Goal: Task Accomplishment & Management: Complete application form

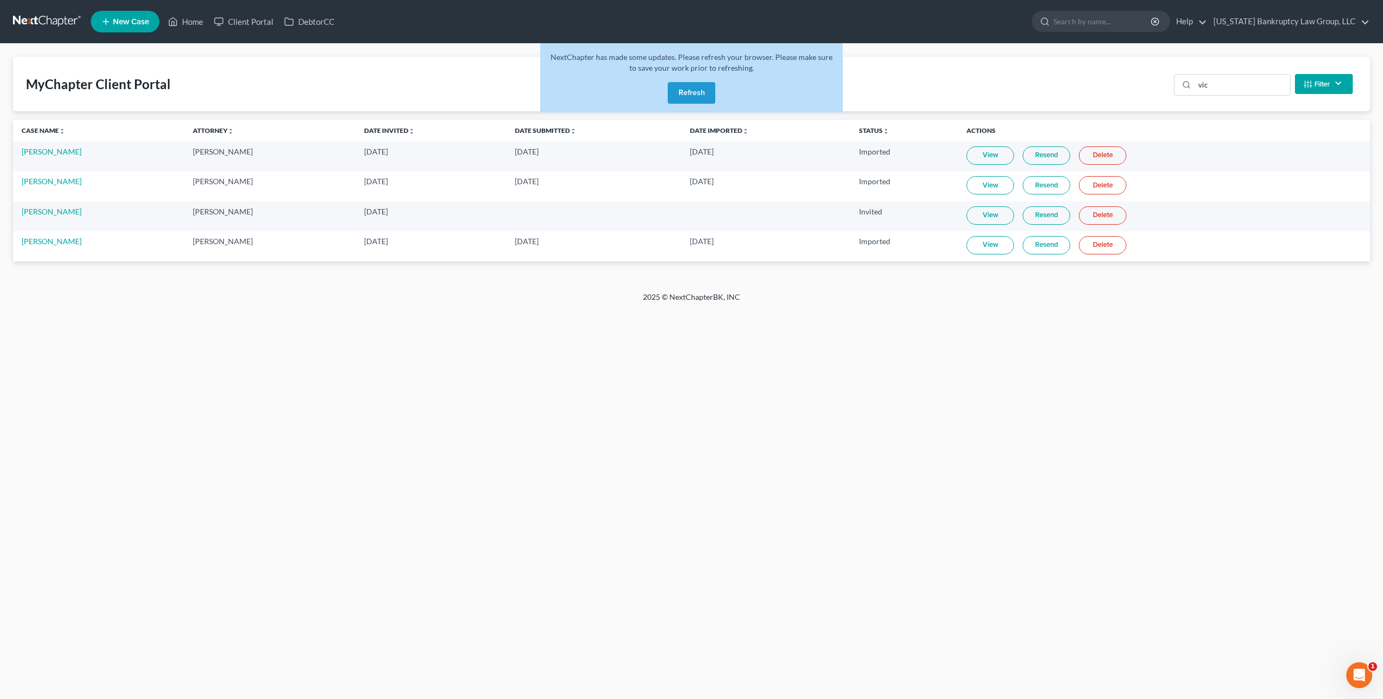
click at [40, 23] on link at bounding box center [47, 21] width 69 height 19
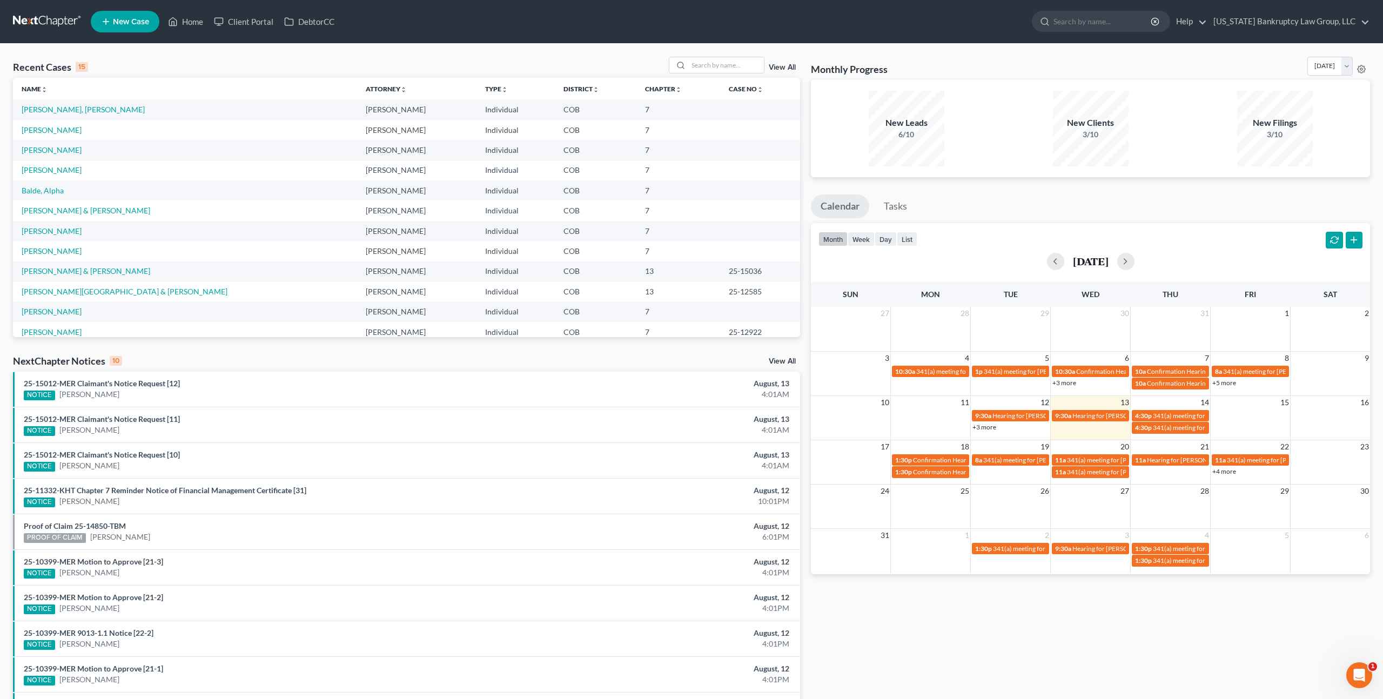
click at [993, 428] on link "+3 more" at bounding box center [985, 427] width 24 height 8
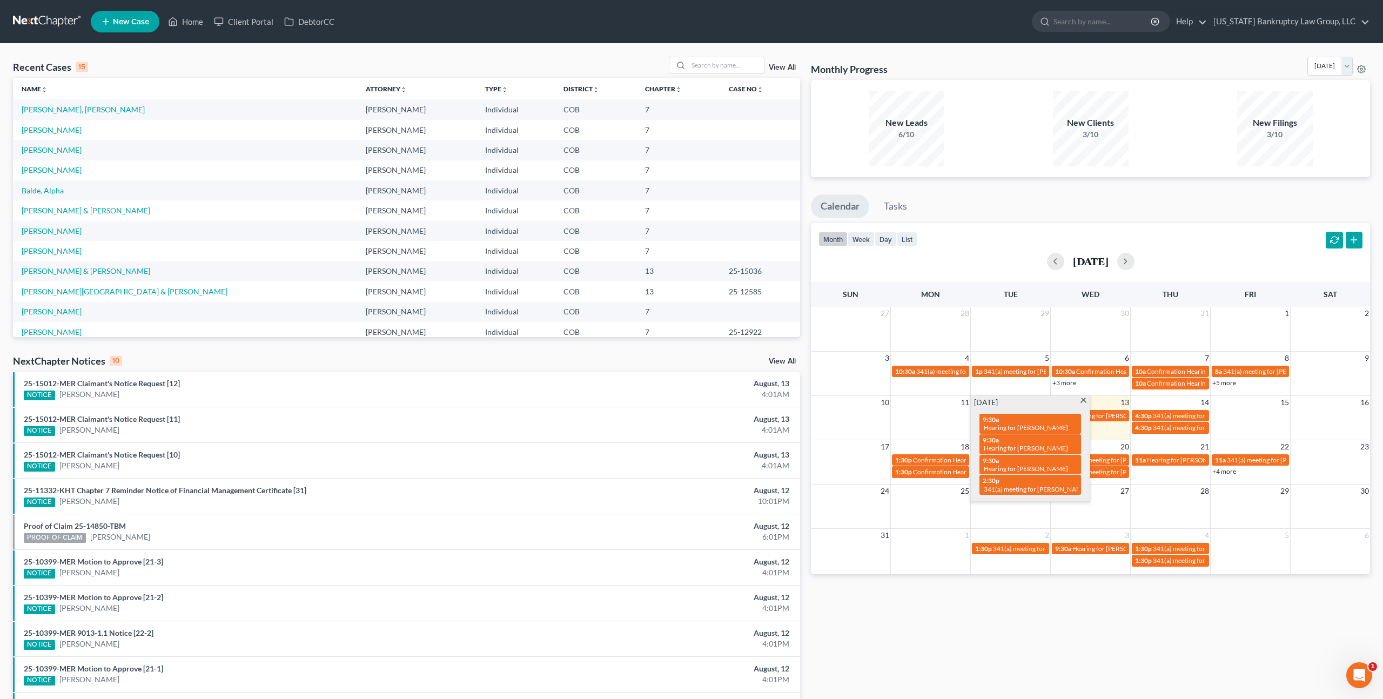
click at [1084, 400] on span at bounding box center [1084, 401] width 8 height 7
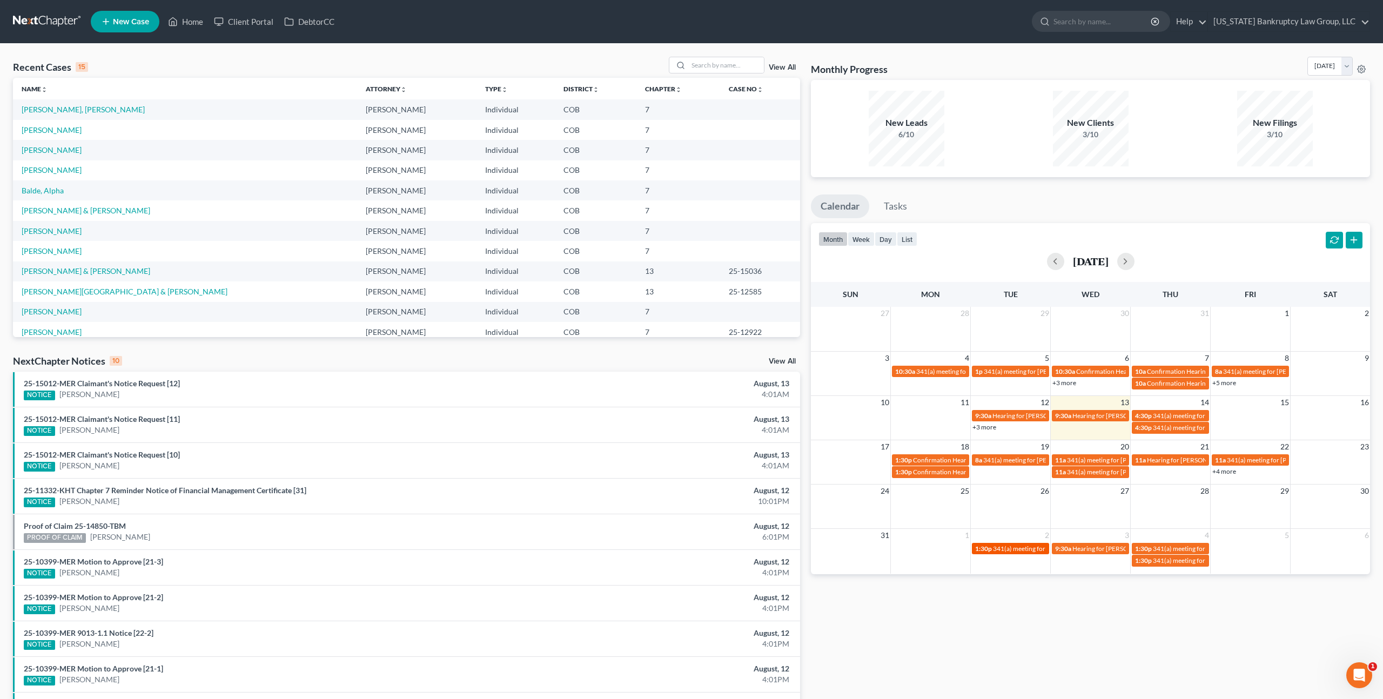
click at [1013, 550] on span "341(a) meeting for Broc Nelson" at bounding box center [1045, 549] width 104 height 8
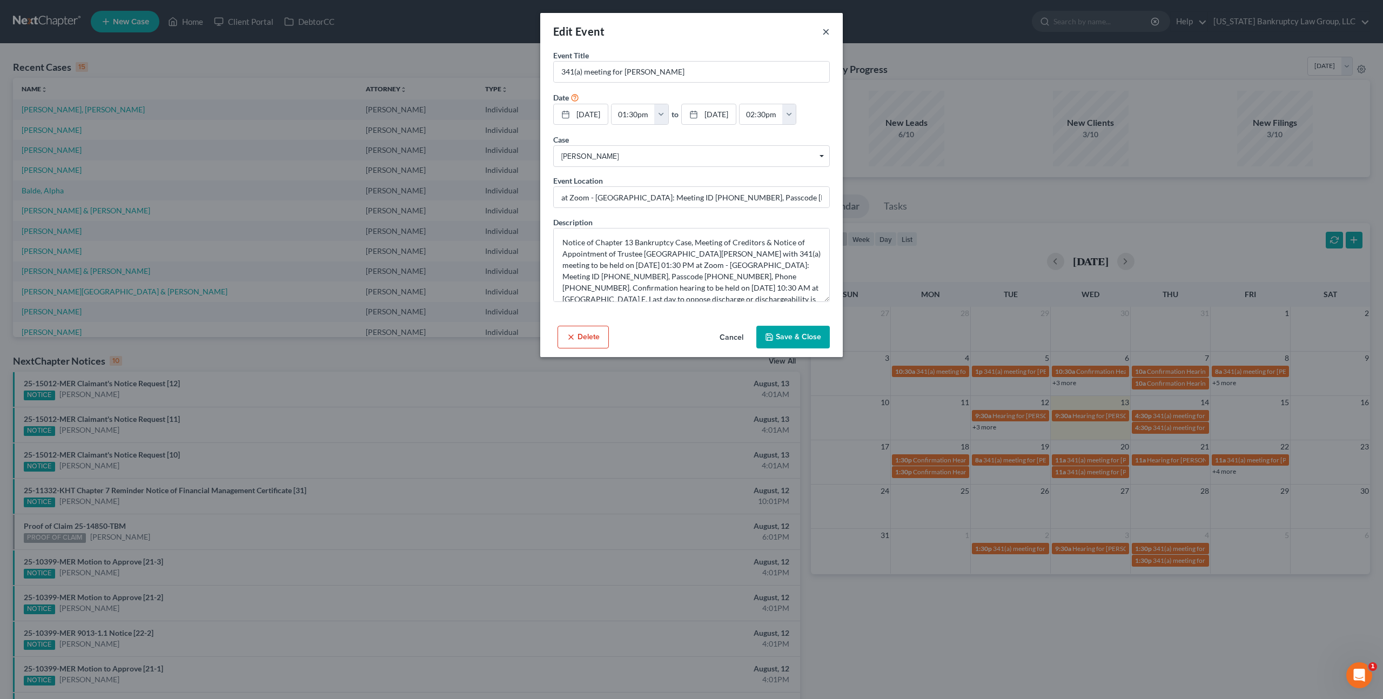
click at [825, 34] on button "×" at bounding box center [826, 31] width 8 height 13
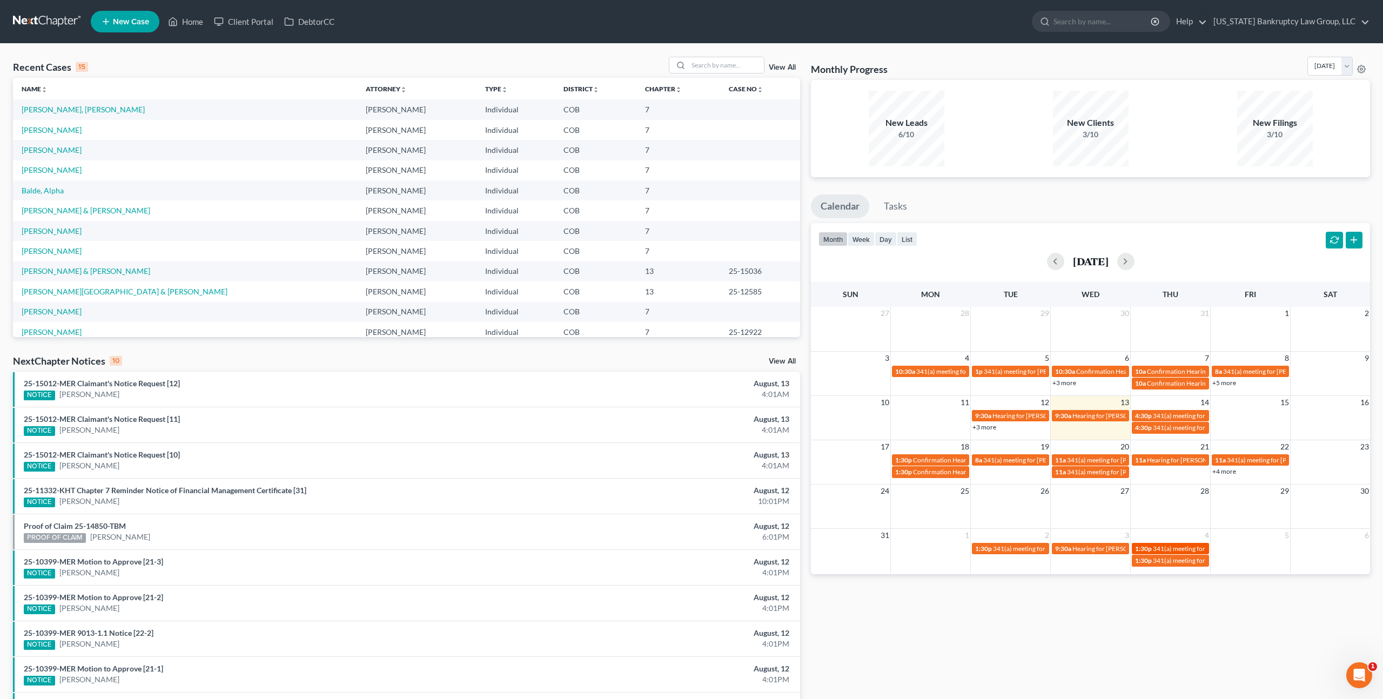
click at [1161, 549] on span "341(a) meeting for Ronald Lee" at bounding box center [1205, 549] width 104 height 8
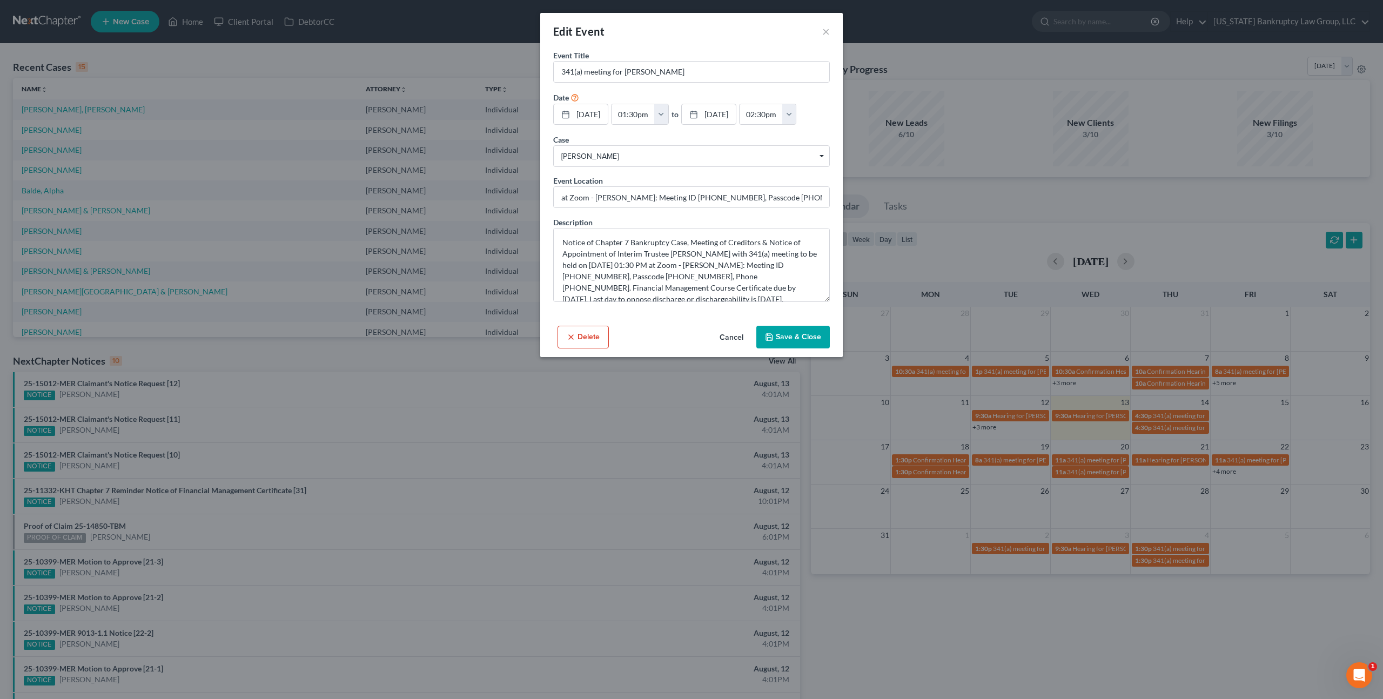
click at [1160, 563] on div "Edit Event × Event Title * 341(a) meeting for Ronald Lee Date 9/4/2025 close Da…" at bounding box center [691, 349] width 1383 height 699
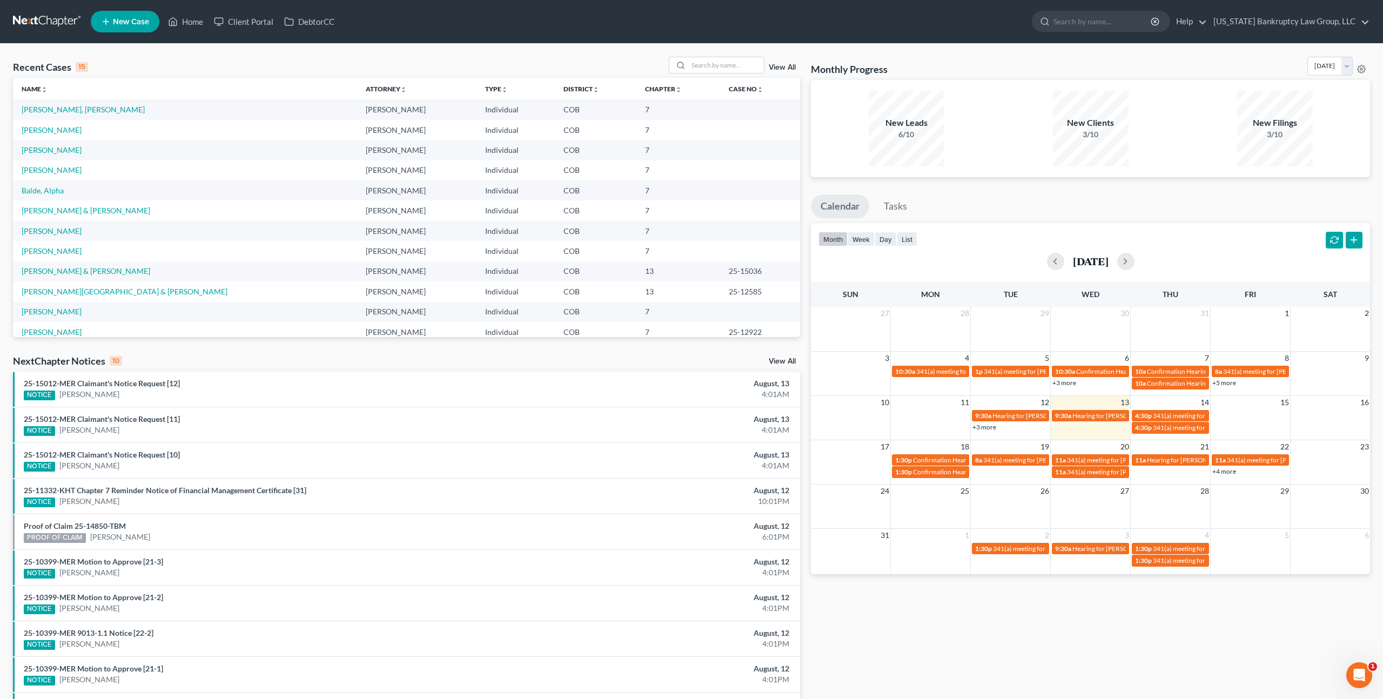
click at [1160, 563] on span "341(a) meeting for Ryann Rice" at bounding box center [1205, 561] width 104 height 8
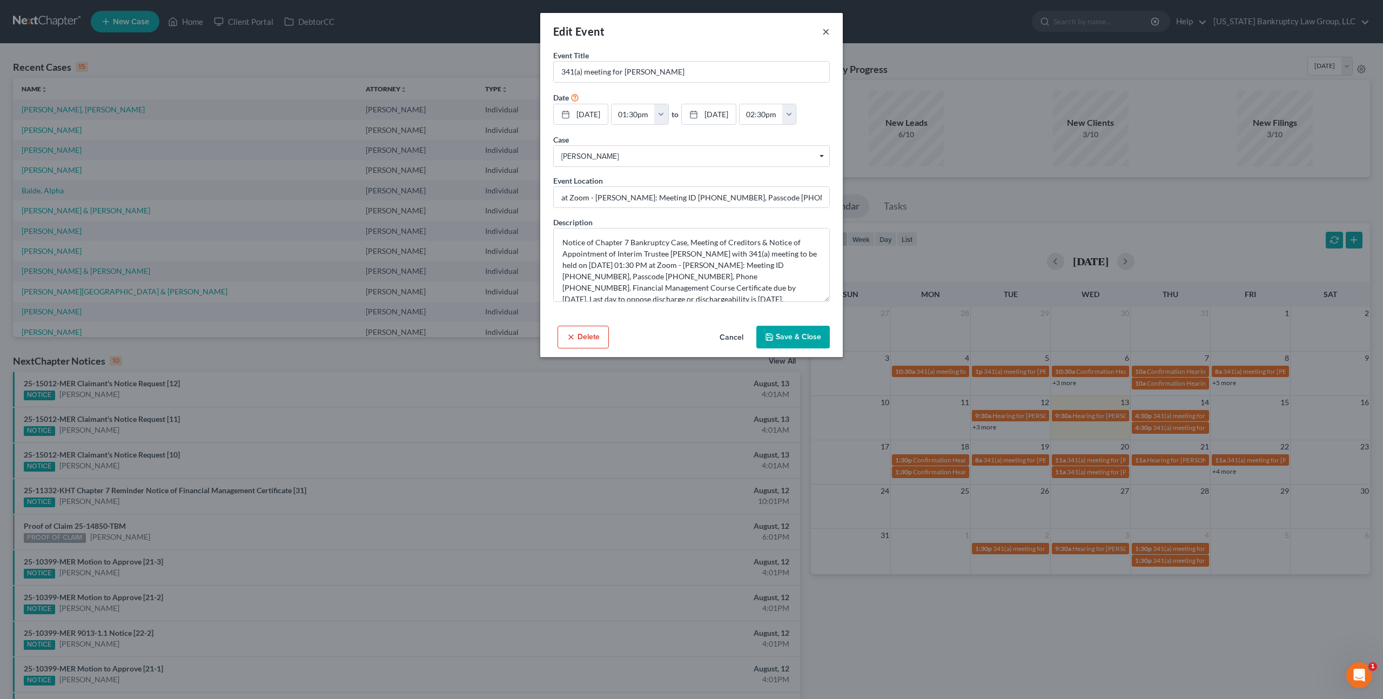
click at [826, 33] on button "×" at bounding box center [826, 31] width 8 height 13
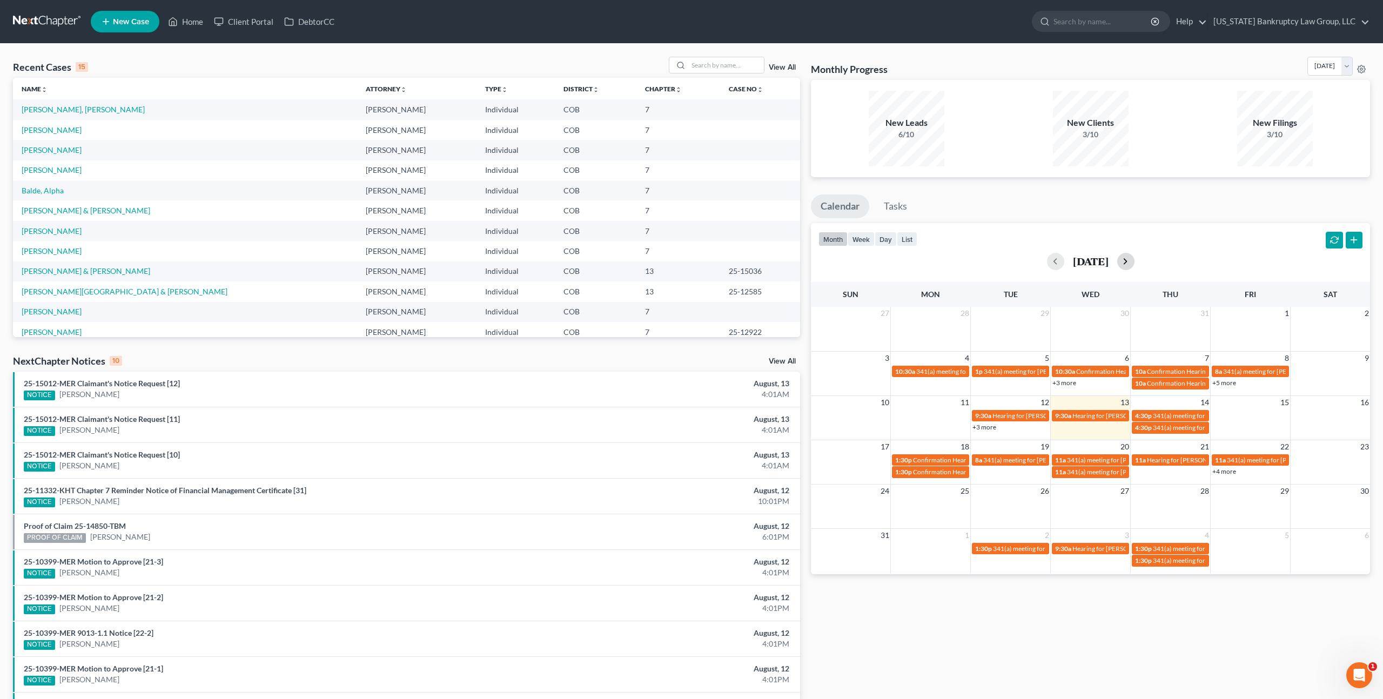
click at [1135, 265] on button "button" at bounding box center [1125, 261] width 17 height 17
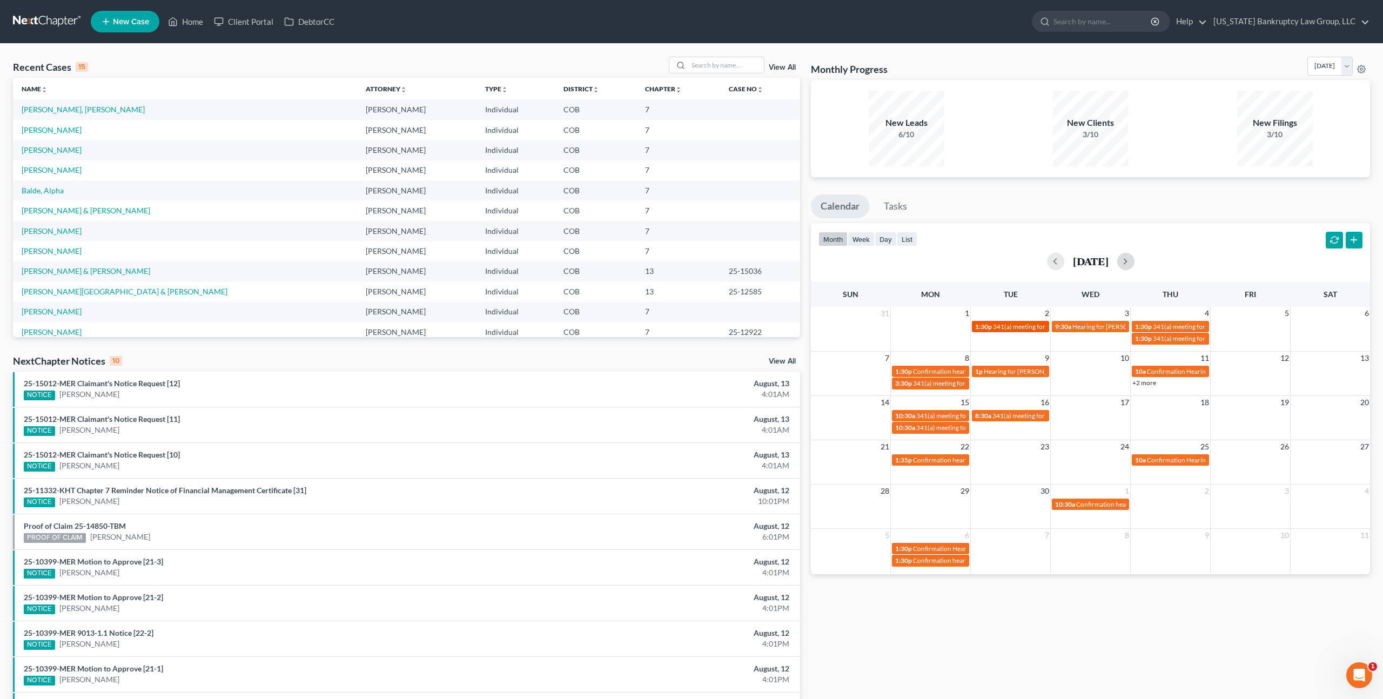
click at [1014, 325] on span "341(a) meeting for [PERSON_NAME]" at bounding box center [1045, 327] width 104 height 8
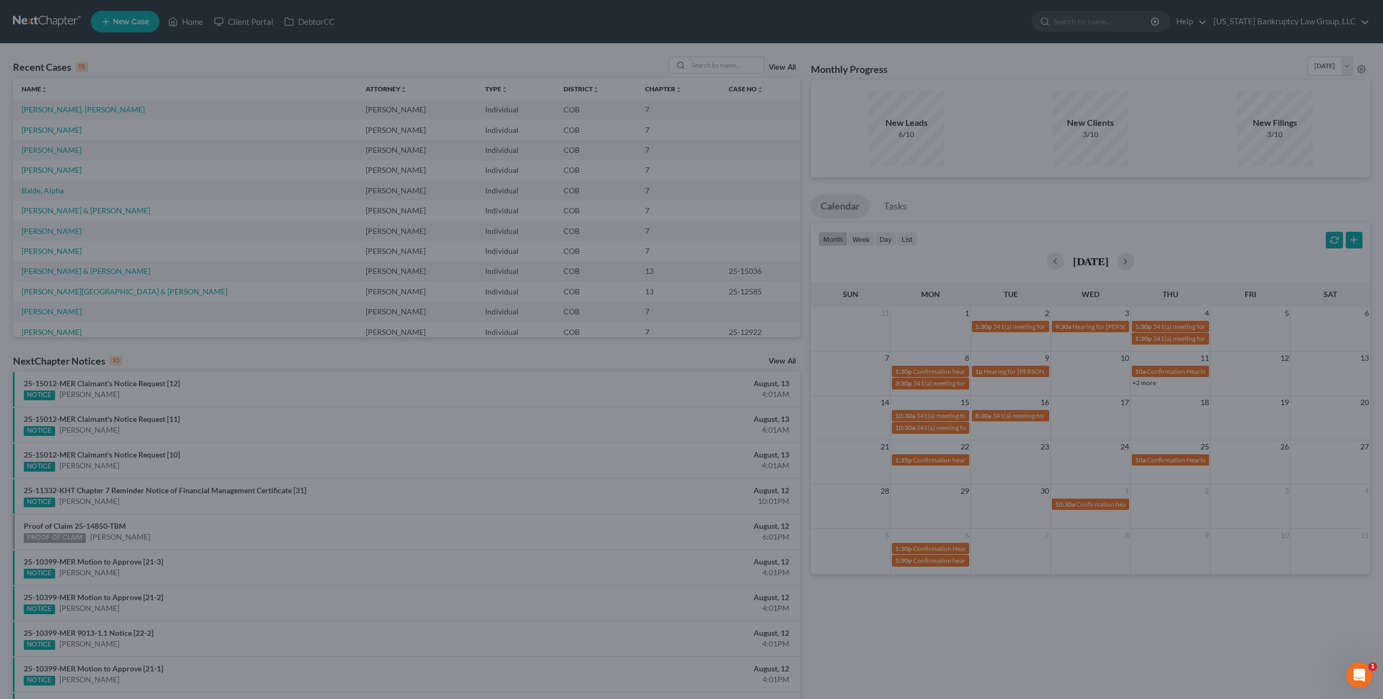
click at [940, 386] on div "Edit Event × Event Title * 341(a) meeting for Broc Nelson Date 9/2/2025 close D…" at bounding box center [691, 349] width 1383 height 699
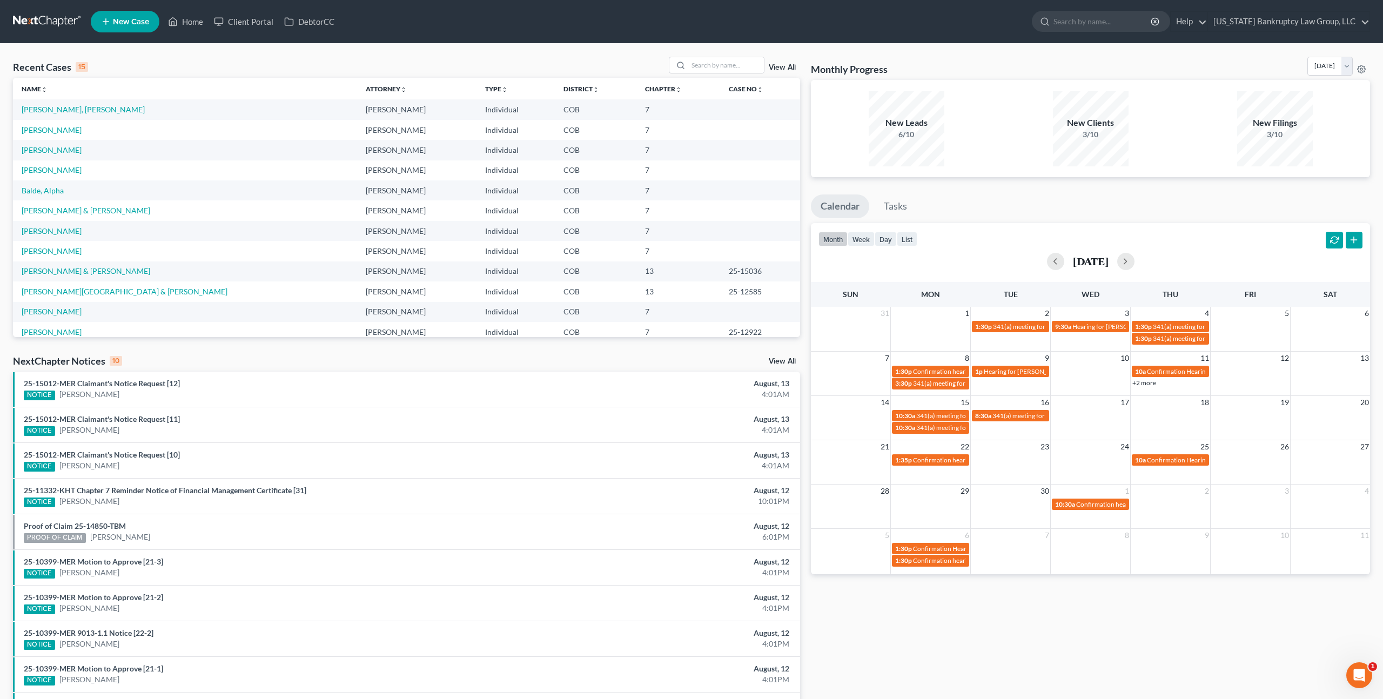
click at [940, 386] on span "341(a) meeting for Tylyn Johnson & Christopher Johnson" at bounding box center [994, 383] width 162 height 8
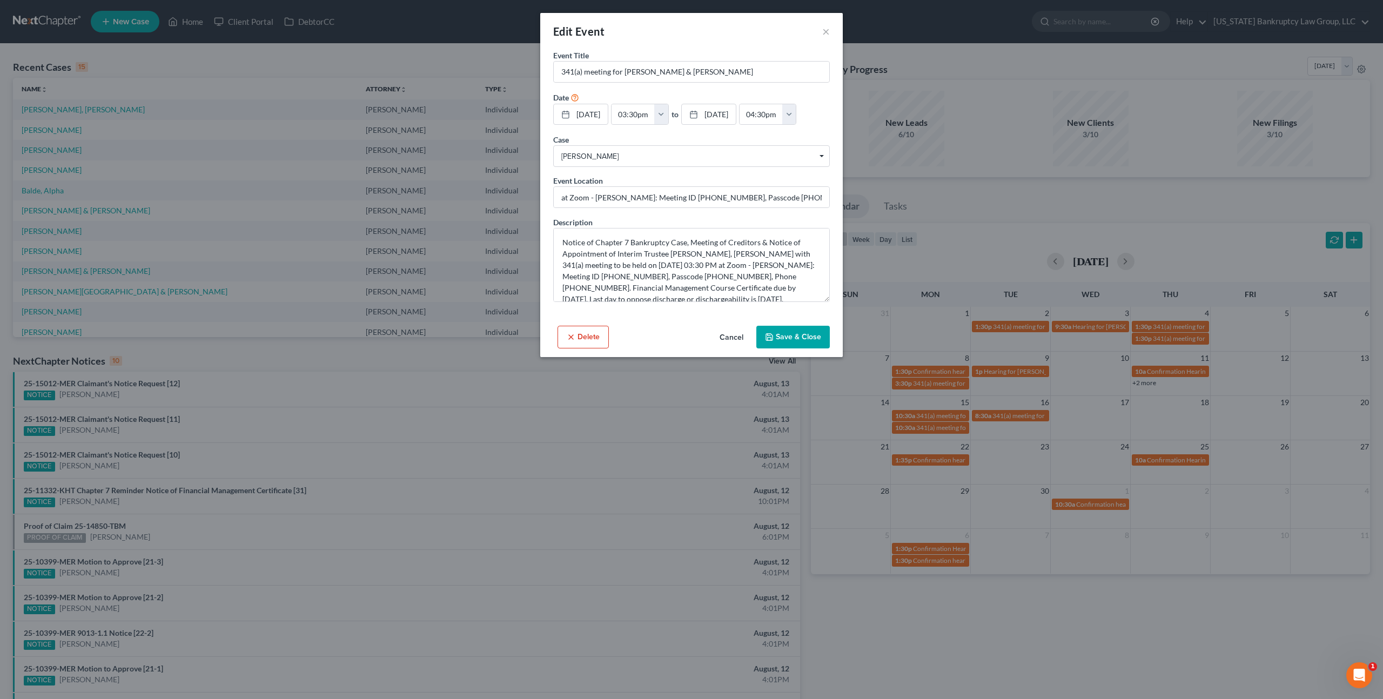
click at [731, 338] on button "Cancel" at bounding box center [731, 338] width 41 height 22
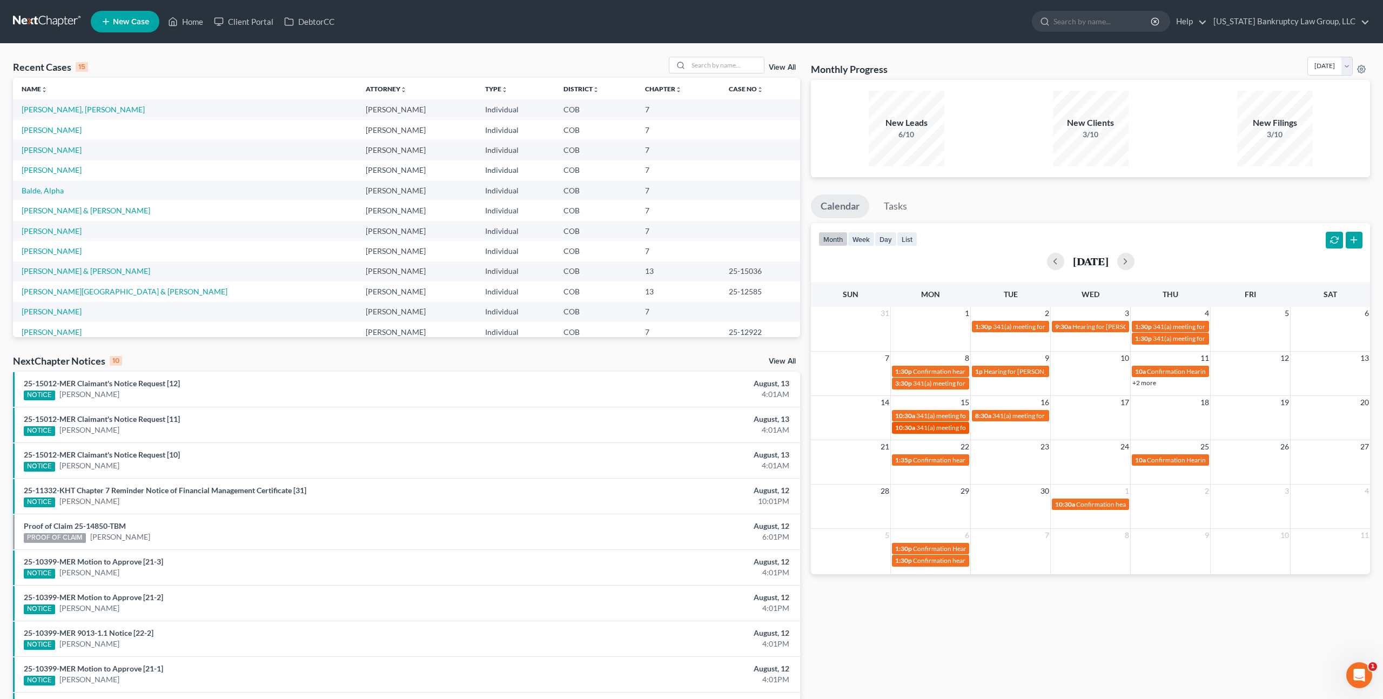
click at [948, 426] on span "341(a) meeting for Rachel Barrows" at bounding box center [968, 428] width 104 height 8
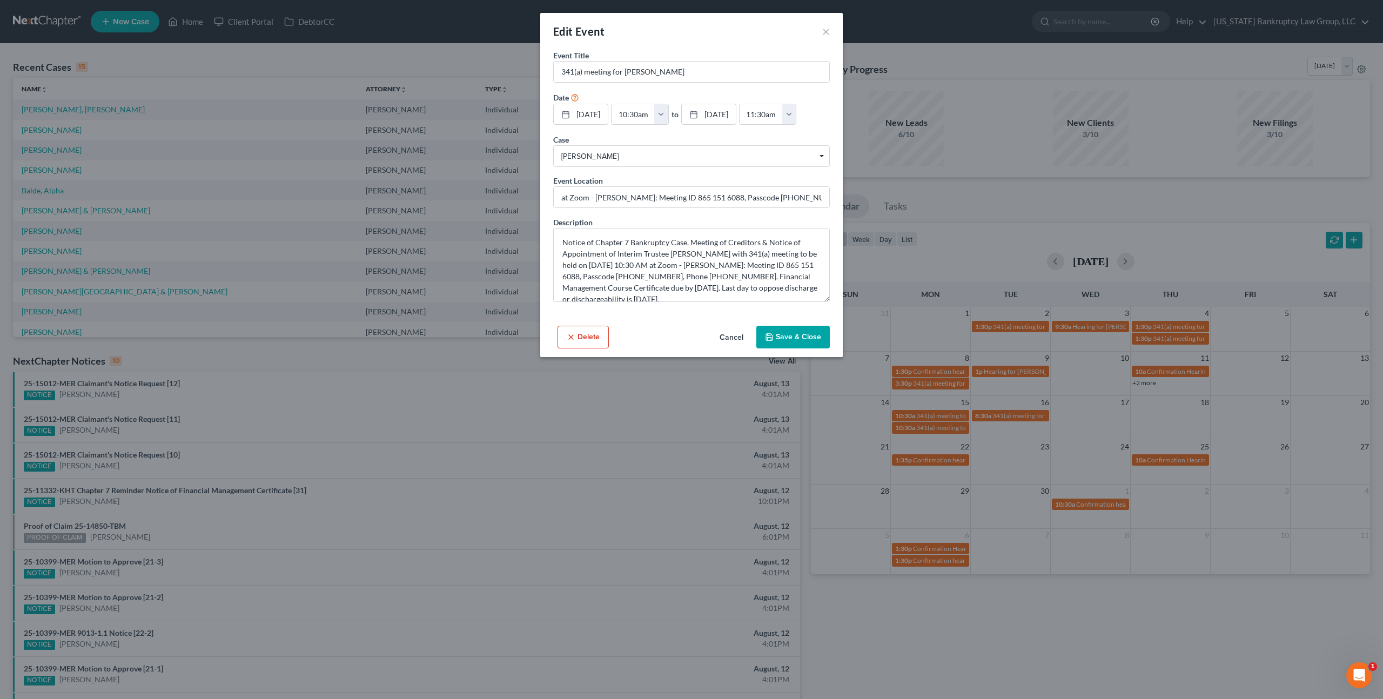
click at [939, 387] on div "Edit Event × Event Title * 341(a) meeting for Rachel Barrows Date 9/15/2025 clo…" at bounding box center [691, 349] width 1383 height 699
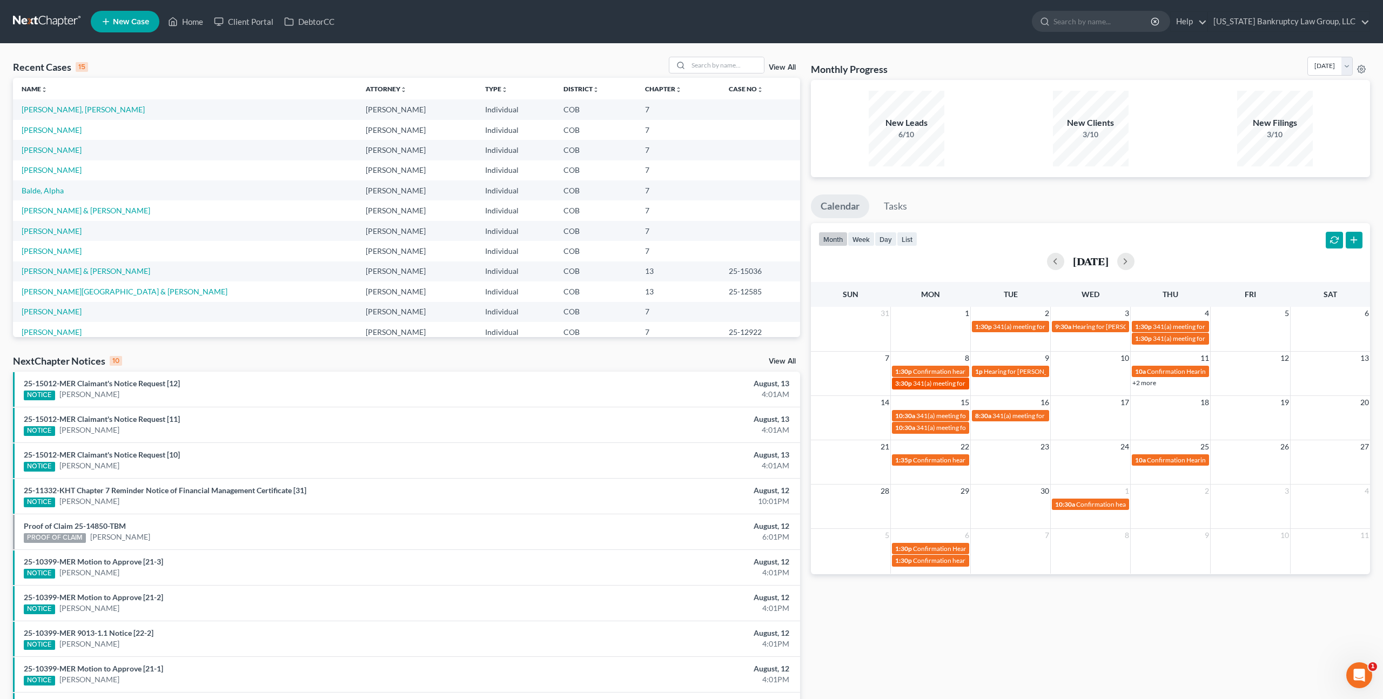
click at [939, 383] on span "341(a) meeting for Tylyn Johnson & Christopher Johnson" at bounding box center [994, 383] width 162 height 8
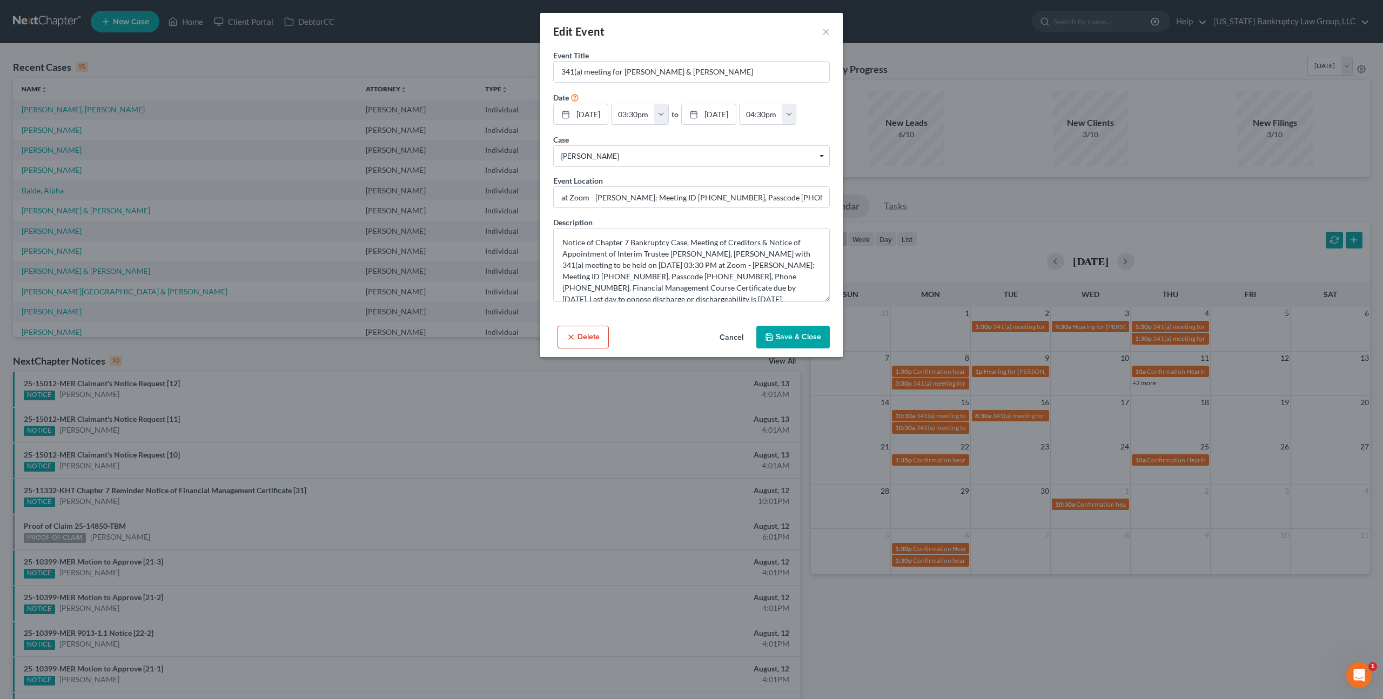
click at [1148, 384] on div "Edit Event × Event Title * 341(a) meeting for Tylyn Johnson & Christopher Johns…" at bounding box center [691, 349] width 1383 height 699
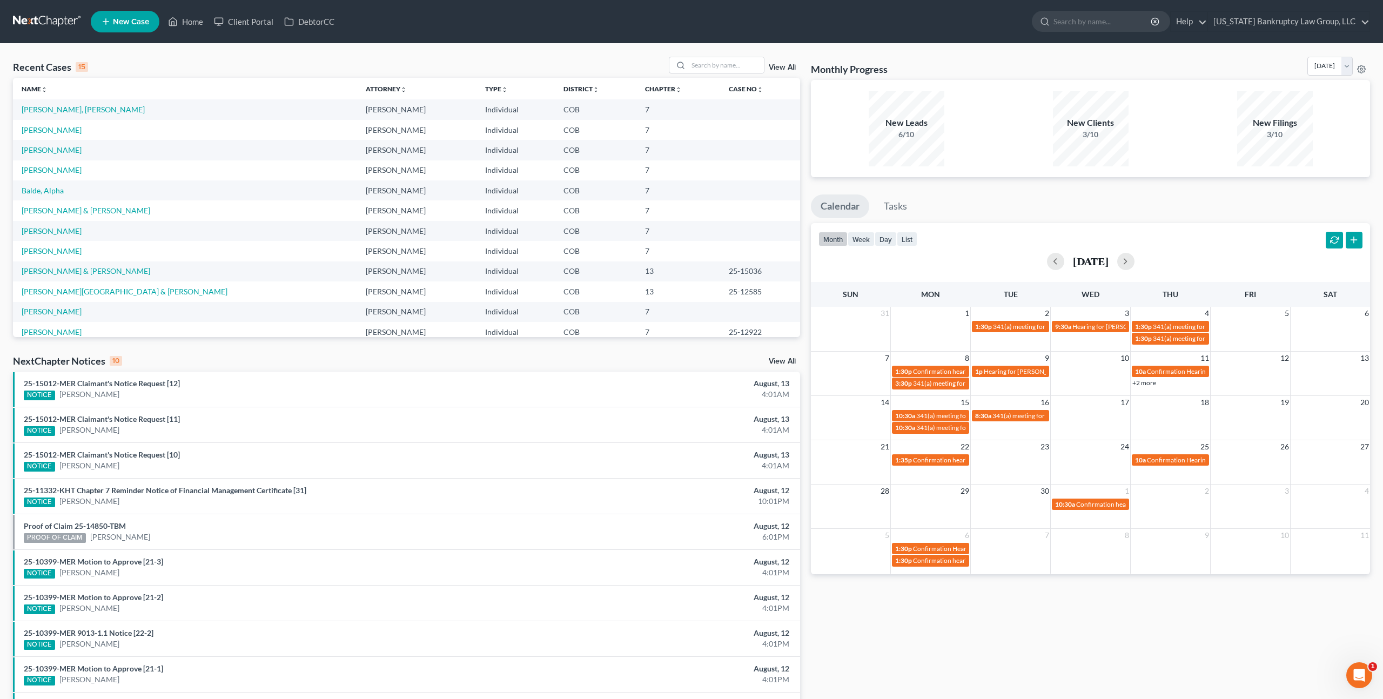
click at [1149, 383] on link "+2 more" at bounding box center [1145, 383] width 24 height 8
click at [937, 416] on span "341(a) meeting for Jeffrey Folck & Katina Folck" at bounding box center [997, 416] width 162 height 8
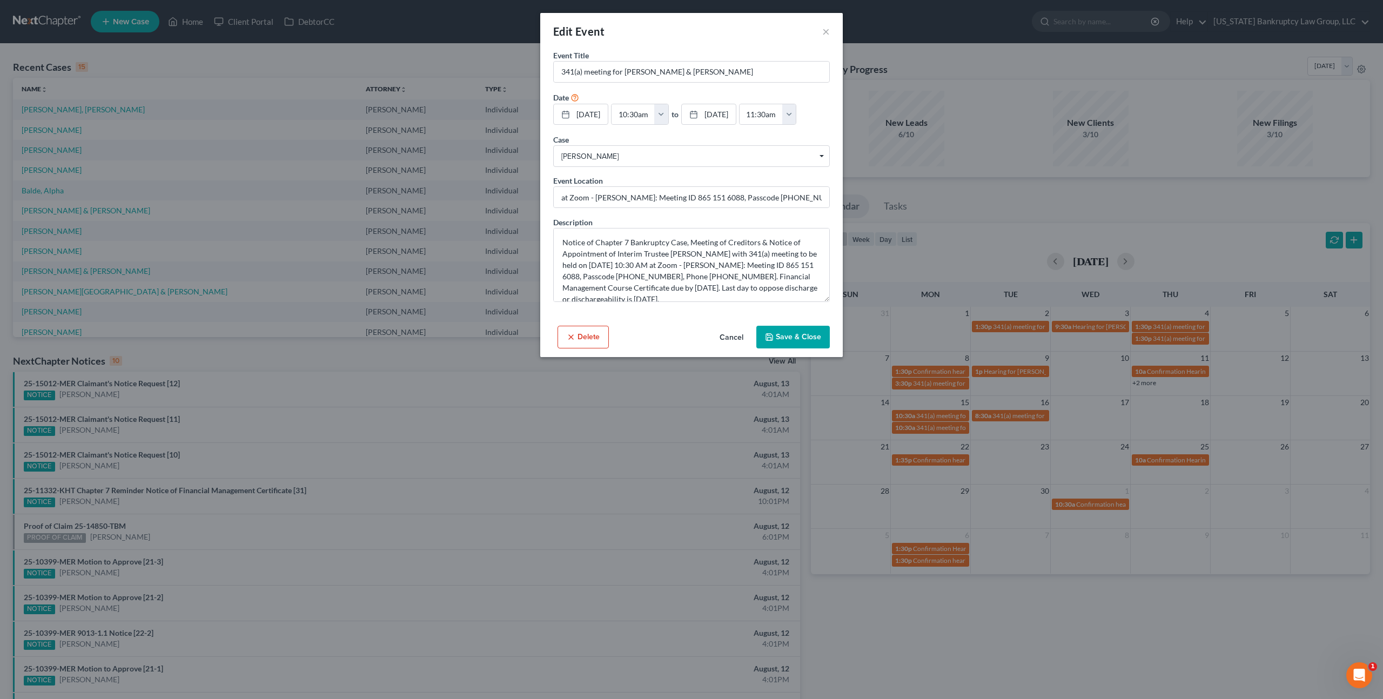
click at [947, 427] on div "Edit Event × Event Title * 341(a) meeting for Jeffrey Folck & Katina Folck Date…" at bounding box center [691, 349] width 1383 height 699
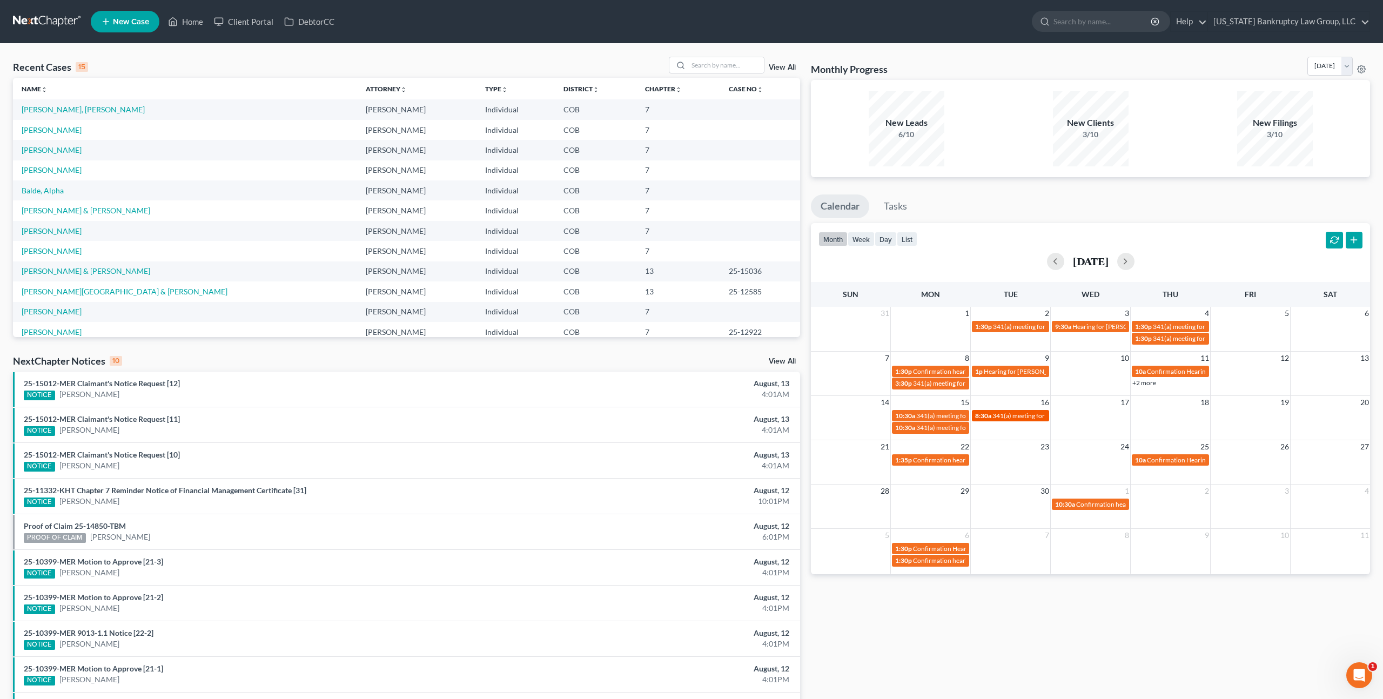
click at [994, 417] on span "341(a) meeting for Steven Kinzly & Kayla Kinzly" at bounding box center [1074, 416] width 162 height 8
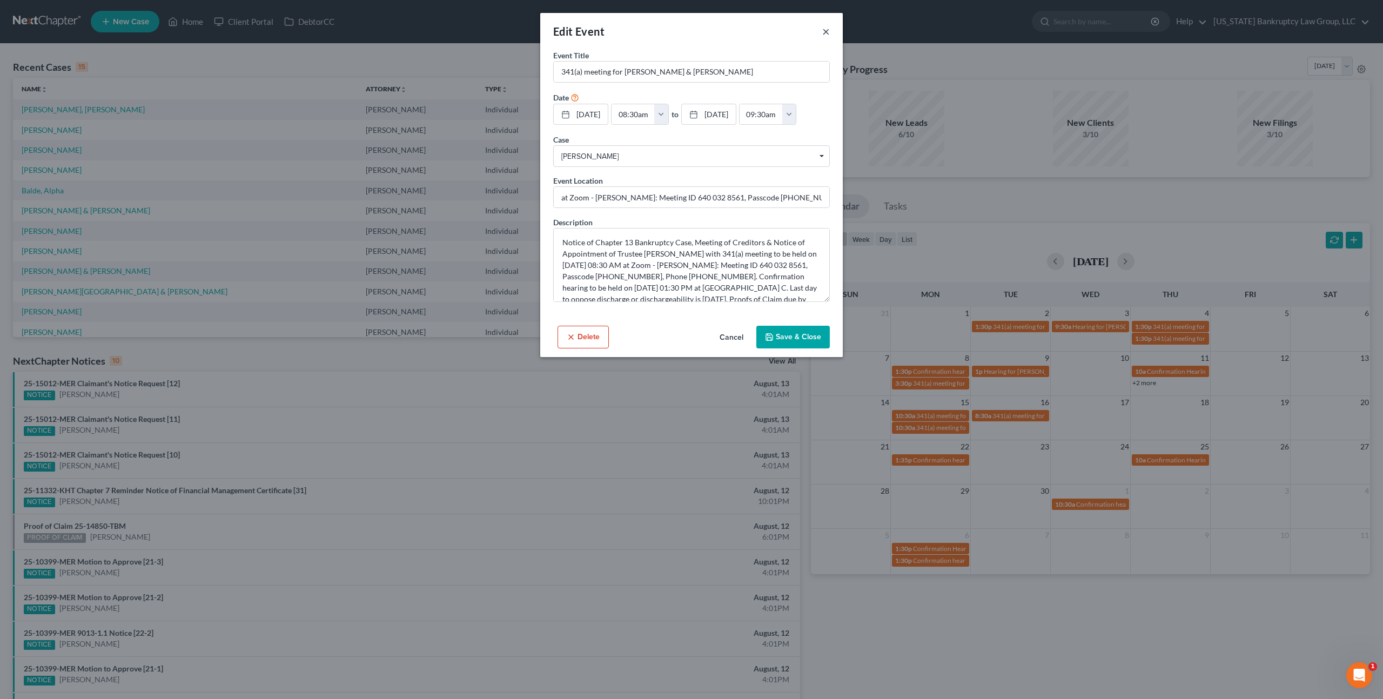
click at [827, 34] on button "×" at bounding box center [826, 31] width 8 height 13
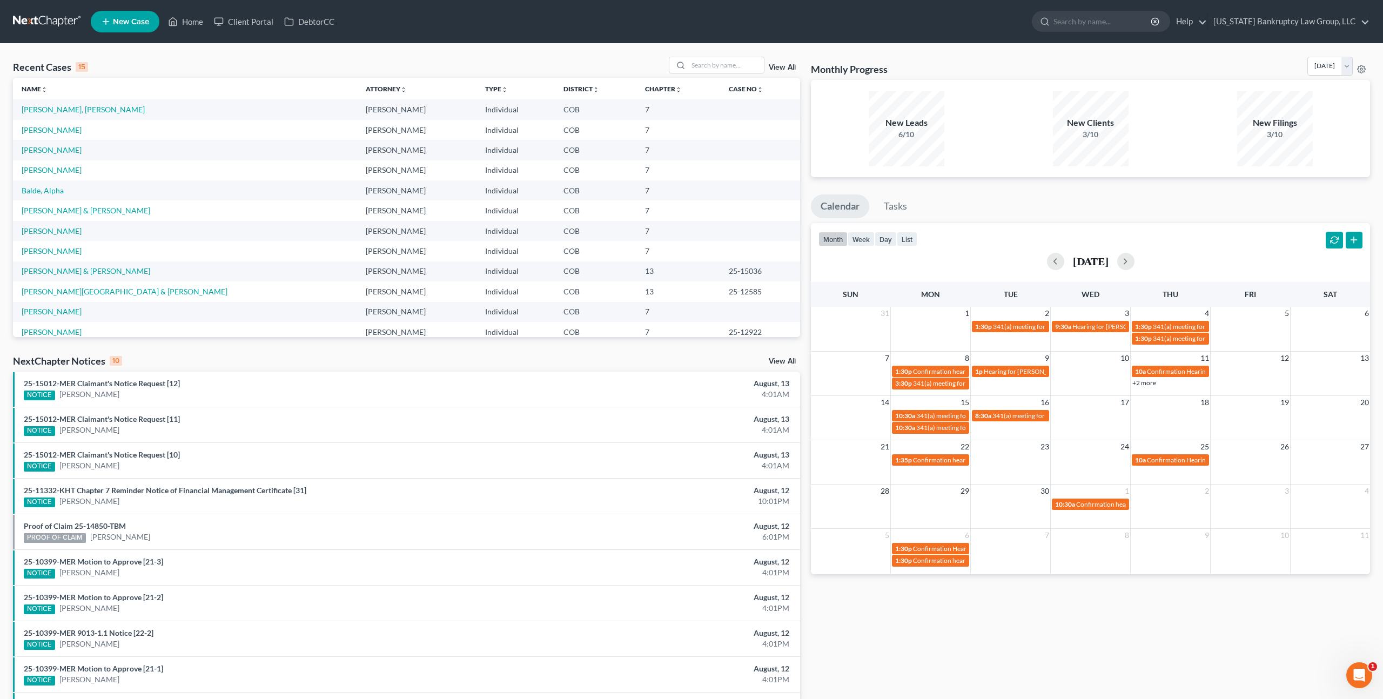
click at [59, 18] on link at bounding box center [47, 21] width 69 height 19
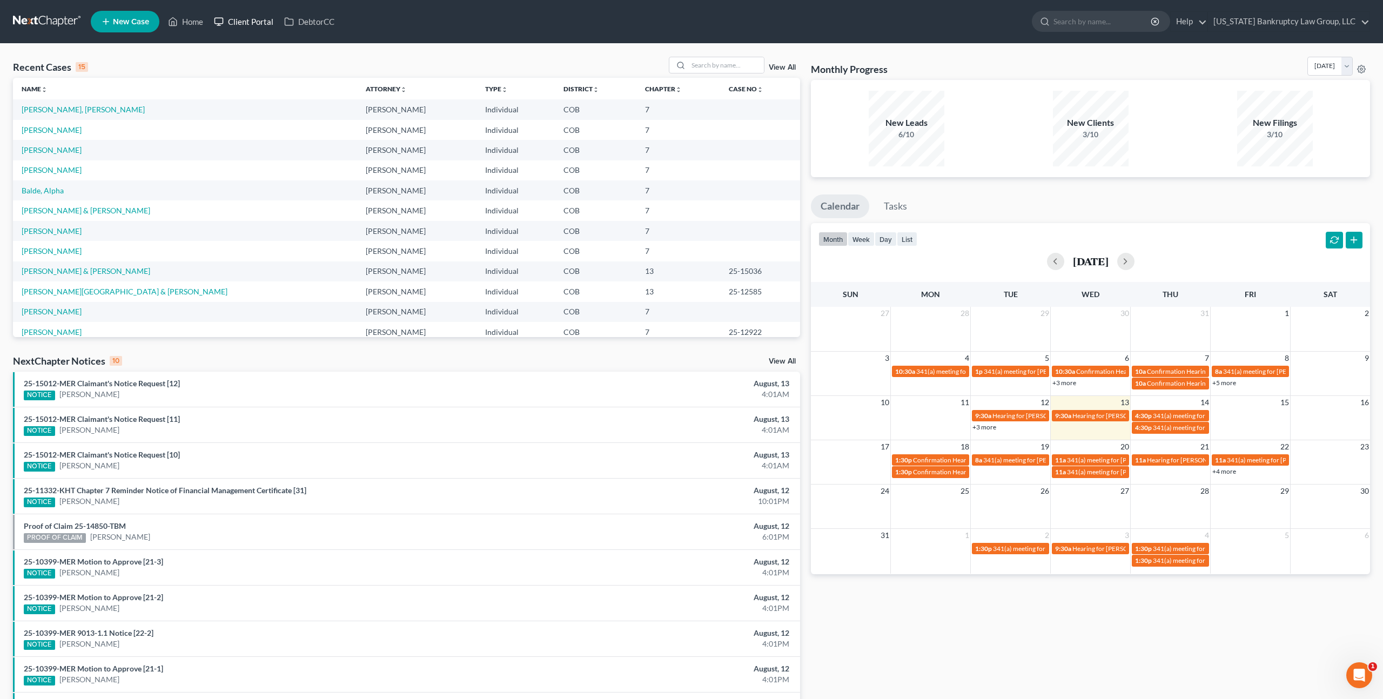
click at [259, 19] on link "Client Portal" at bounding box center [244, 21] width 70 height 19
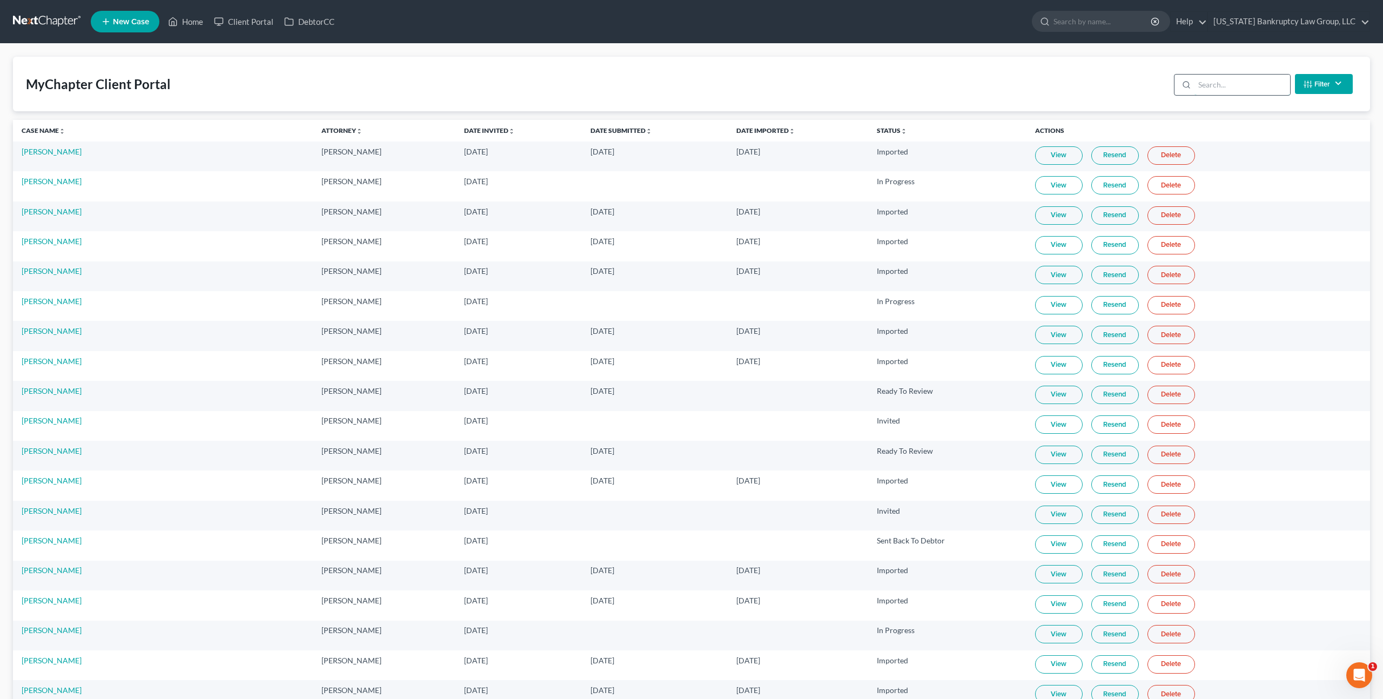
click at [1219, 87] on input "search" at bounding box center [1243, 85] width 96 height 21
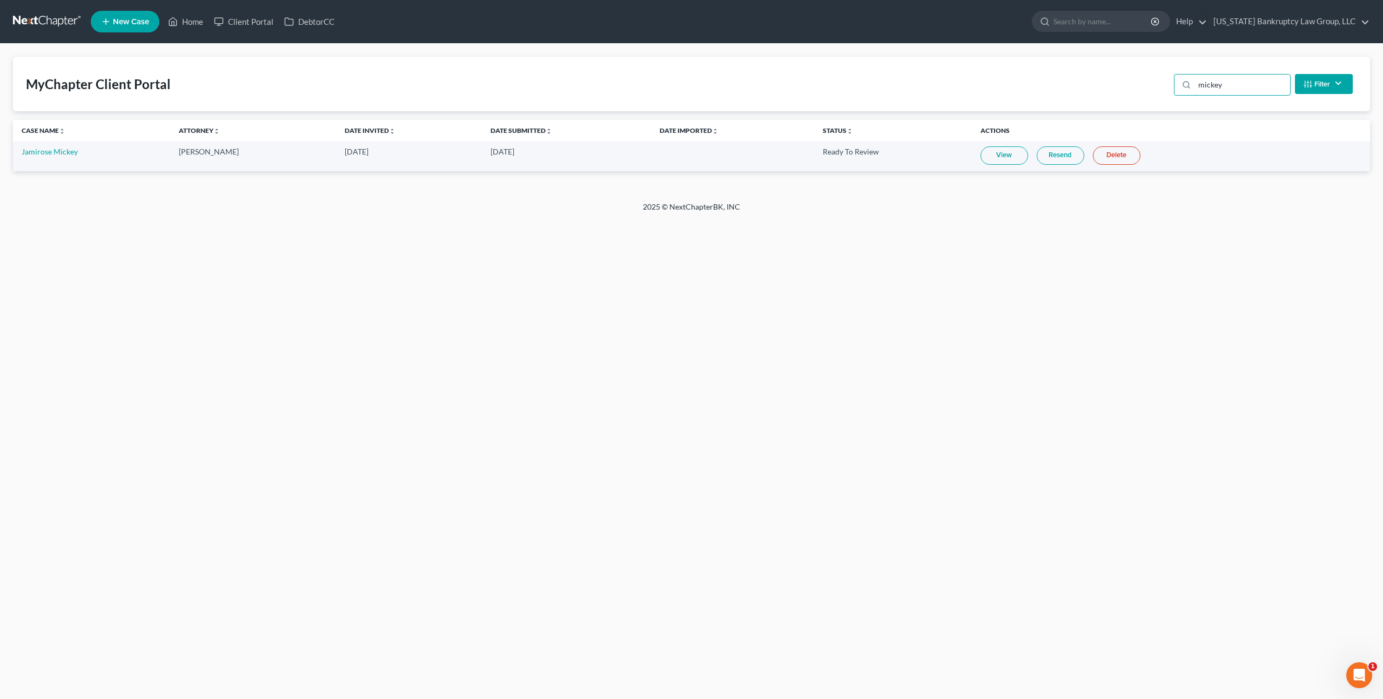
type input "mickey"
click at [53, 20] on link at bounding box center [47, 21] width 69 height 19
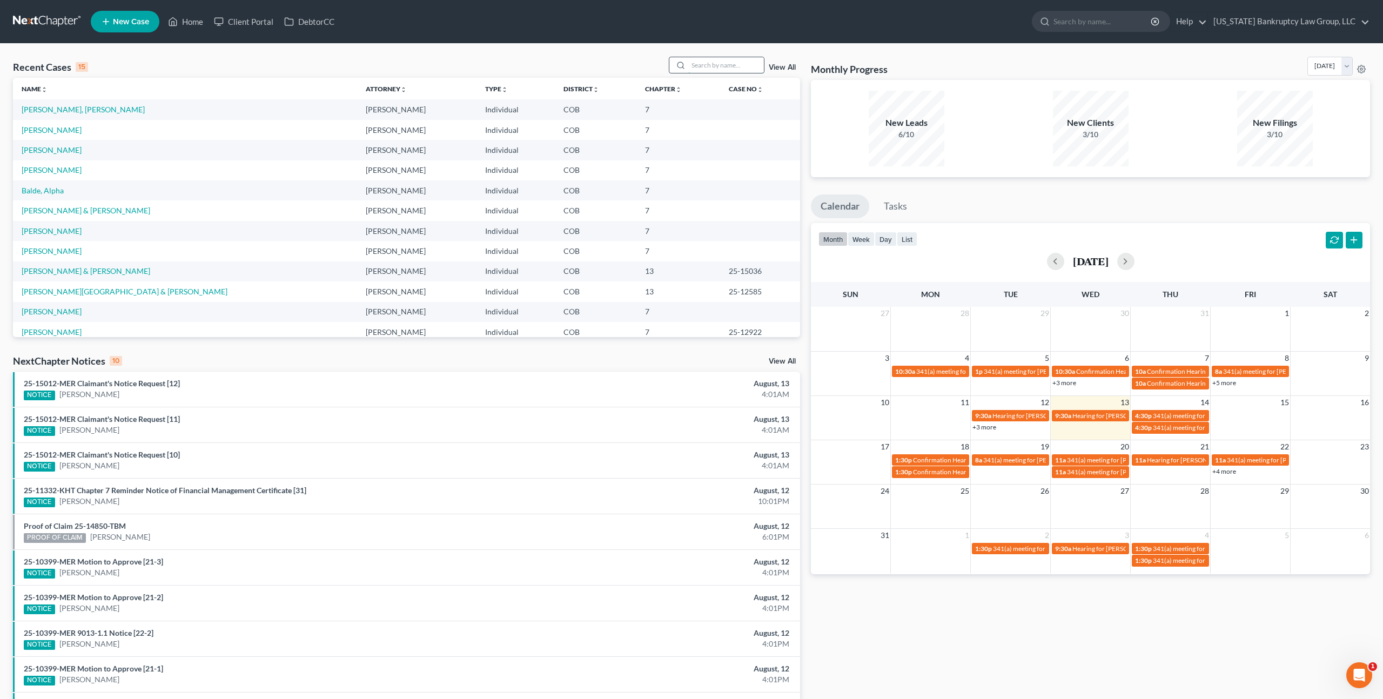
click at [710, 63] on input "search" at bounding box center [726, 65] width 76 height 16
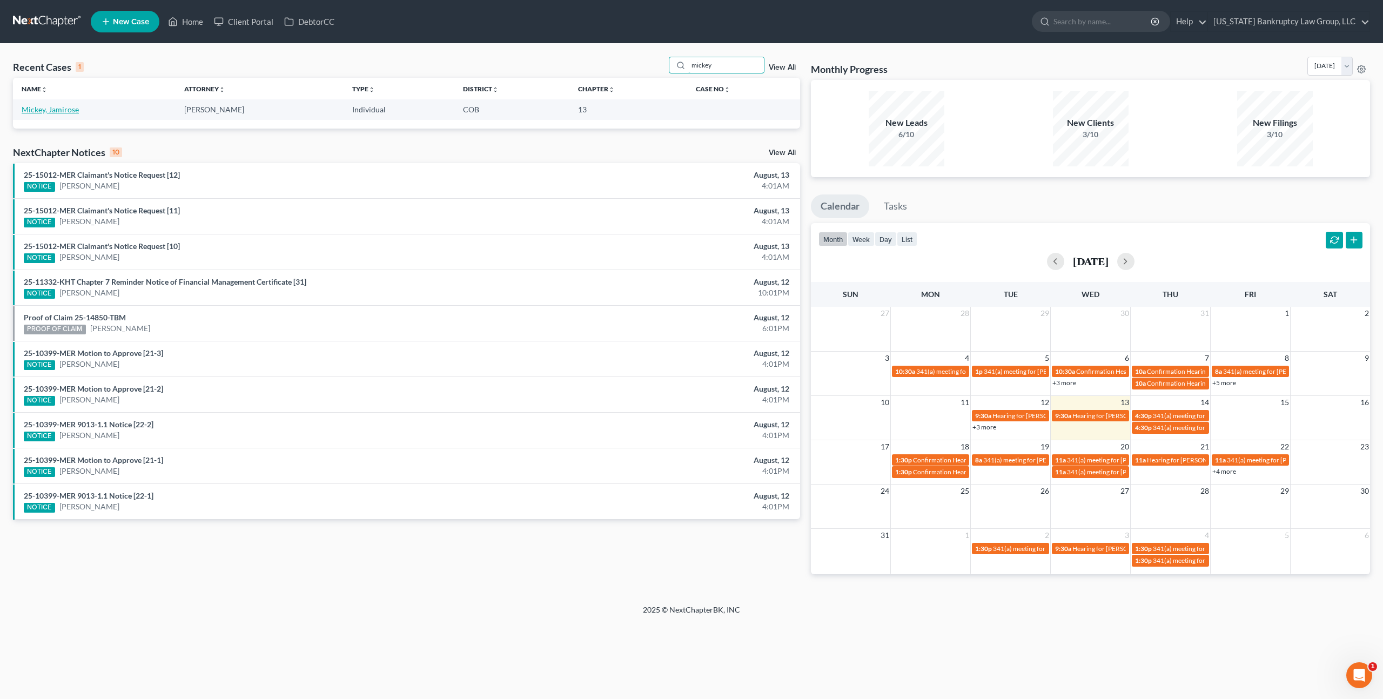
type input "mickey"
click at [70, 110] on link "Mickey, Jamirose" at bounding box center [50, 109] width 57 height 9
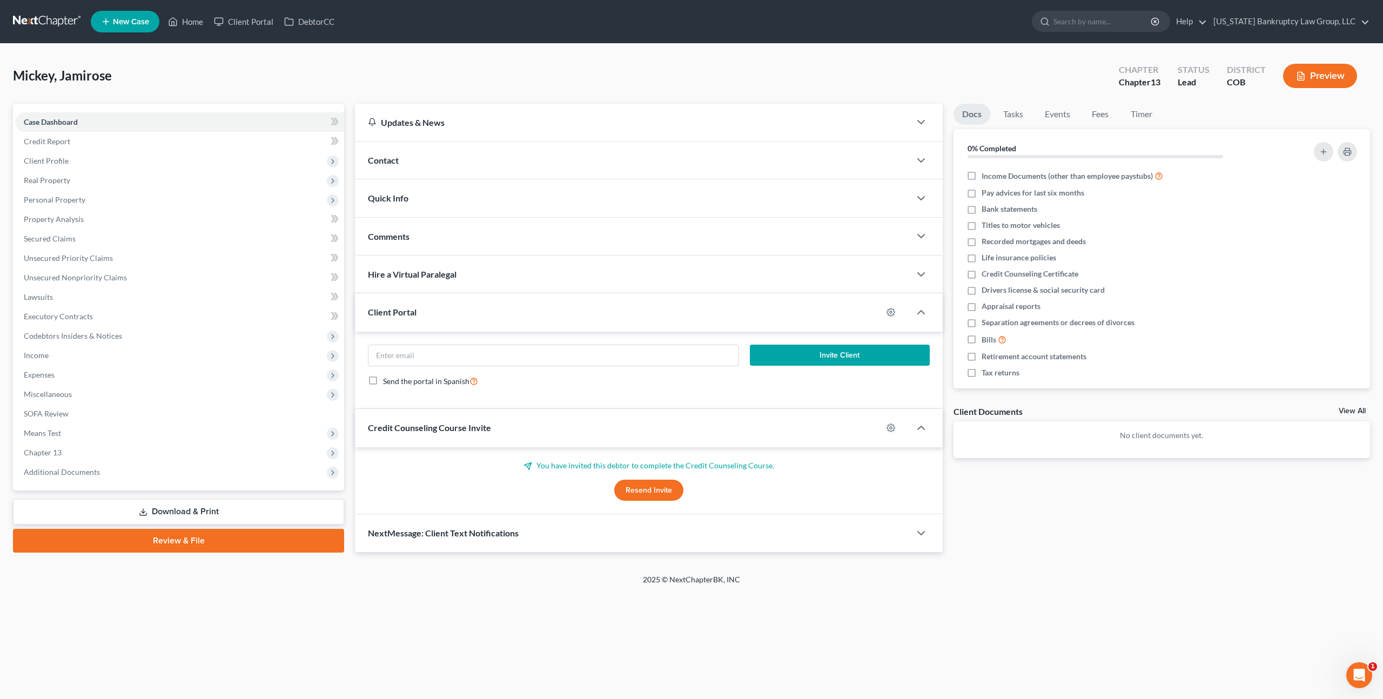
click at [462, 240] on div "Comments" at bounding box center [632, 236] width 555 height 37
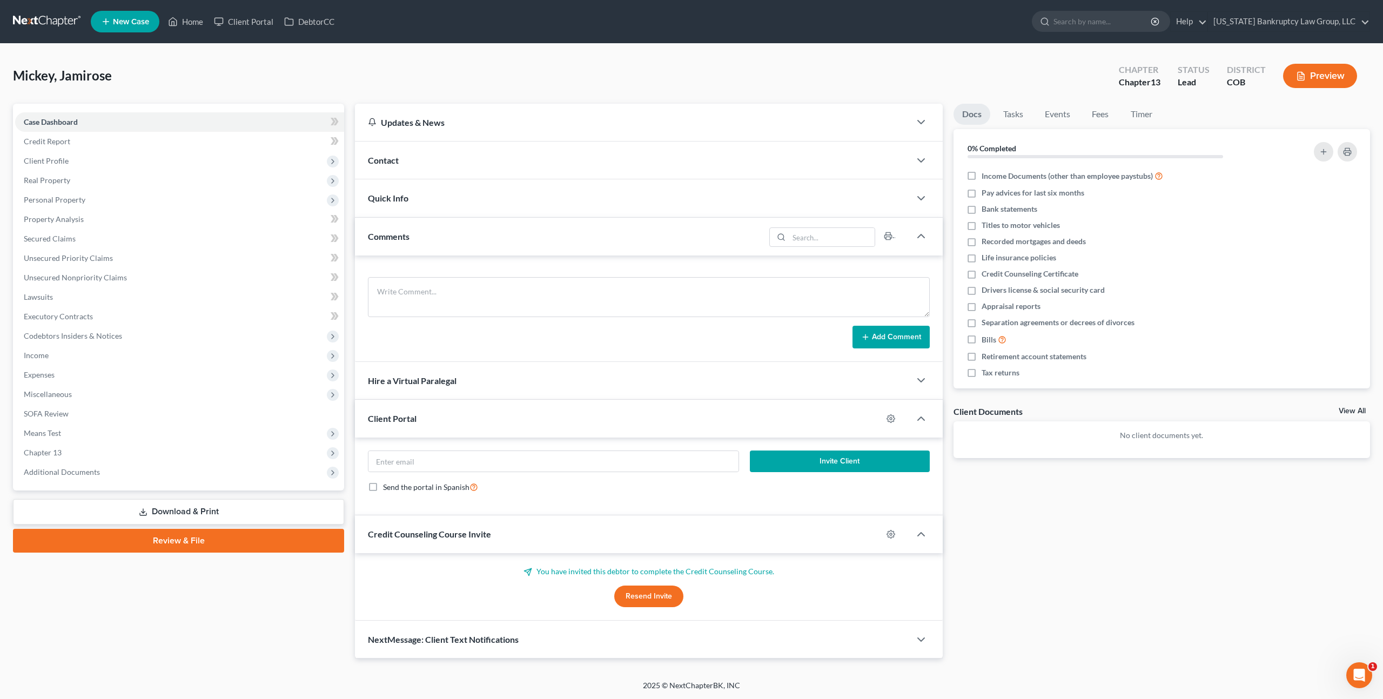
click at [586, 245] on div "Comments" at bounding box center [560, 236] width 410 height 37
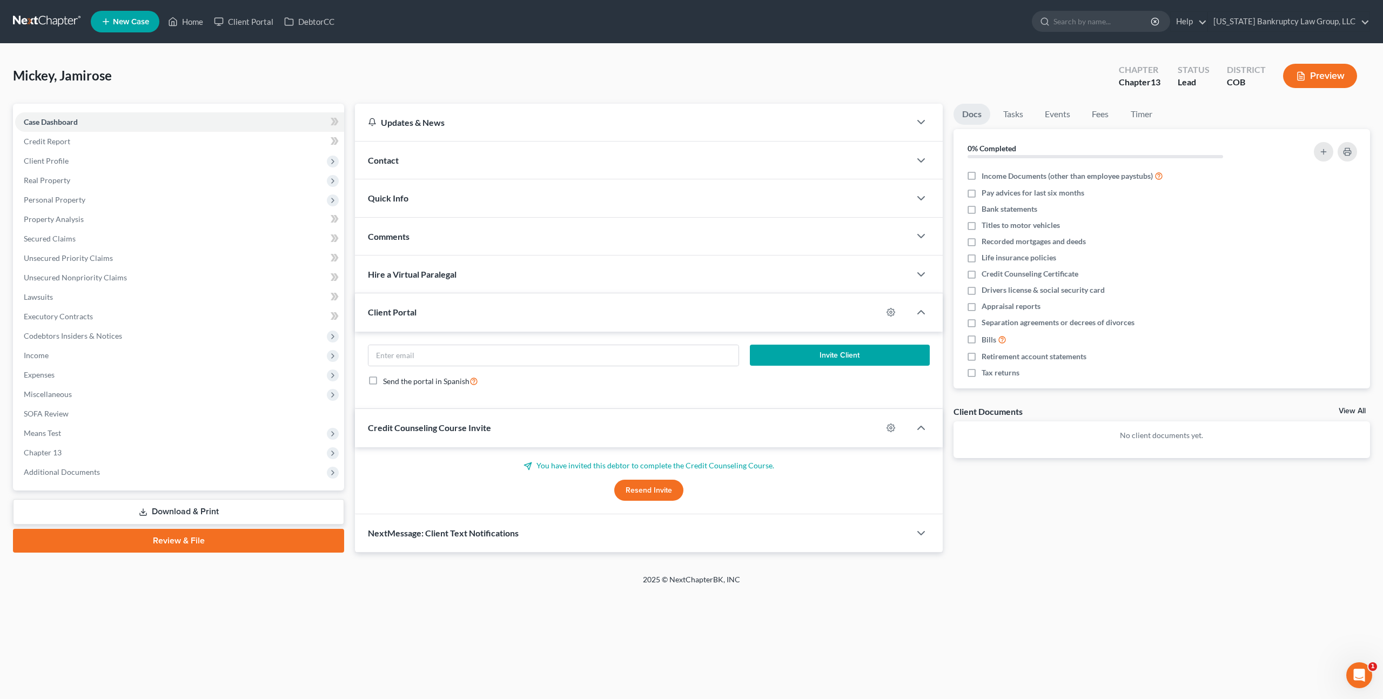
click at [573, 205] on div "Quick Info" at bounding box center [632, 197] width 555 height 37
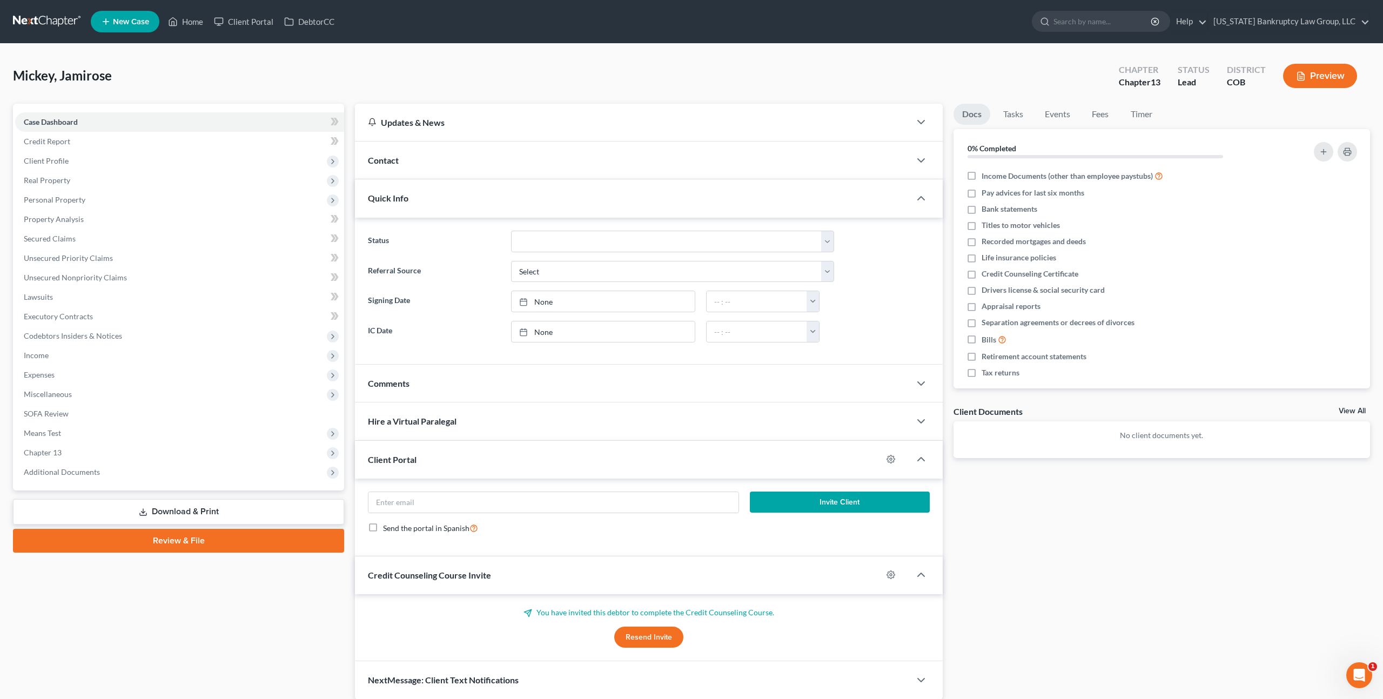
click at [579, 199] on div "Quick Info" at bounding box center [632, 197] width 555 height 37
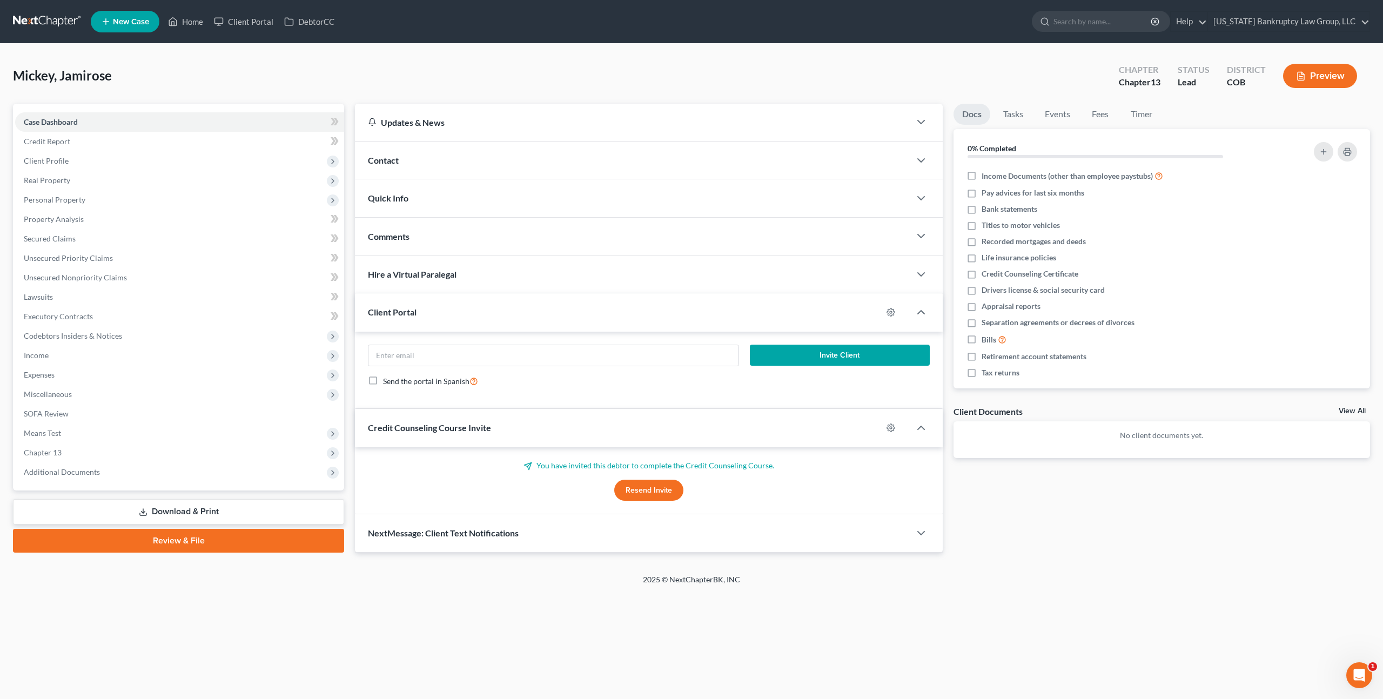
click at [479, 236] on div "Comments" at bounding box center [632, 236] width 555 height 37
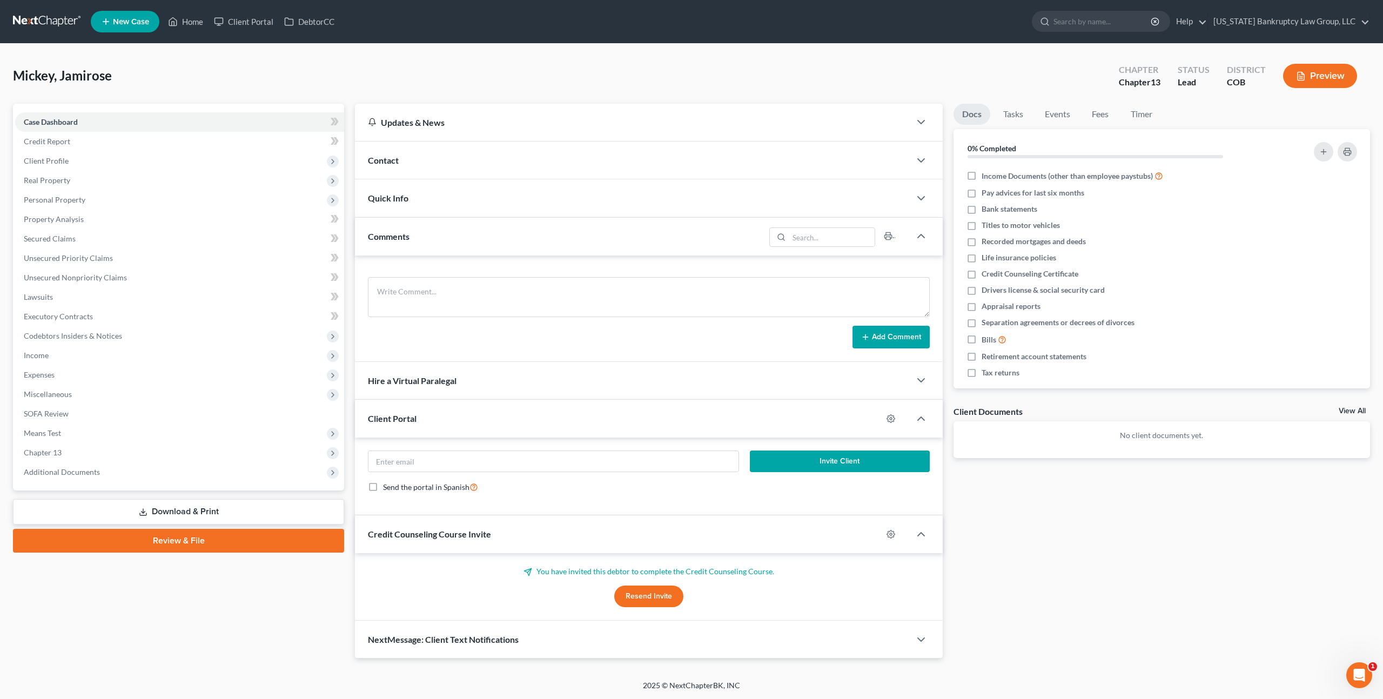
click at [479, 236] on div "Comments" at bounding box center [560, 236] width 410 height 37
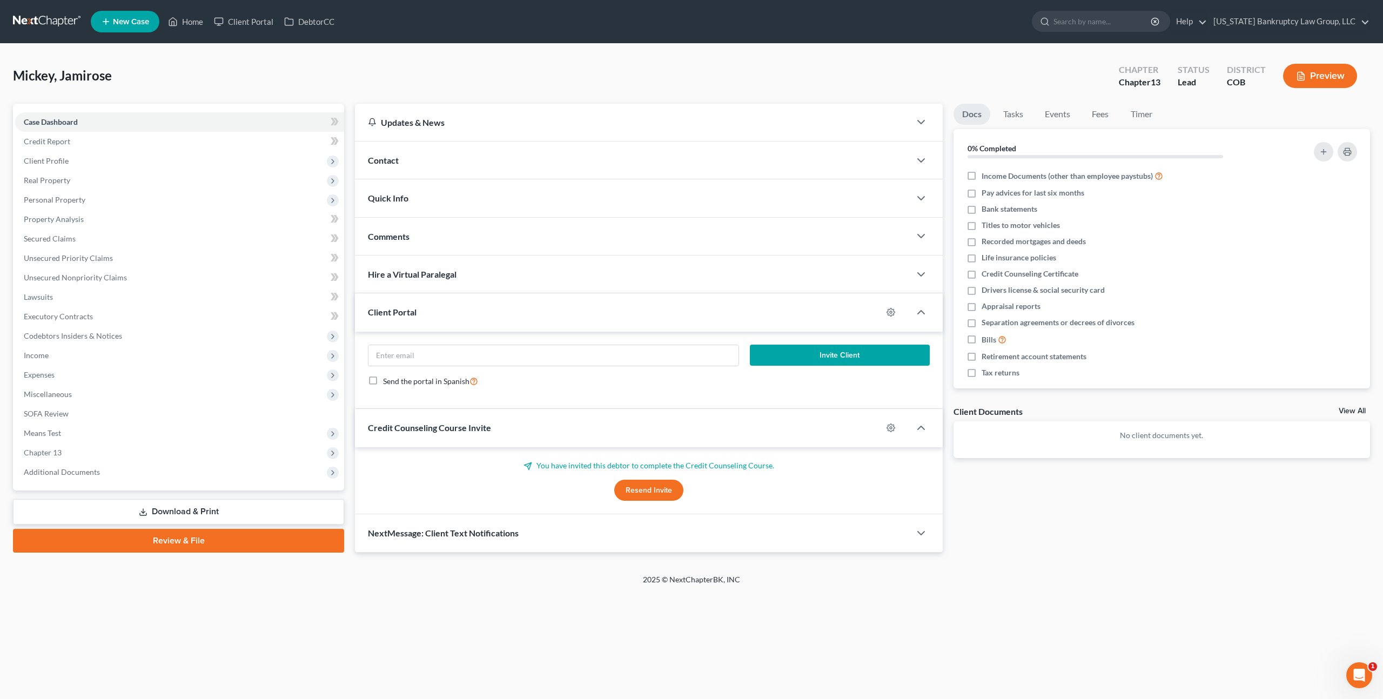
click at [480, 274] on div "Hire a Virtual Paralegal" at bounding box center [632, 274] width 555 height 37
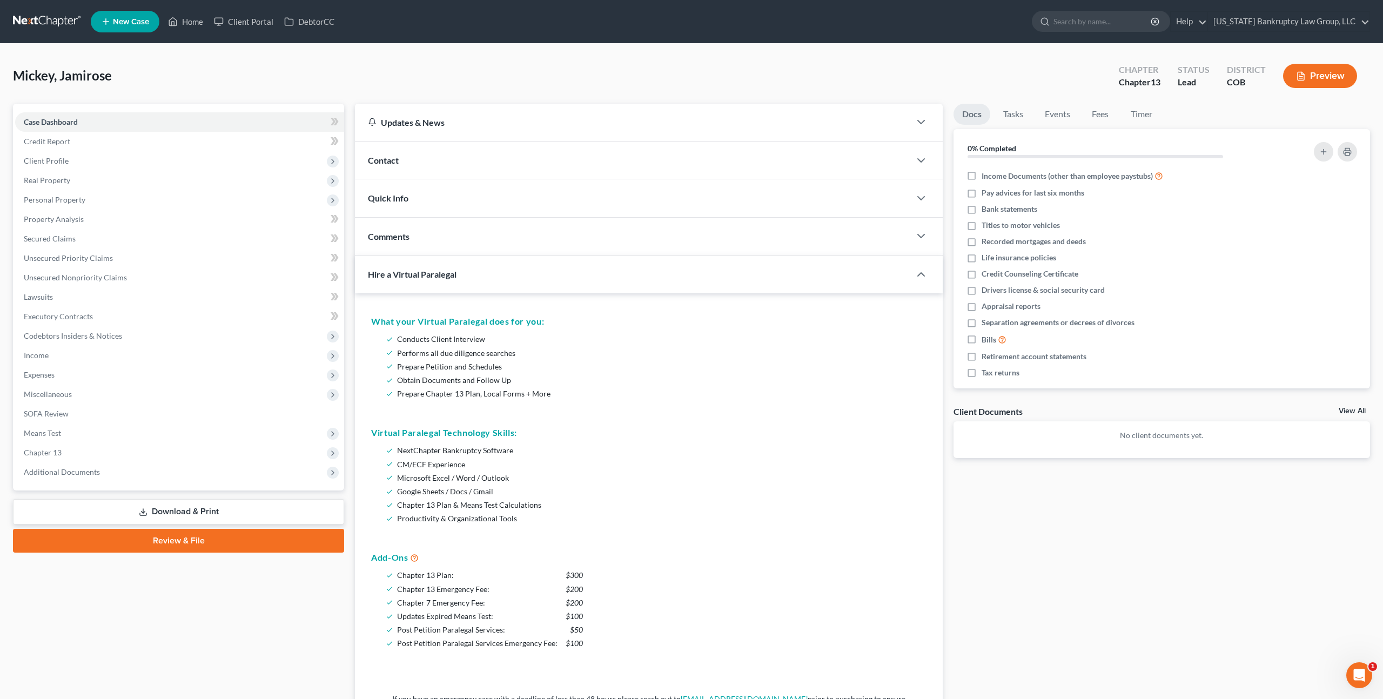
click at [480, 274] on div "Hire a Virtual Paralegal" at bounding box center [625, 274] width 540 height 37
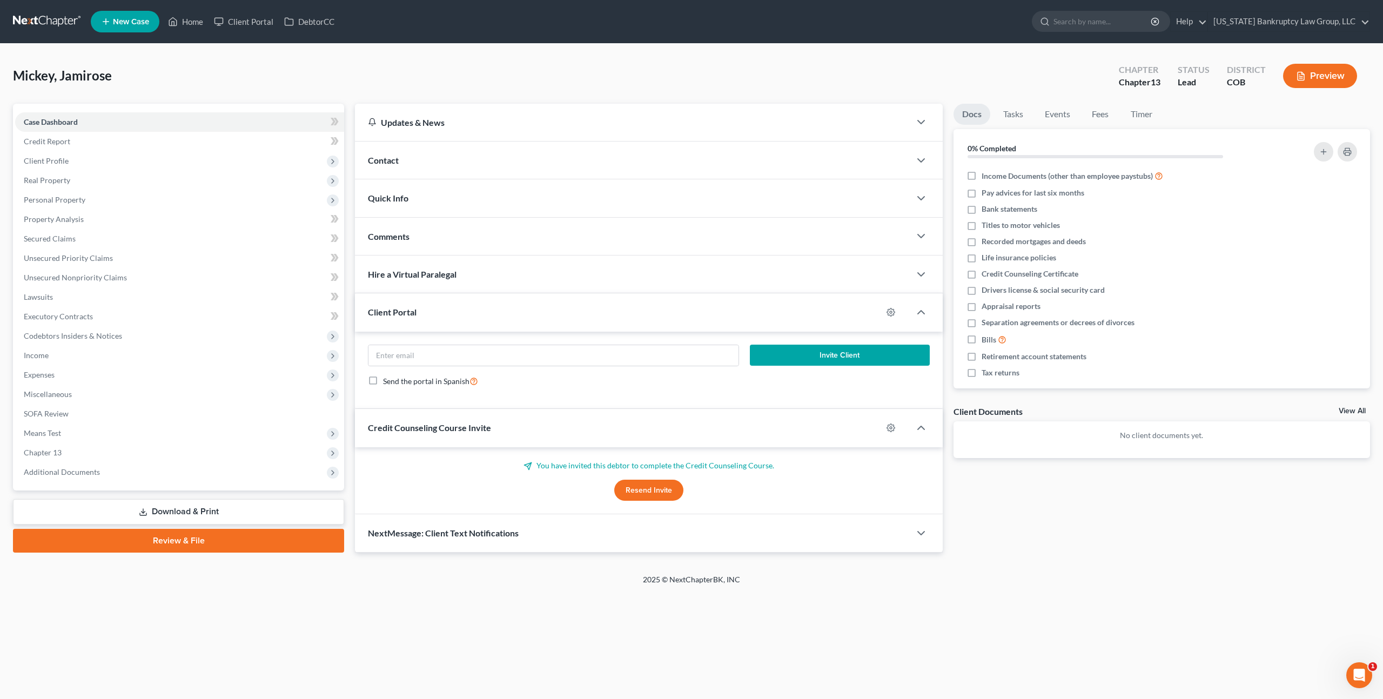
click at [35, 20] on link at bounding box center [47, 21] width 69 height 19
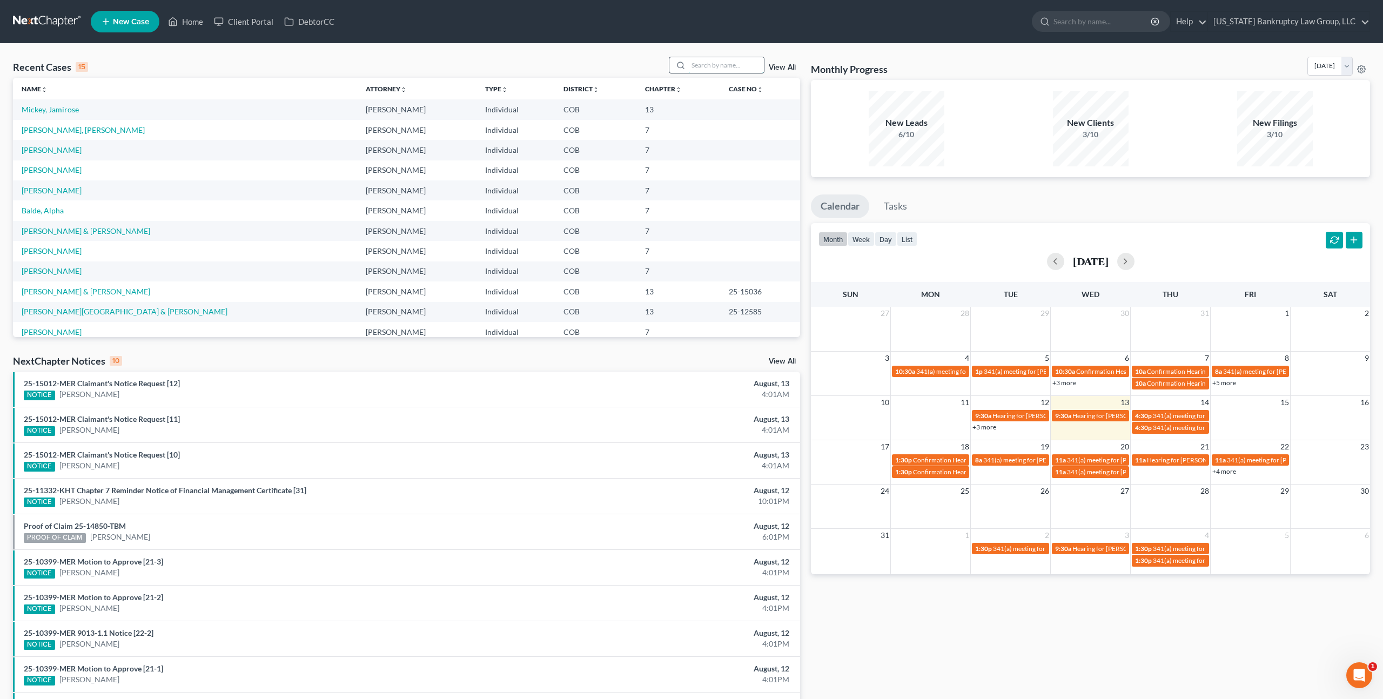
click at [716, 69] on input "search" at bounding box center [726, 65] width 76 height 16
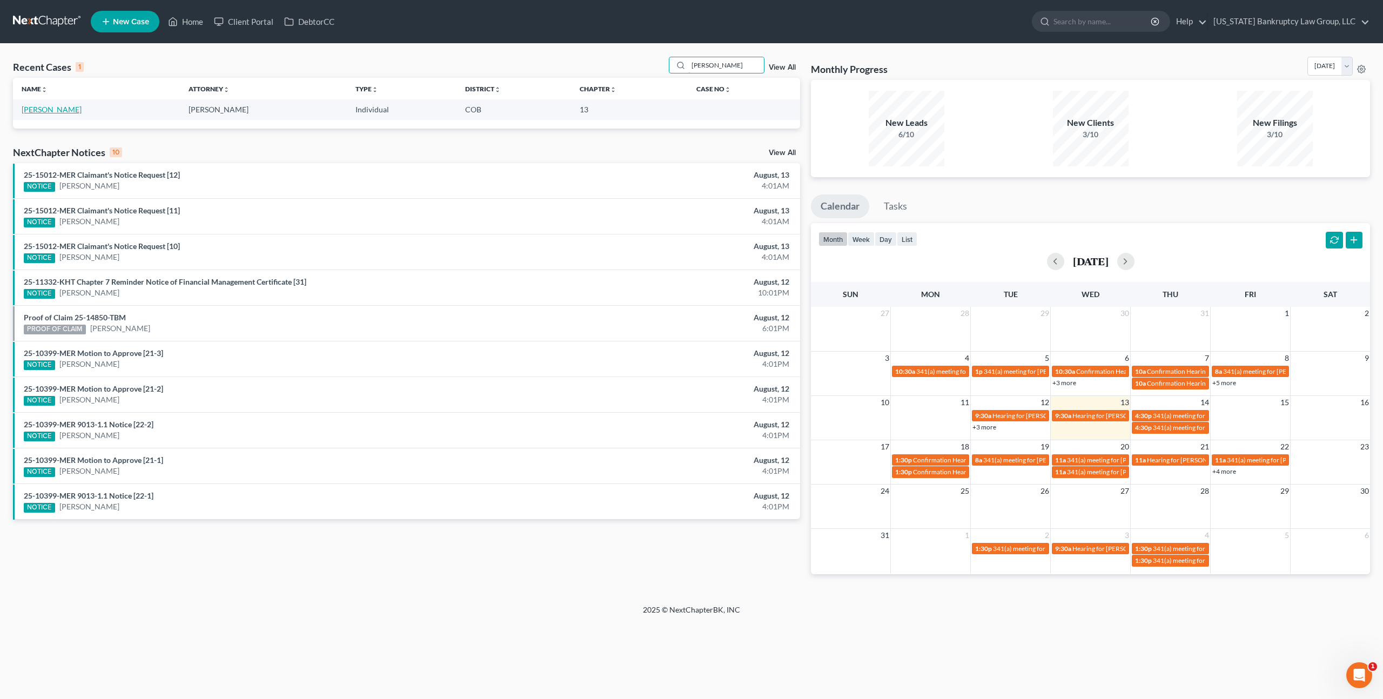
type input "[PERSON_NAME]"
click at [51, 110] on link "[PERSON_NAME]" at bounding box center [52, 109] width 60 height 9
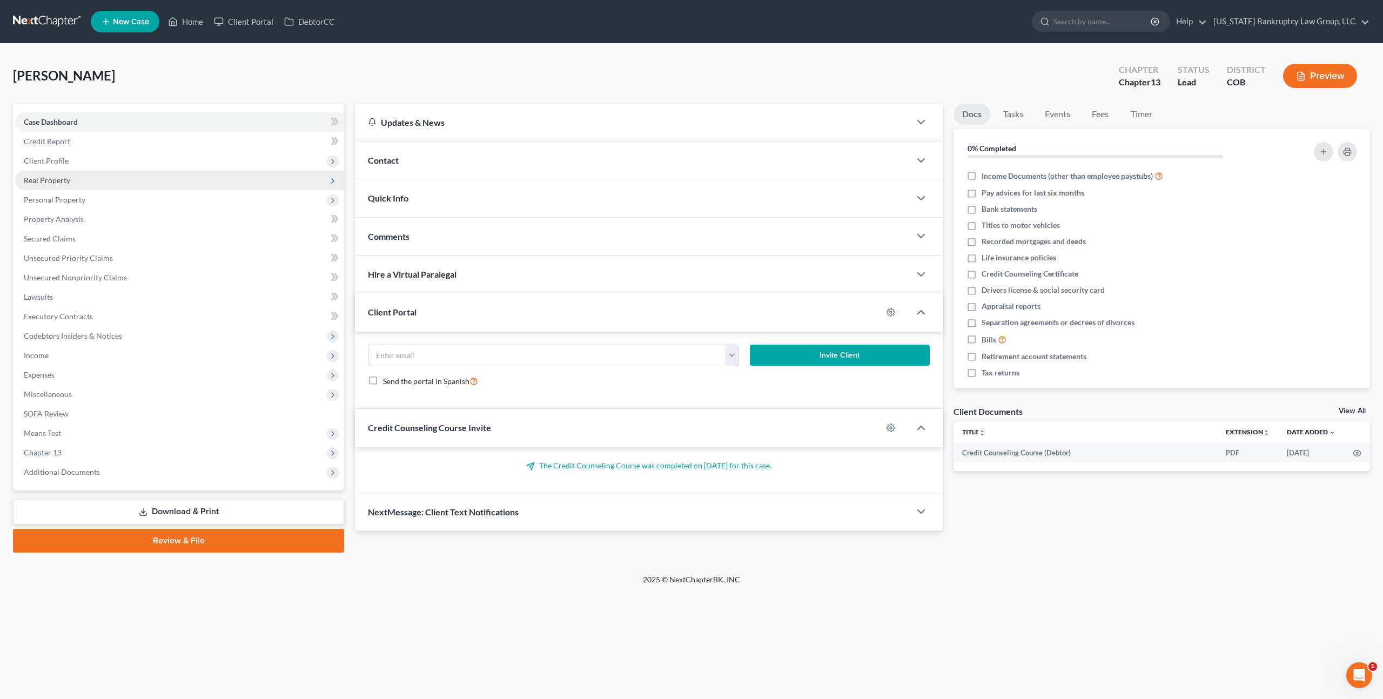
click at [61, 186] on span "Real Property" at bounding box center [179, 180] width 329 height 19
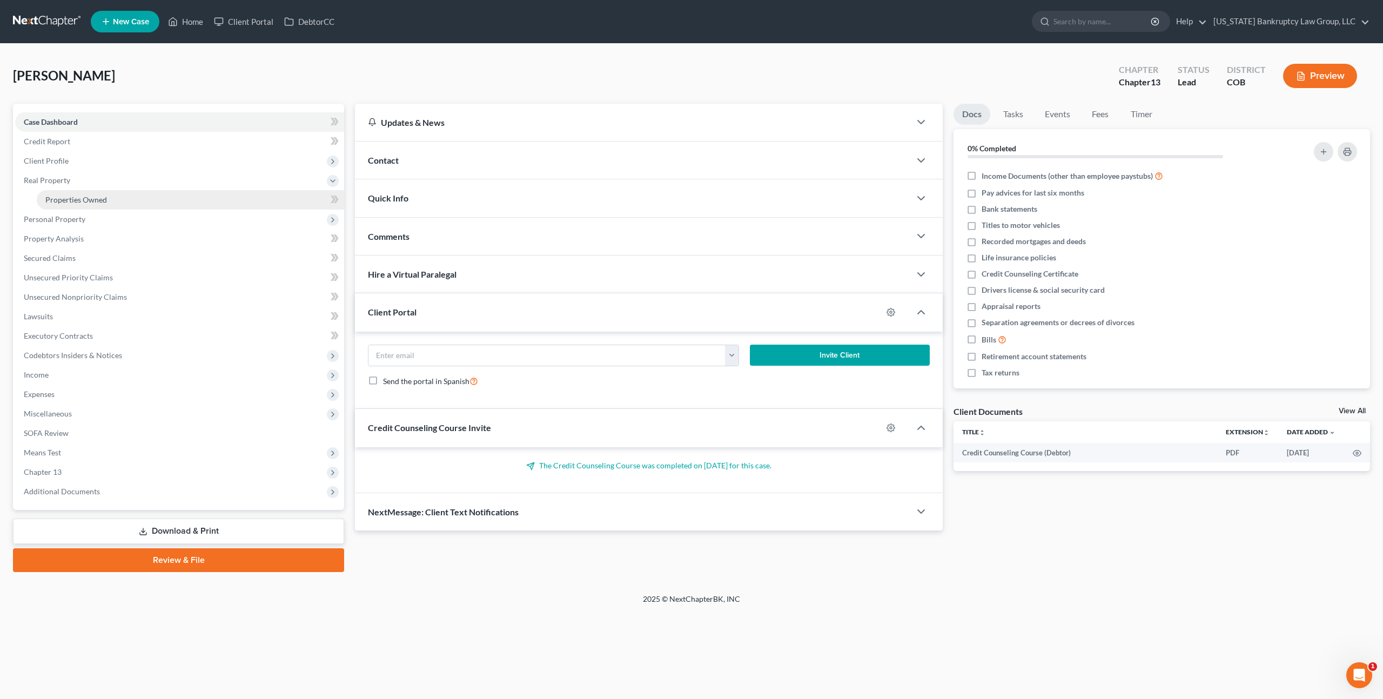
click at [62, 200] on span "Properties Owned" at bounding box center [76, 199] width 62 height 9
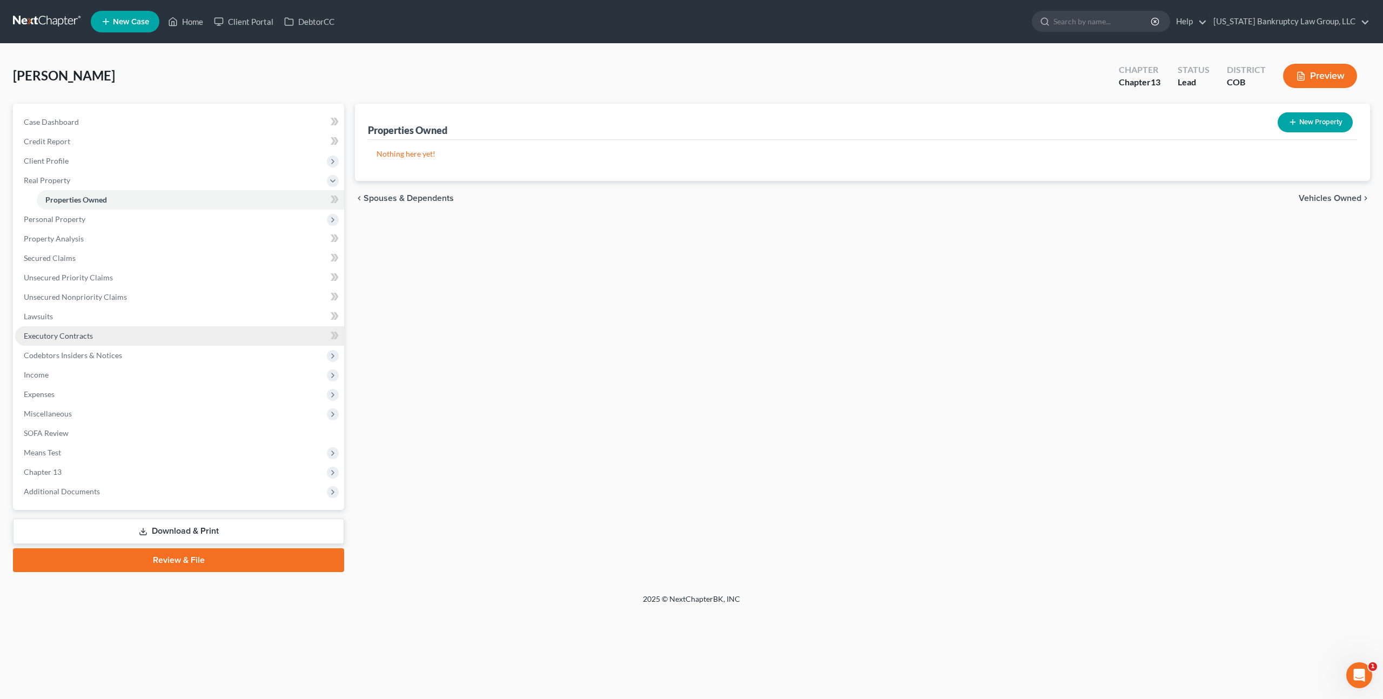
click at [60, 341] on link "Executory Contracts" at bounding box center [179, 335] width 329 height 19
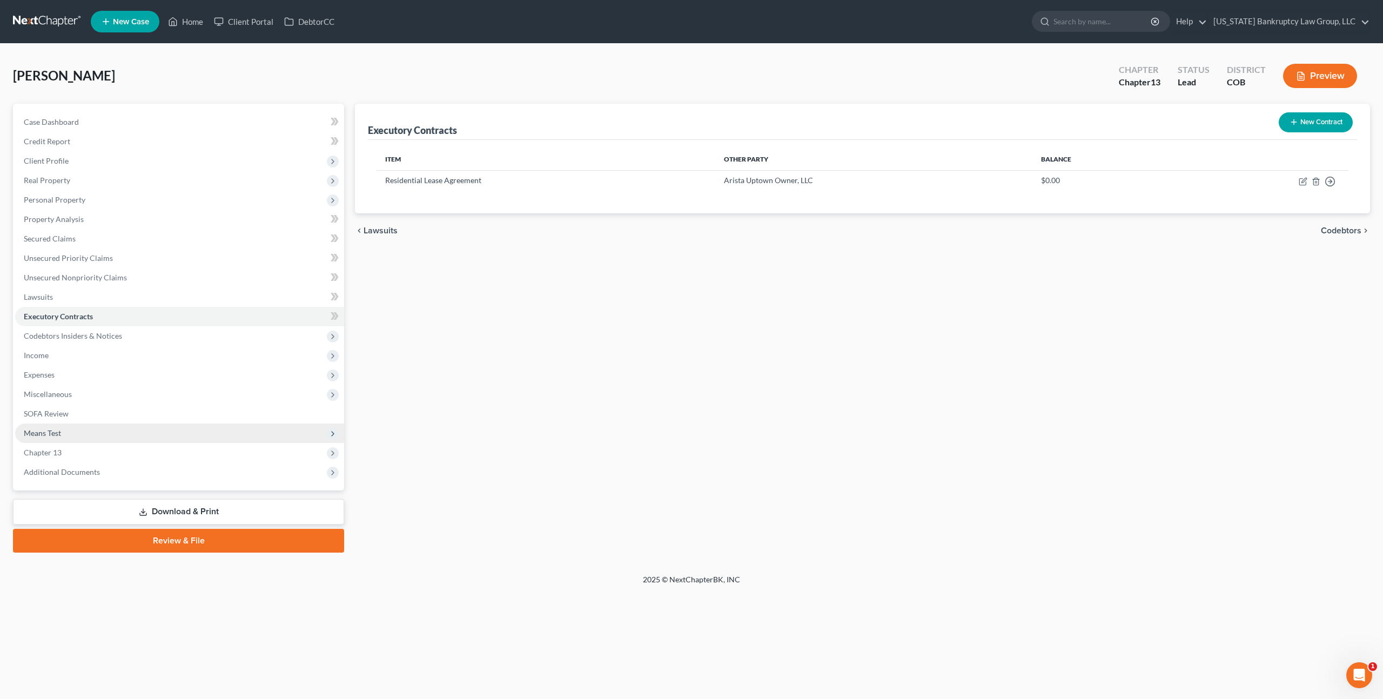
click at [48, 431] on span "Means Test" at bounding box center [42, 432] width 37 height 9
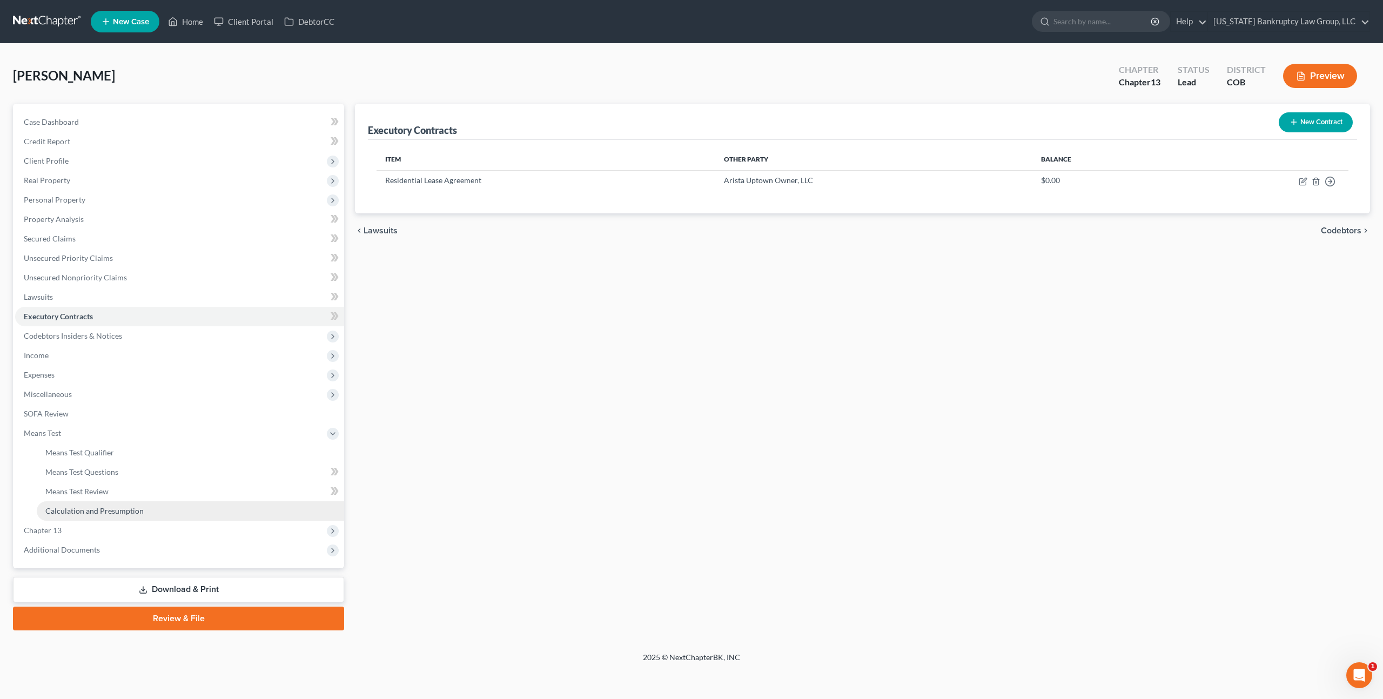
click at [74, 505] on link "Calculation and Presumption" at bounding box center [190, 510] width 307 height 19
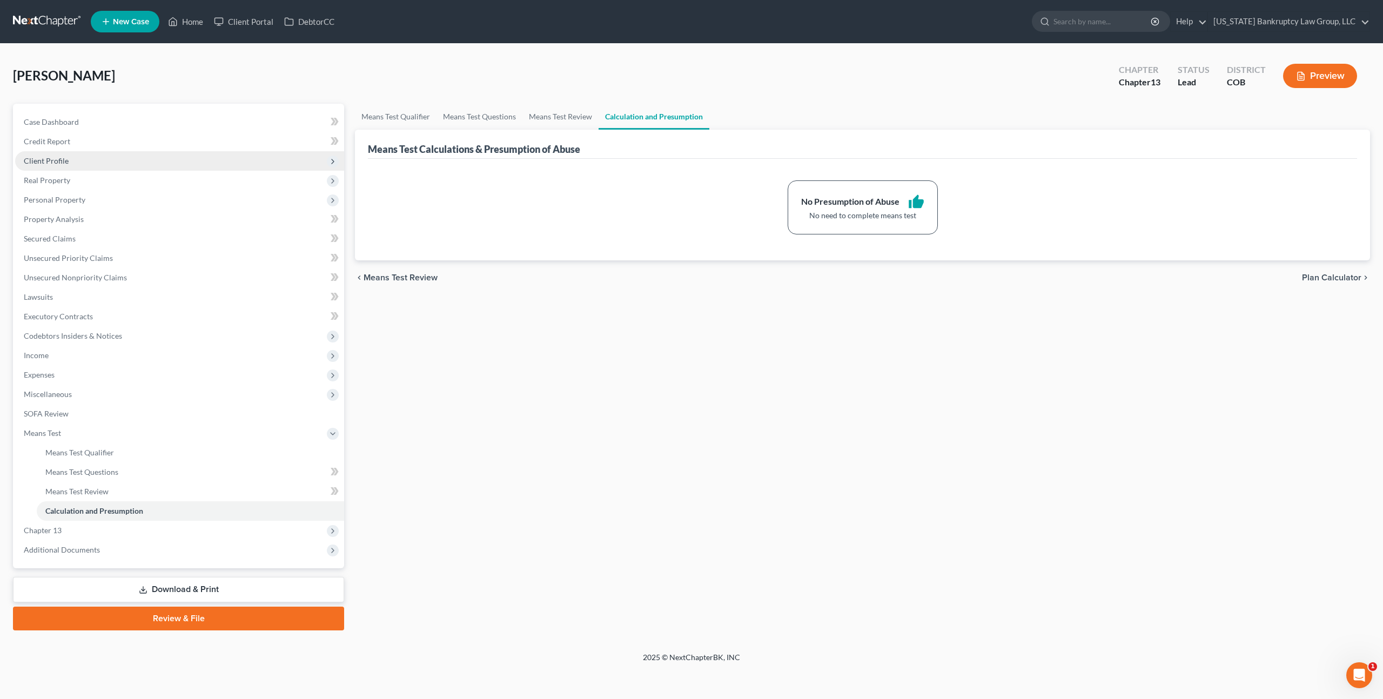
click at [63, 162] on span "Client Profile" at bounding box center [46, 160] width 45 height 9
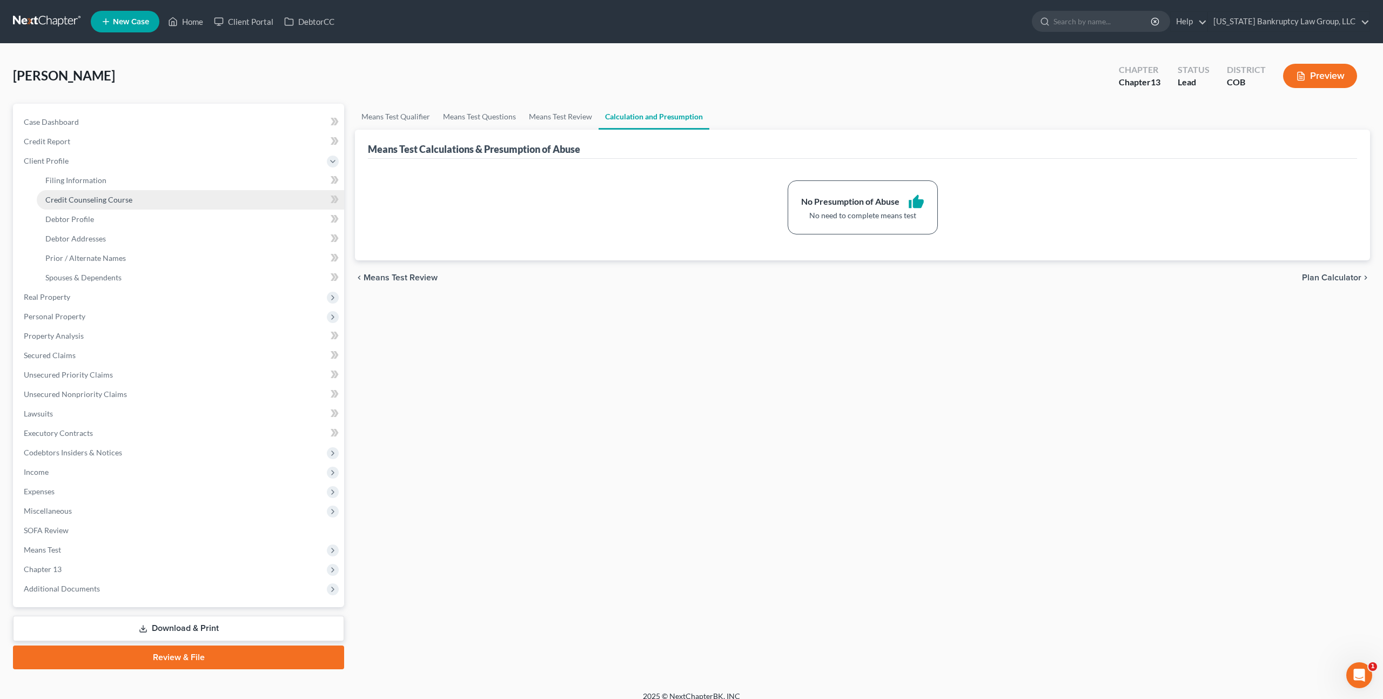
click at [76, 202] on span "Credit Counseling Course" at bounding box center [88, 199] width 87 height 9
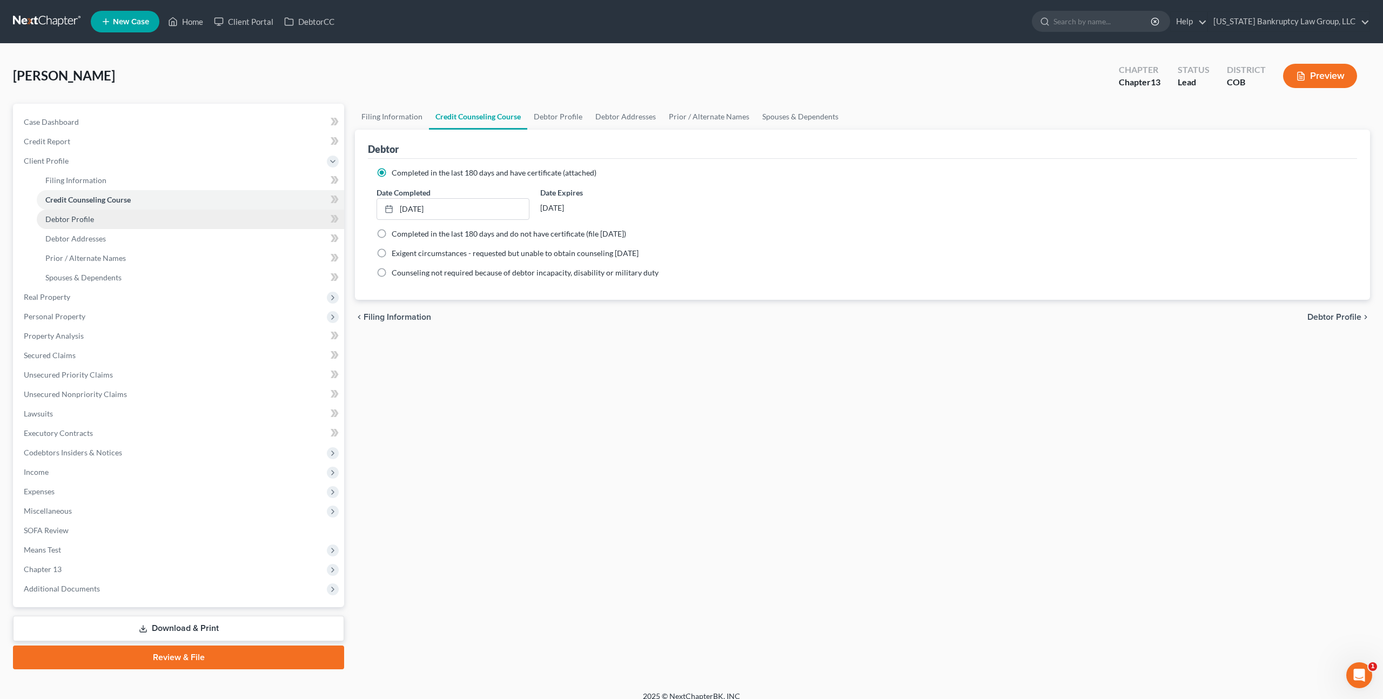
click at [81, 222] on span "Debtor Profile" at bounding box center [69, 219] width 49 height 9
select select "0"
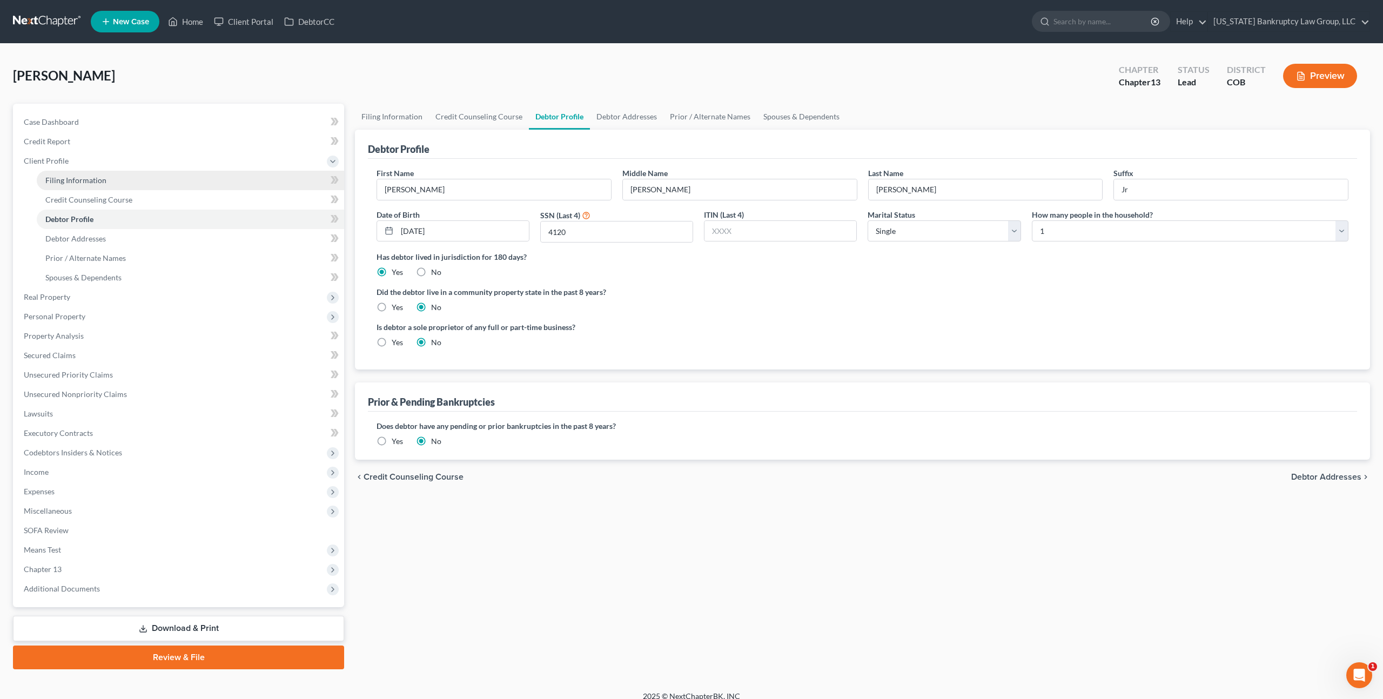
click at [94, 184] on span "Filing Information" at bounding box center [75, 180] width 61 height 9
select select "1"
select select "0"
select select "3"
select select "5"
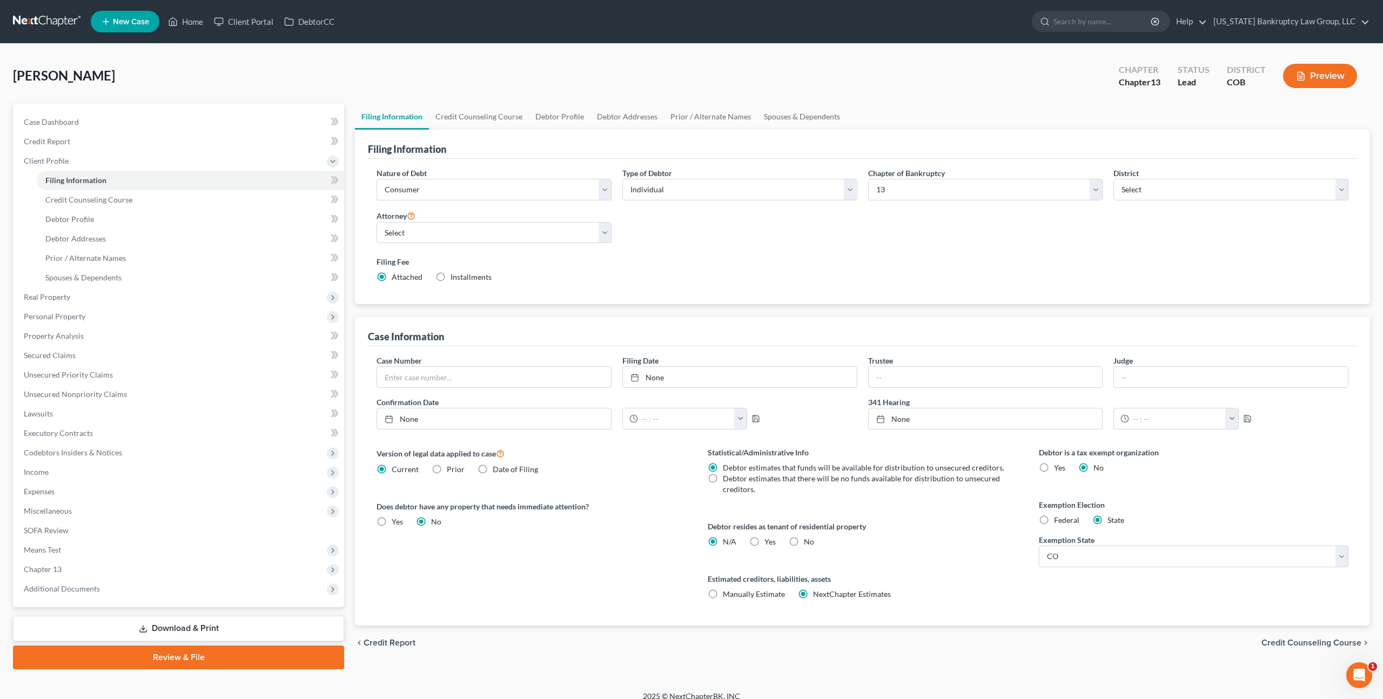
click at [765, 544] on label "Yes Yes" at bounding box center [770, 542] width 11 height 11
click at [769, 544] on input "Yes Yes" at bounding box center [772, 540] width 7 height 7
radio input "true"
radio input "false"
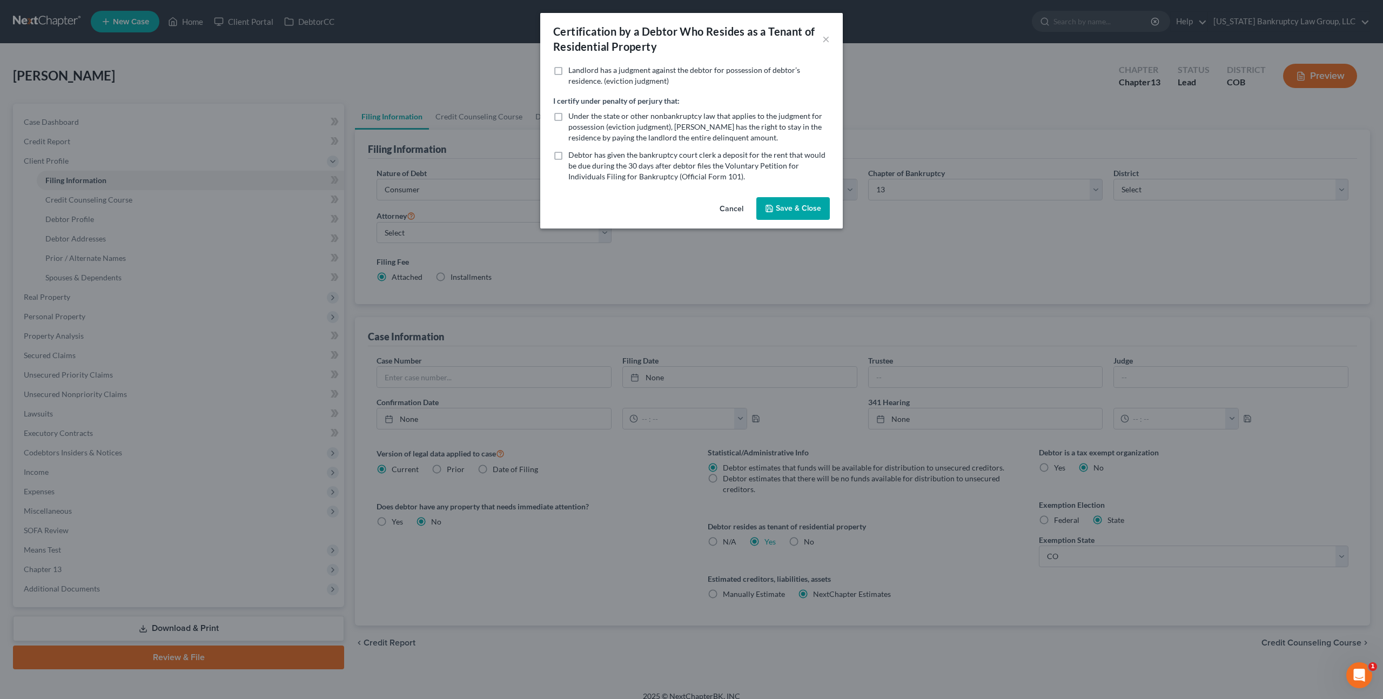
click at [791, 209] on button "Save & Close" at bounding box center [792, 208] width 73 height 23
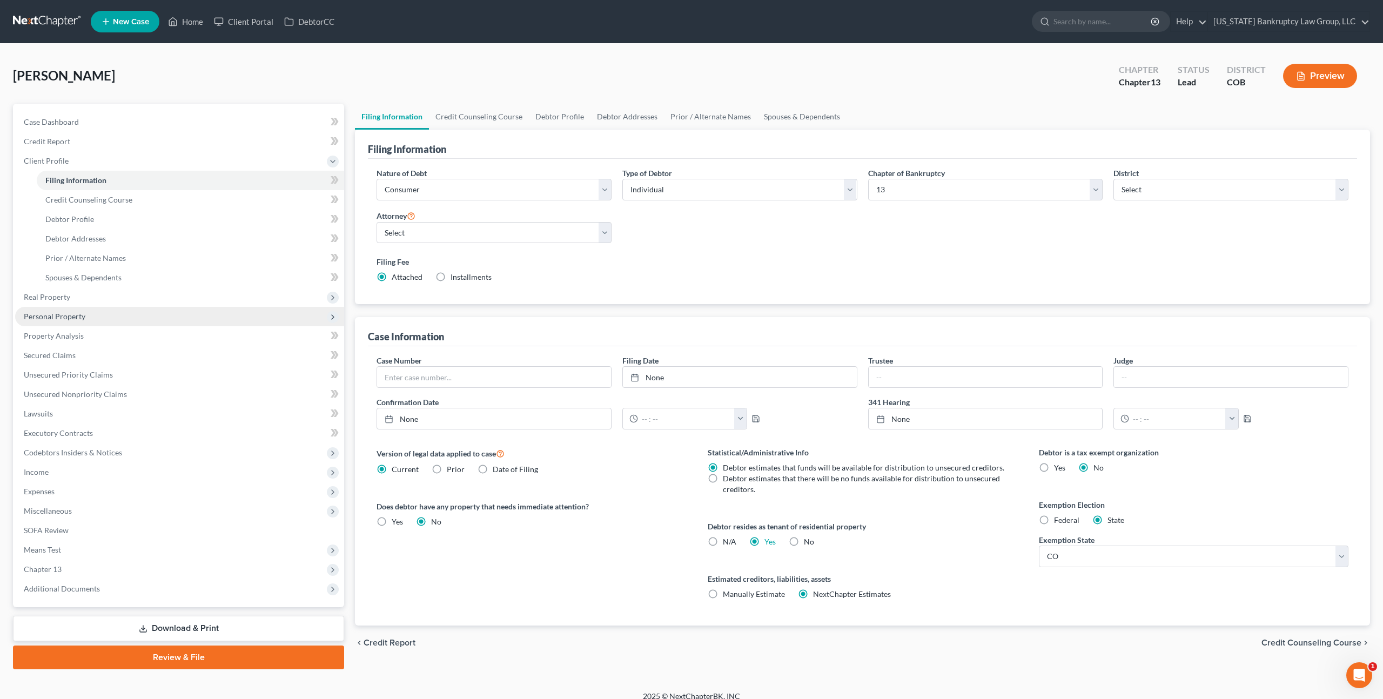
click at [69, 320] on span "Personal Property" at bounding box center [55, 316] width 62 height 9
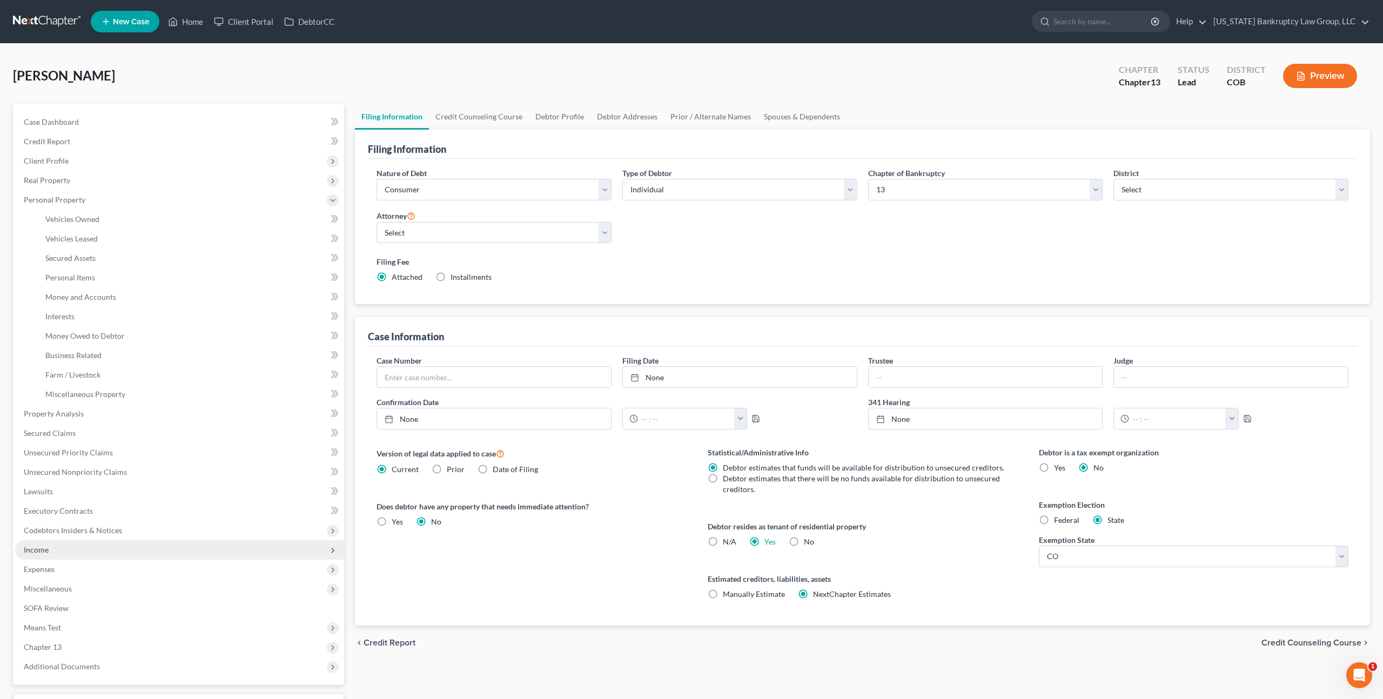
click at [41, 547] on span "Income" at bounding box center [36, 549] width 25 height 9
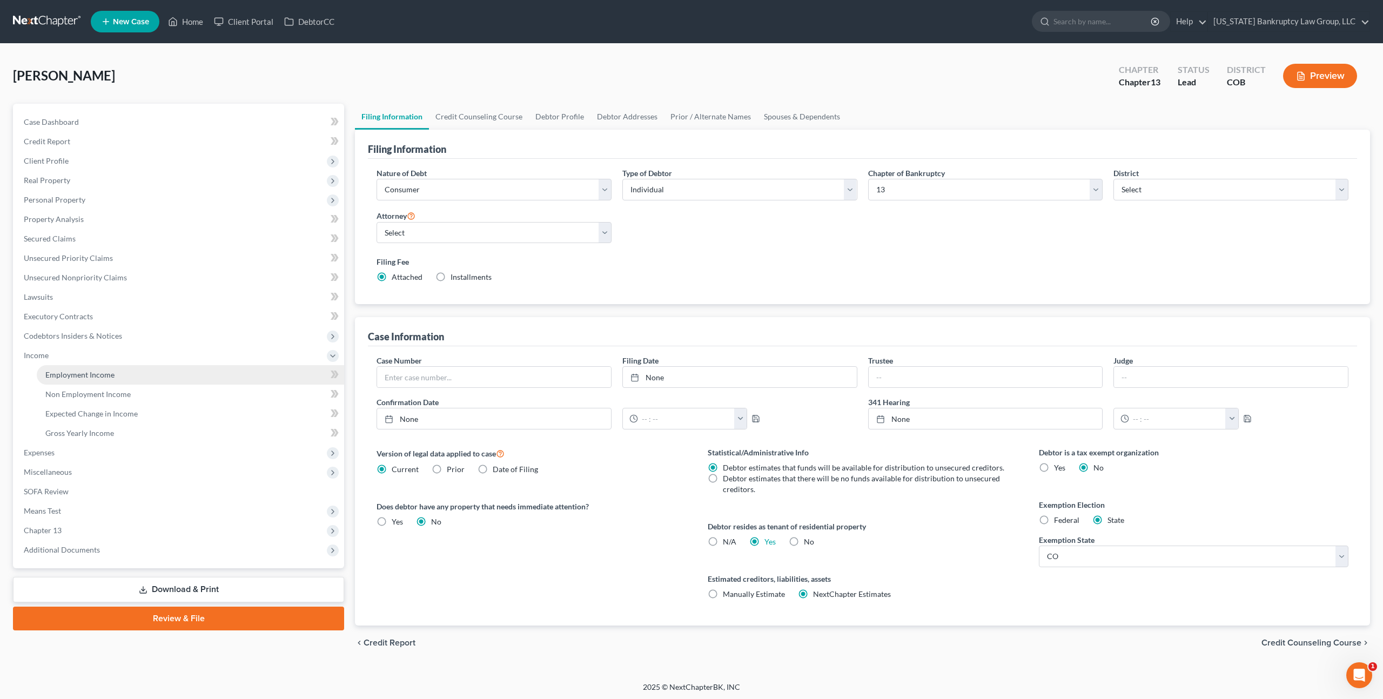
click at [87, 380] on link "Employment Income" at bounding box center [190, 374] width 307 height 19
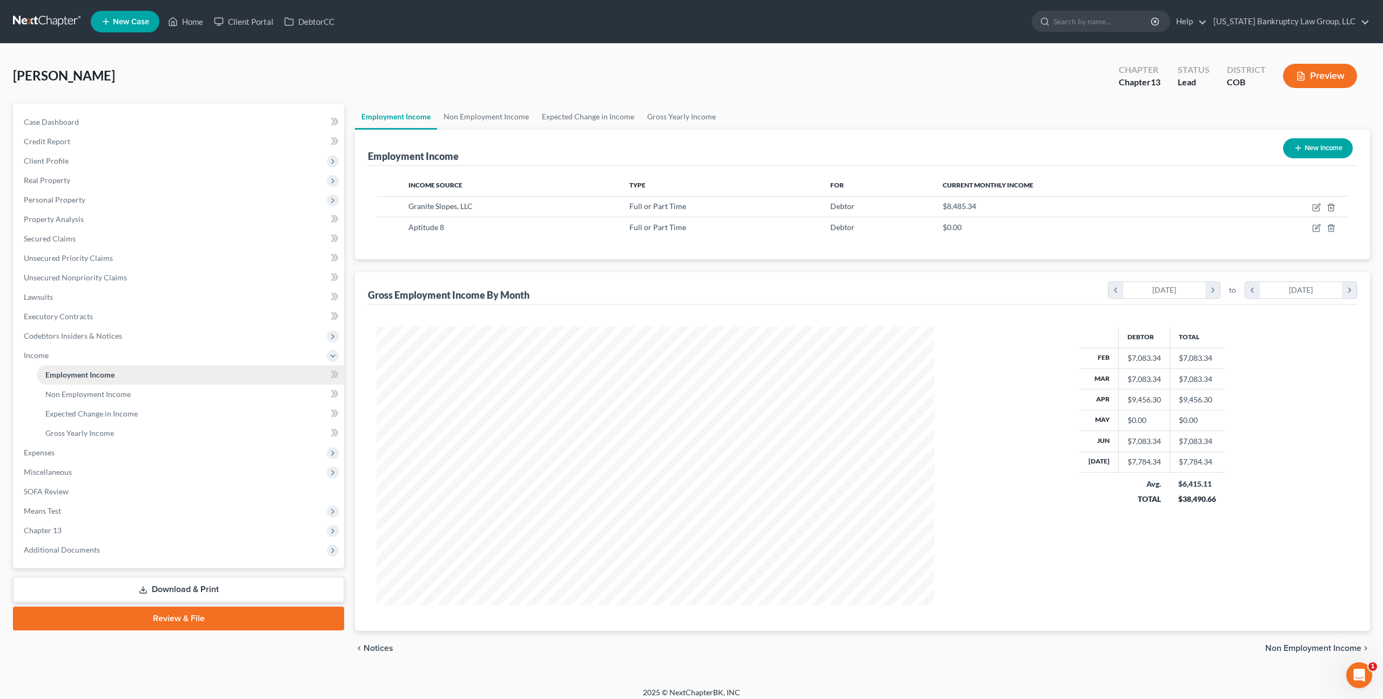
scroll to position [279, 579]
click at [86, 400] on link "Non Employment Income" at bounding box center [190, 394] width 307 height 19
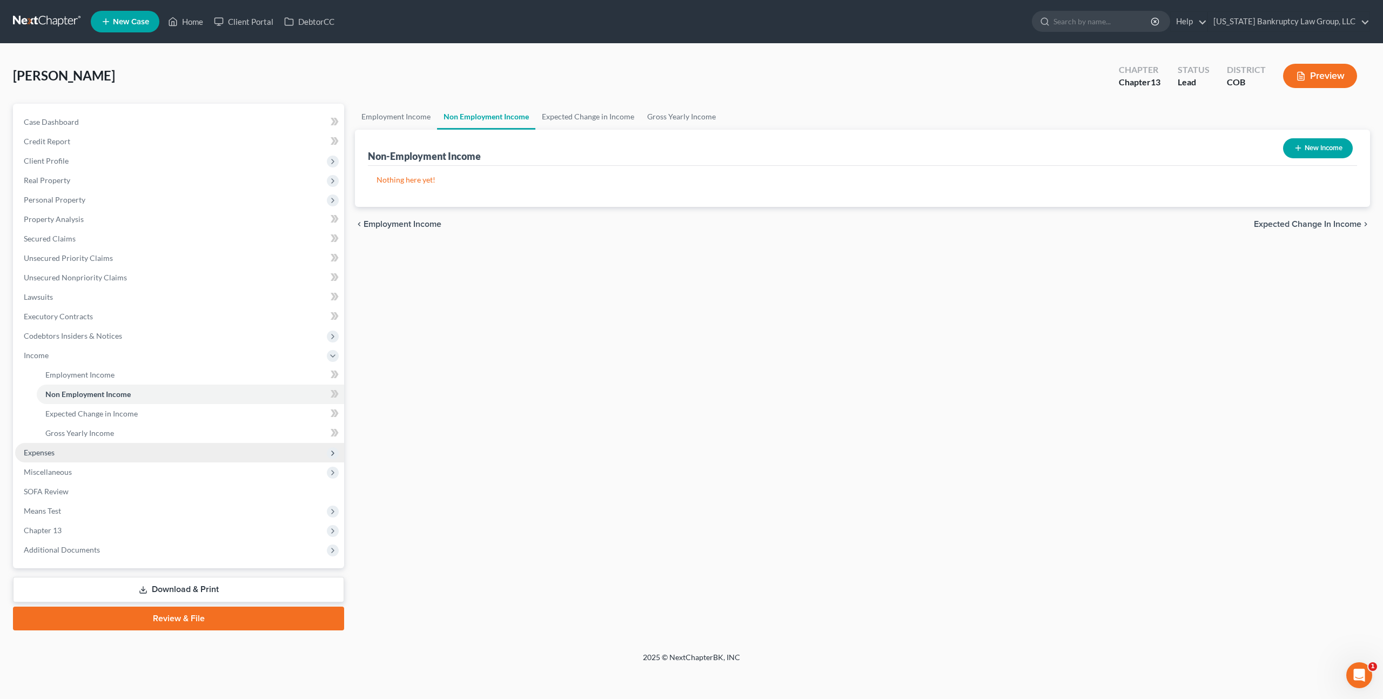
click at [48, 446] on span "Expenses" at bounding box center [179, 452] width 329 height 19
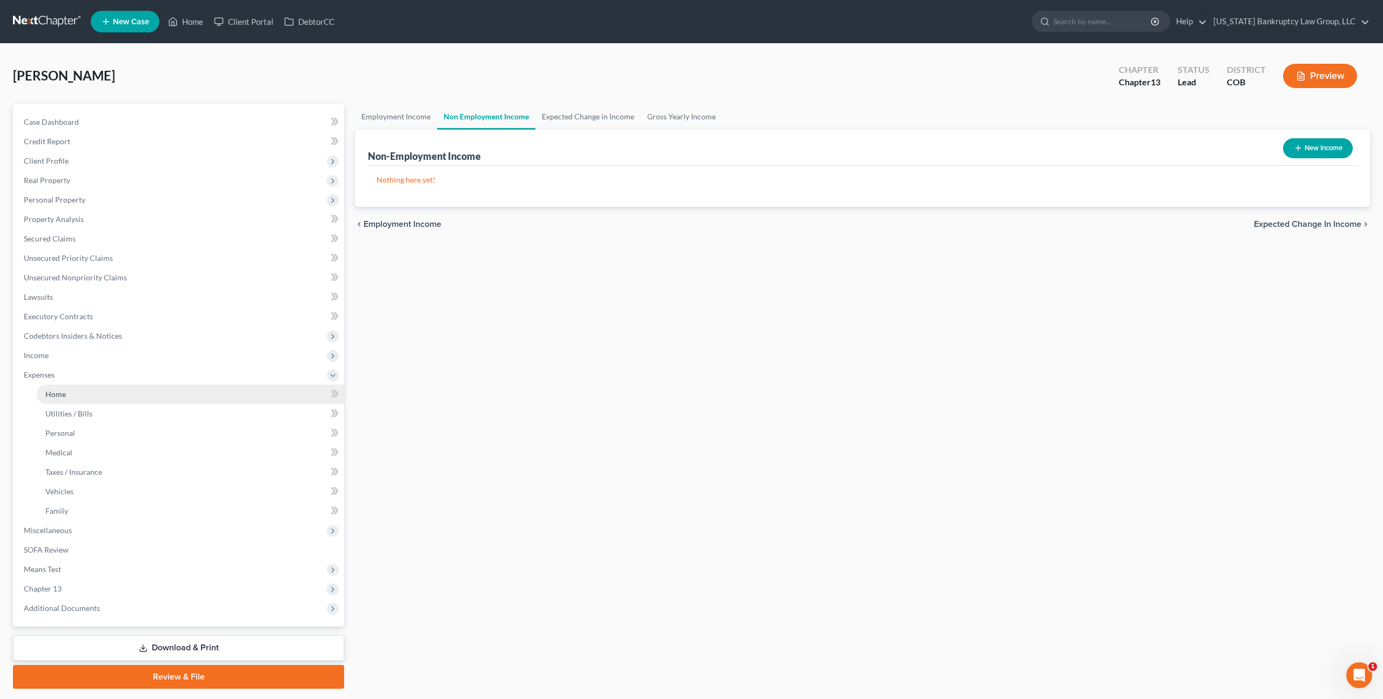
click at [63, 399] on link "Home" at bounding box center [190, 394] width 307 height 19
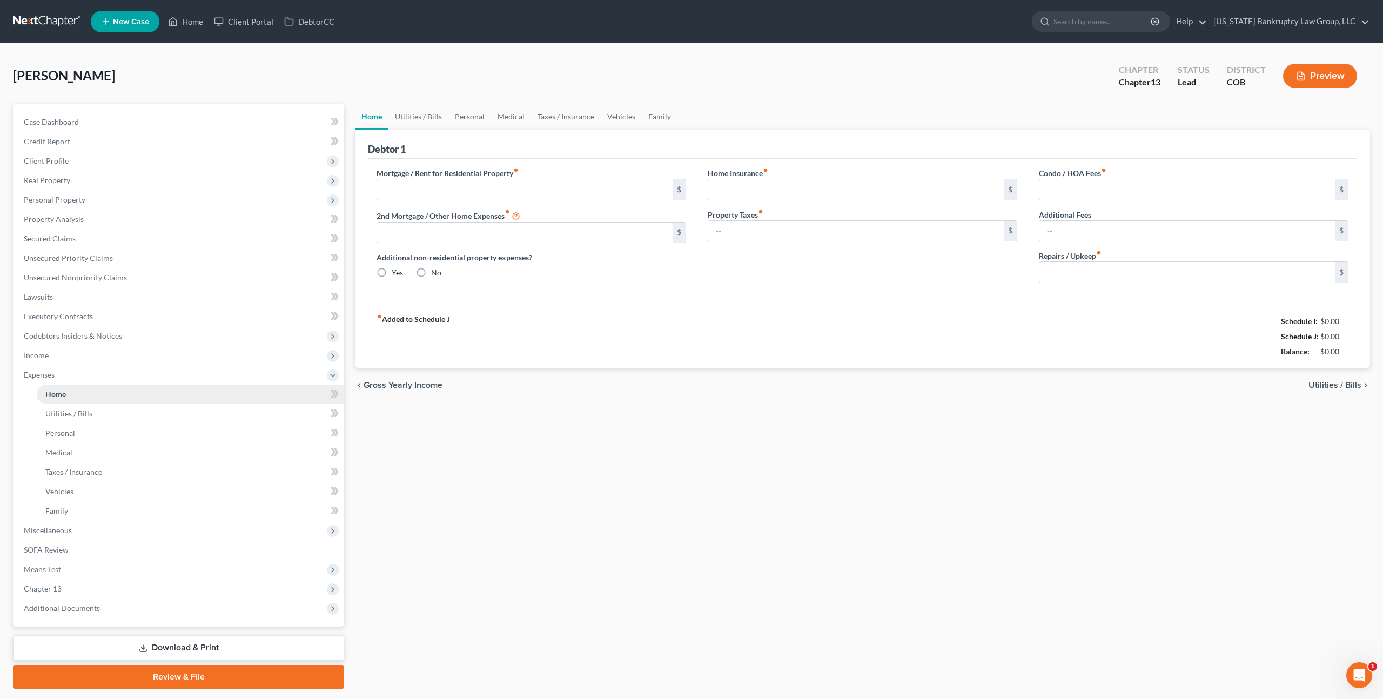
type input "1,672.00"
type input "0.00"
radio input "true"
type input "19.45"
type input "0.00"
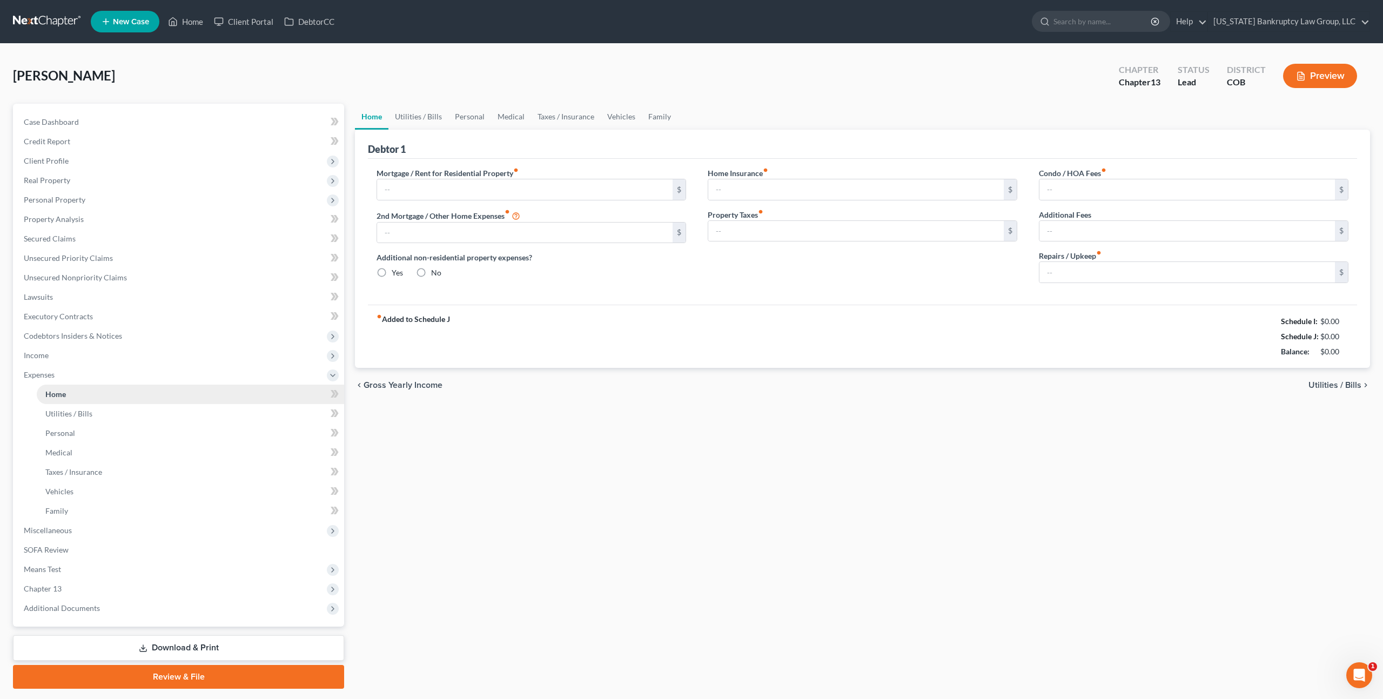
type input "0.00"
type input "50.00"
type input "0.00"
click at [93, 278] on span "Unsecured Nonpriority Claims" at bounding box center [75, 277] width 103 height 9
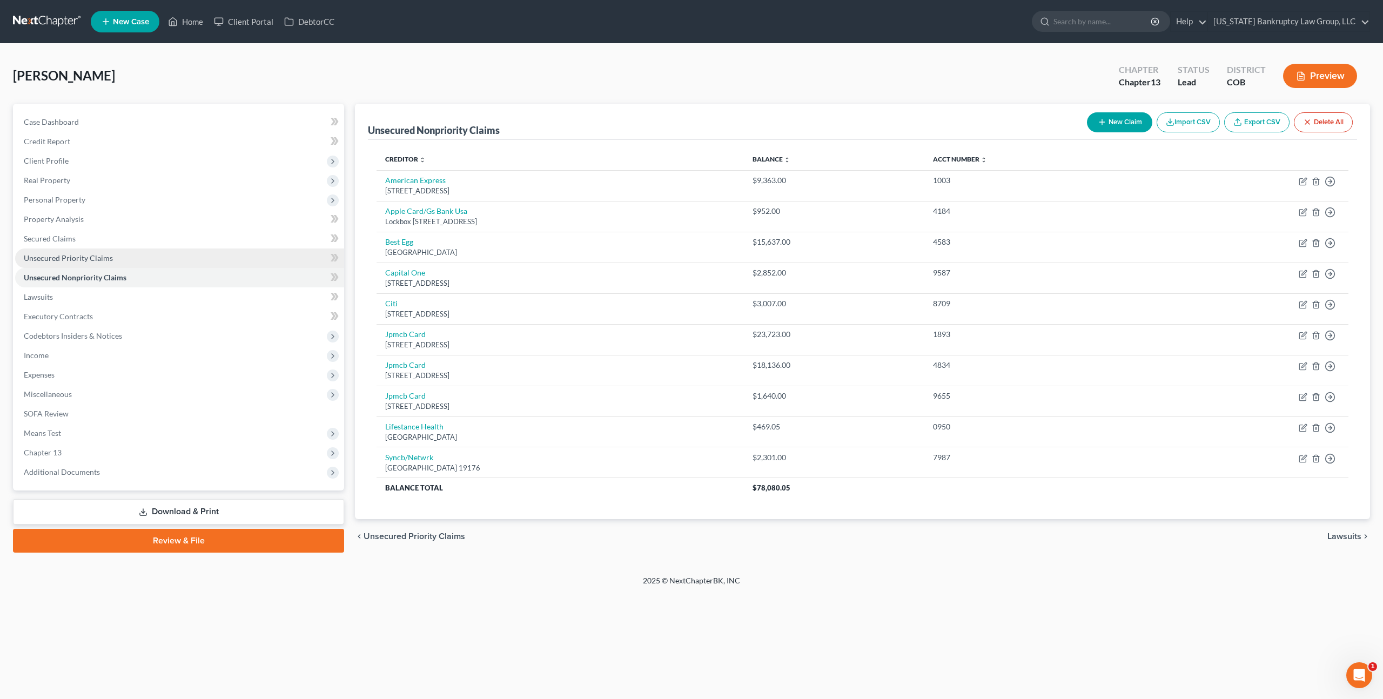
click at [96, 256] on span "Unsecured Priority Claims" at bounding box center [68, 257] width 89 height 9
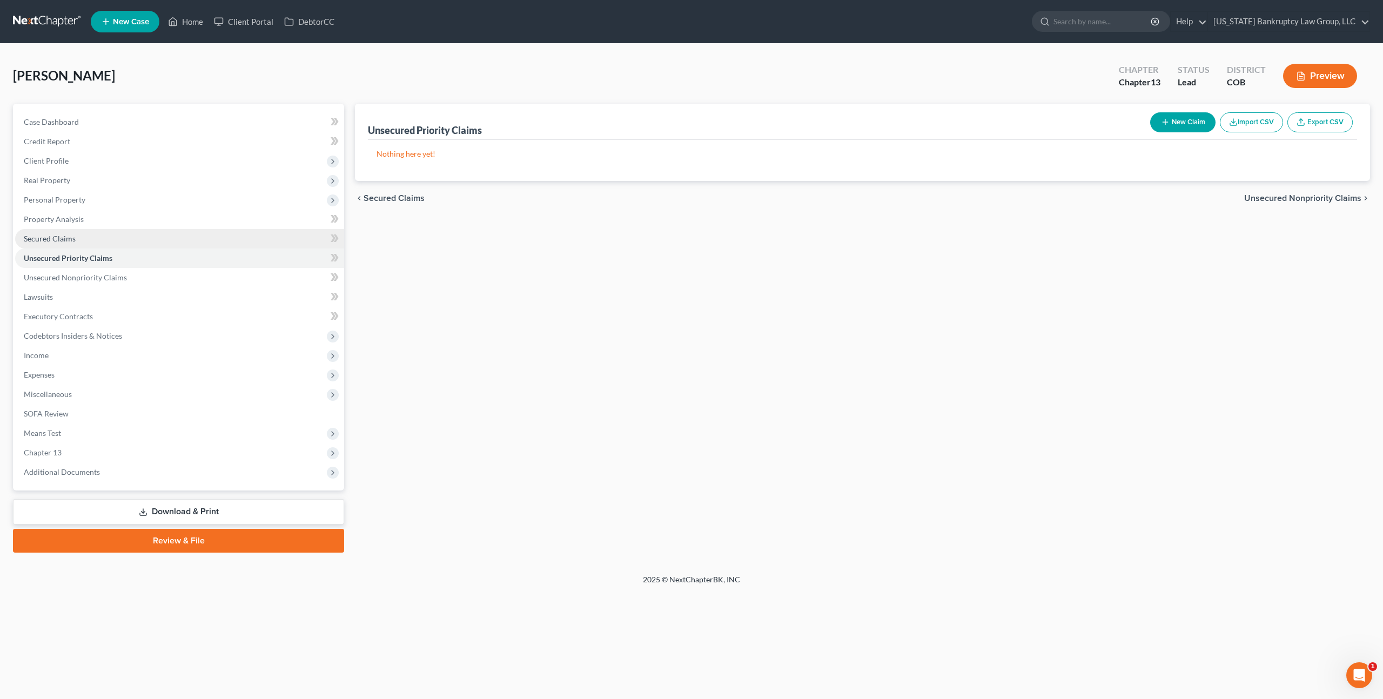
click at [78, 238] on link "Secured Claims" at bounding box center [179, 238] width 329 height 19
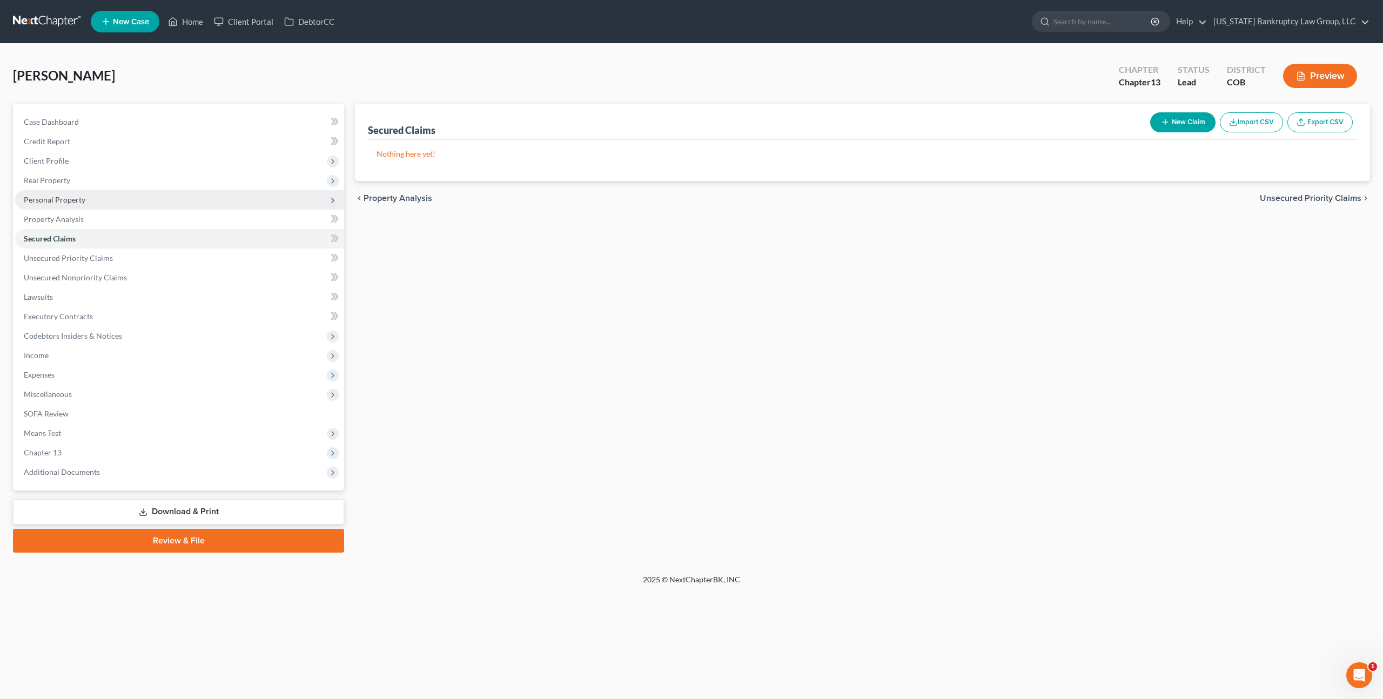
click at [65, 196] on span "Personal Property" at bounding box center [55, 199] width 62 height 9
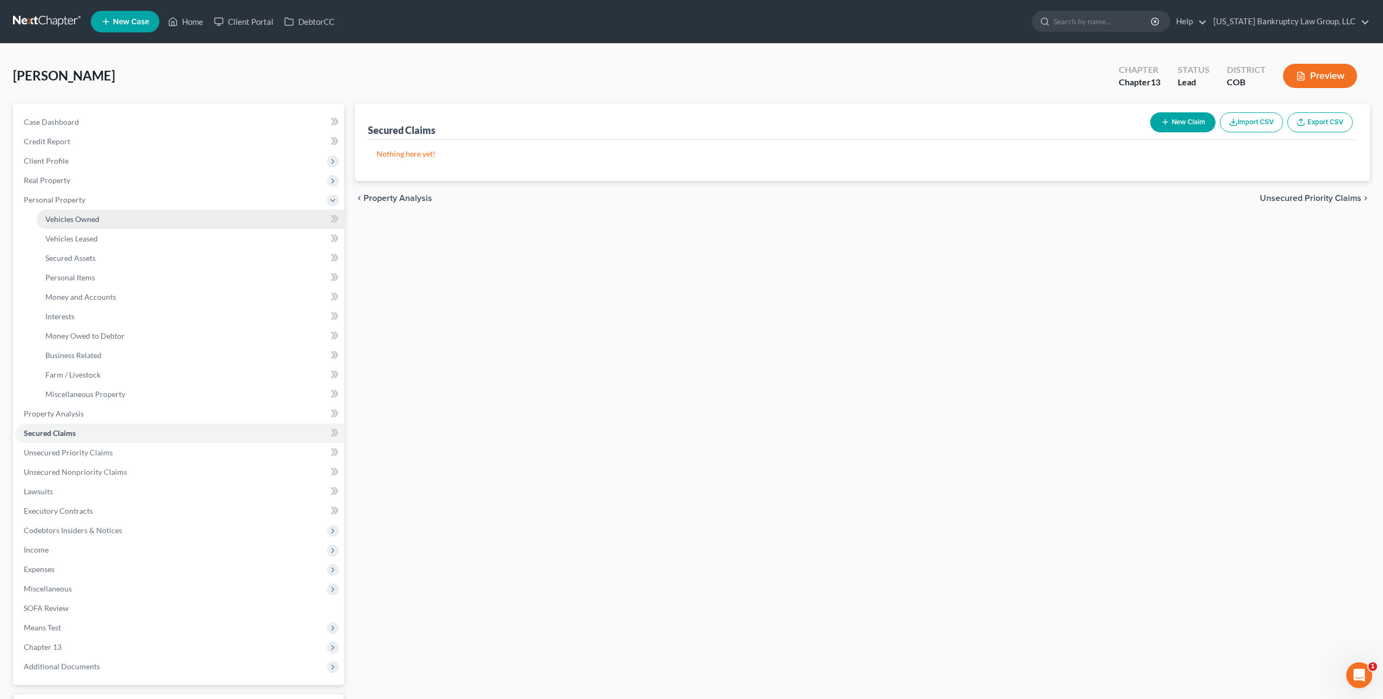
click at [75, 220] on span "Vehicles Owned" at bounding box center [72, 219] width 54 height 9
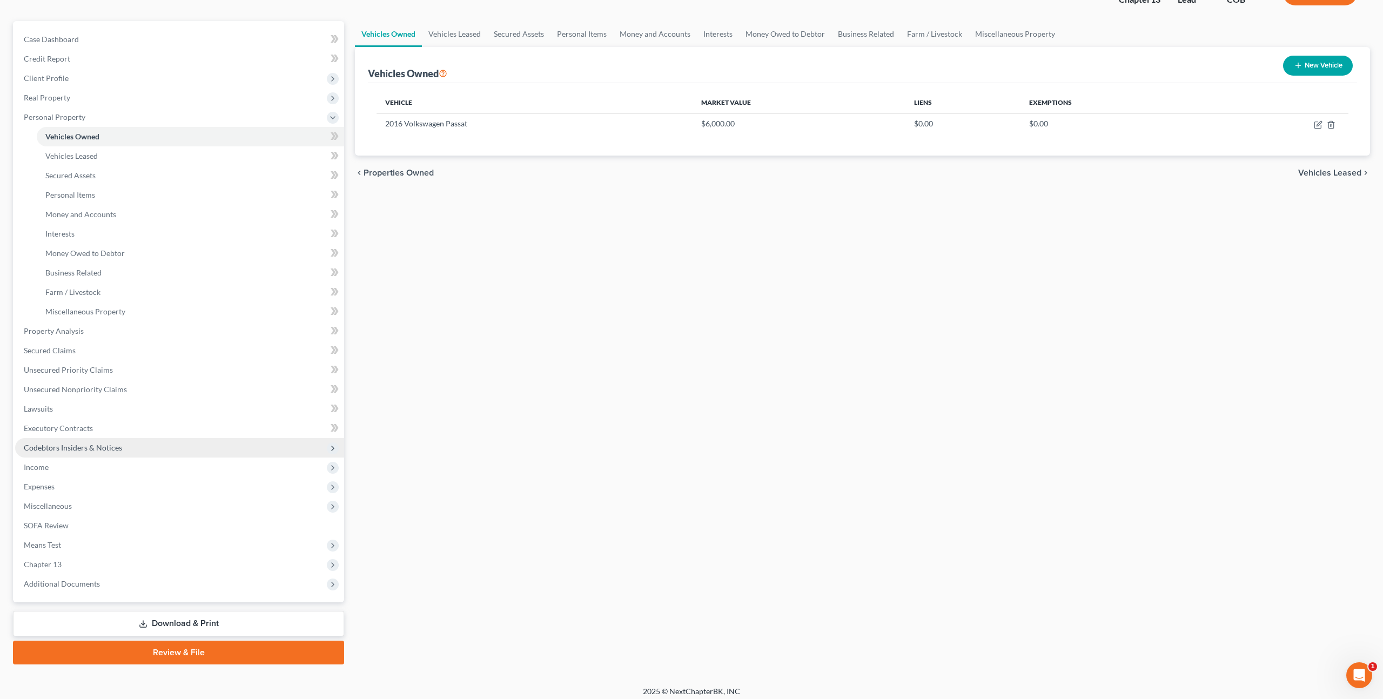
scroll to position [88, 0]
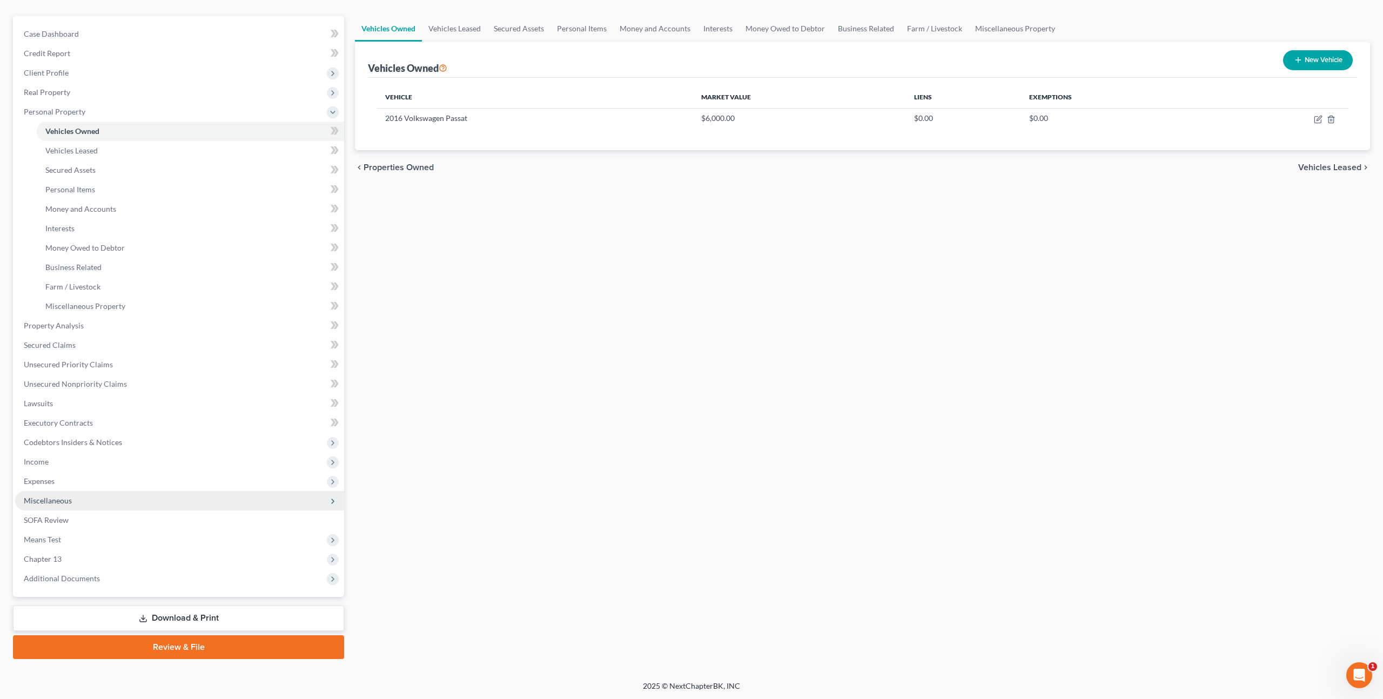
click at [66, 500] on span "Miscellaneous" at bounding box center [48, 500] width 48 height 9
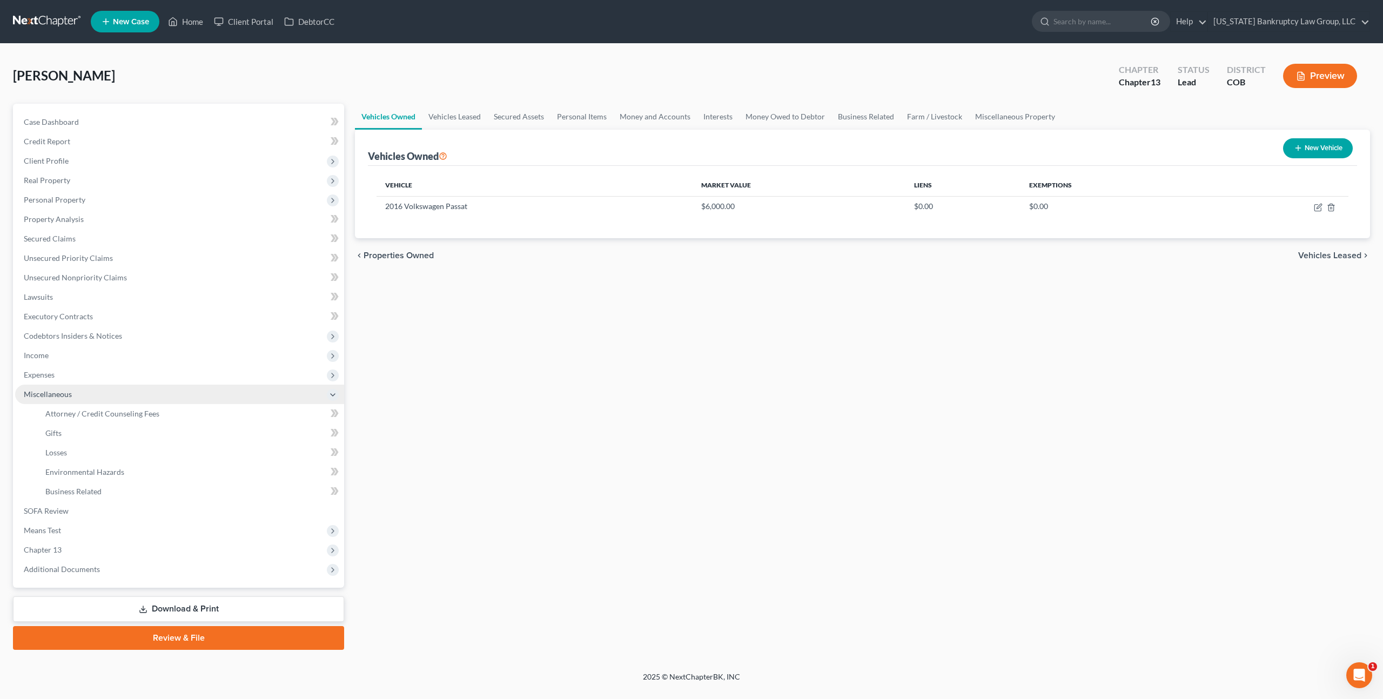
scroll to position [0, 0]
click at [111, 414] on span "Attorney / Credit Counseling Fees" at bounding box center [102, 413] width 114 height 9
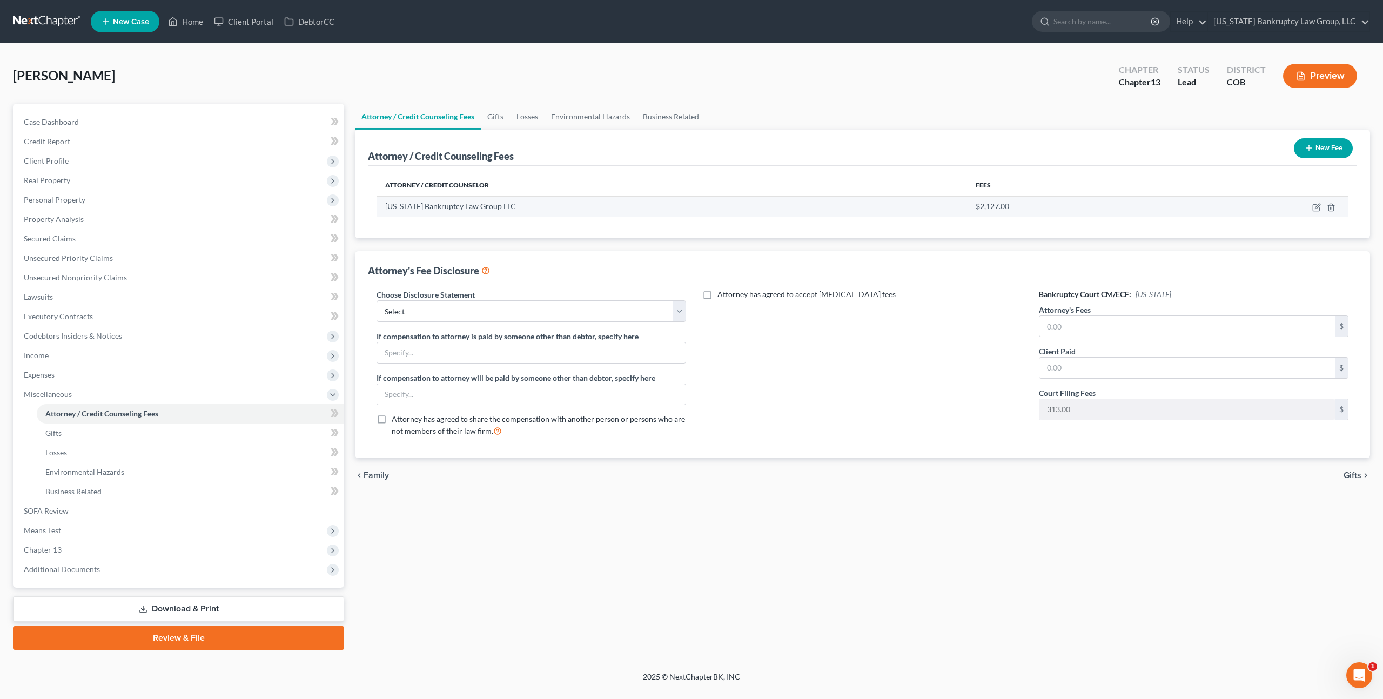
click at [1321, 209] on td at bounding box center [1259, 206] width 179 height 21
click at [1318, 208] on icon "button" at bounding box center [1317, 207] width 9 height 9
select select "5"
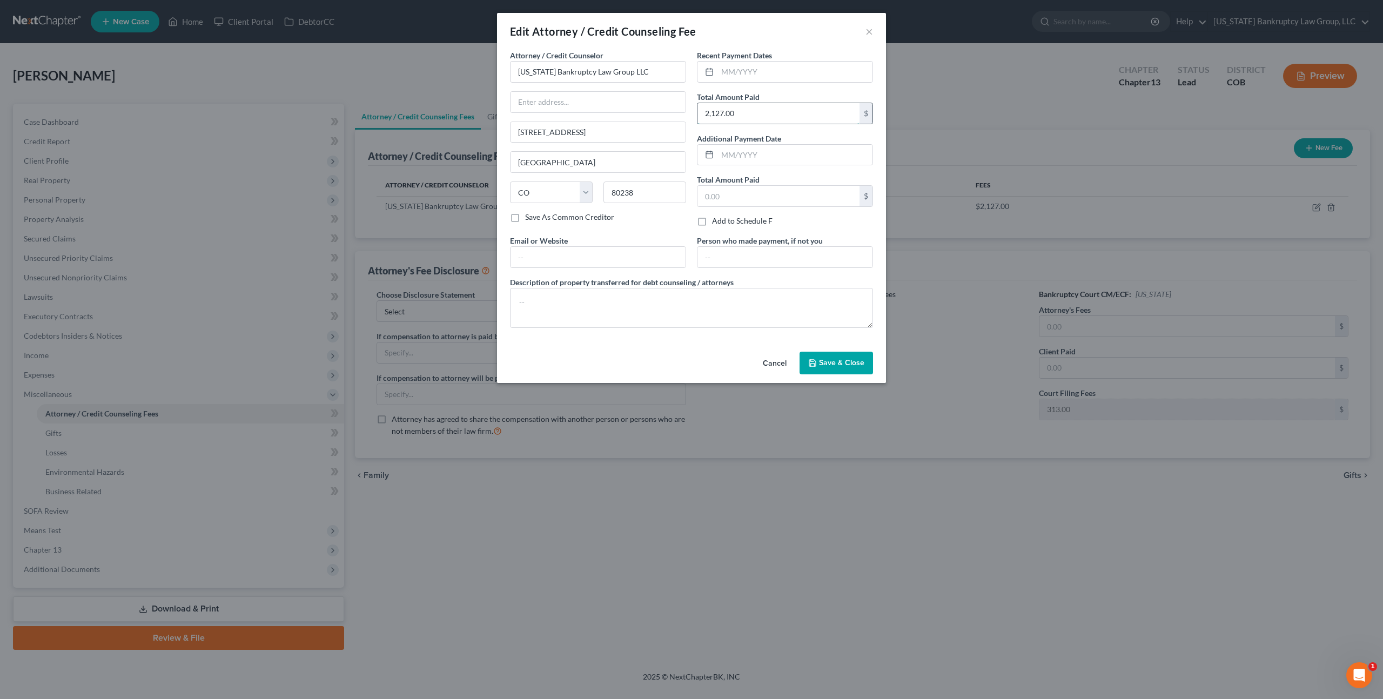
click at [719, 116] on input "2,127.00" at bounding box center [779, 113] width 162 height 21
type input "2,187.00"
click at [807, 358] on button "Save & Close" at bounding box center [836, 363] width 73 height 23
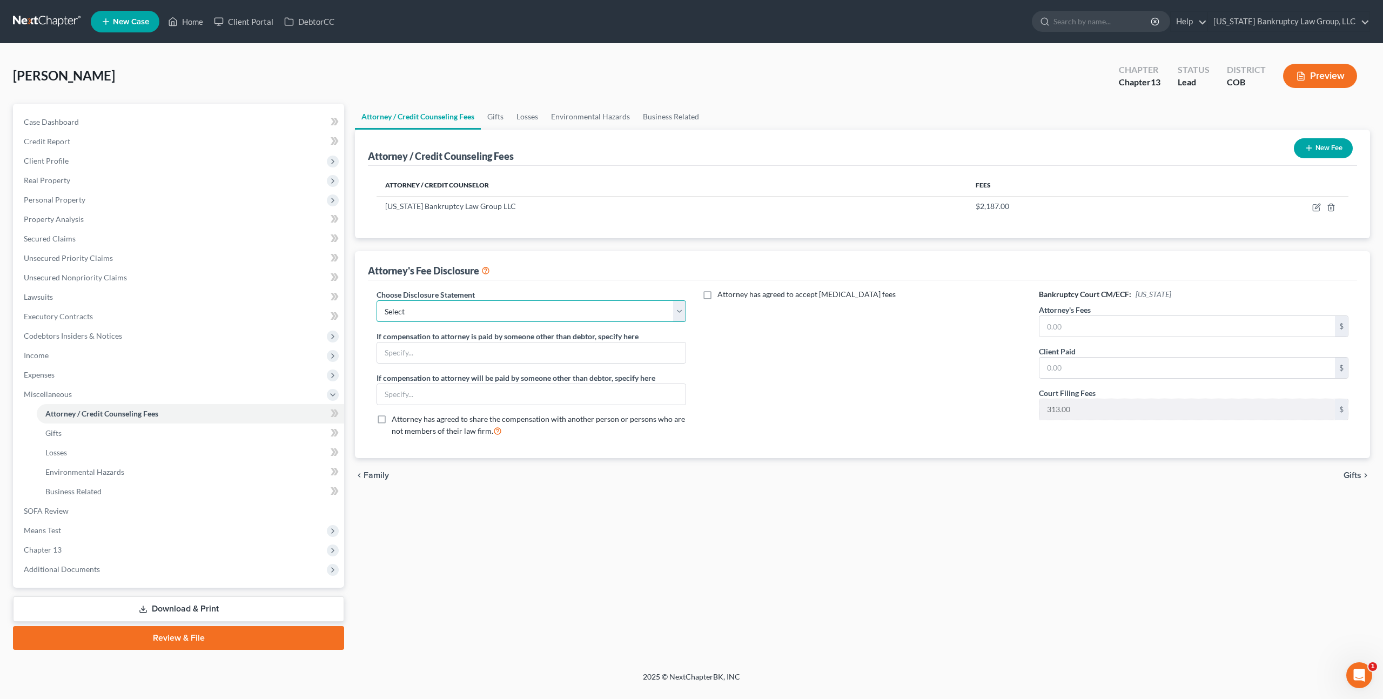
click at [621, 312] on select "Select Disclosure" at bounding box center [532, 311] width 310 height 22
select select "0"
click at [377, 300] on select "Select Disclosure" at bounding box center [532, 311] width 310 height 22
click at [1049, 327] on input "text" at bounding box center [1188, 326] width 296 height 21
type input "2"
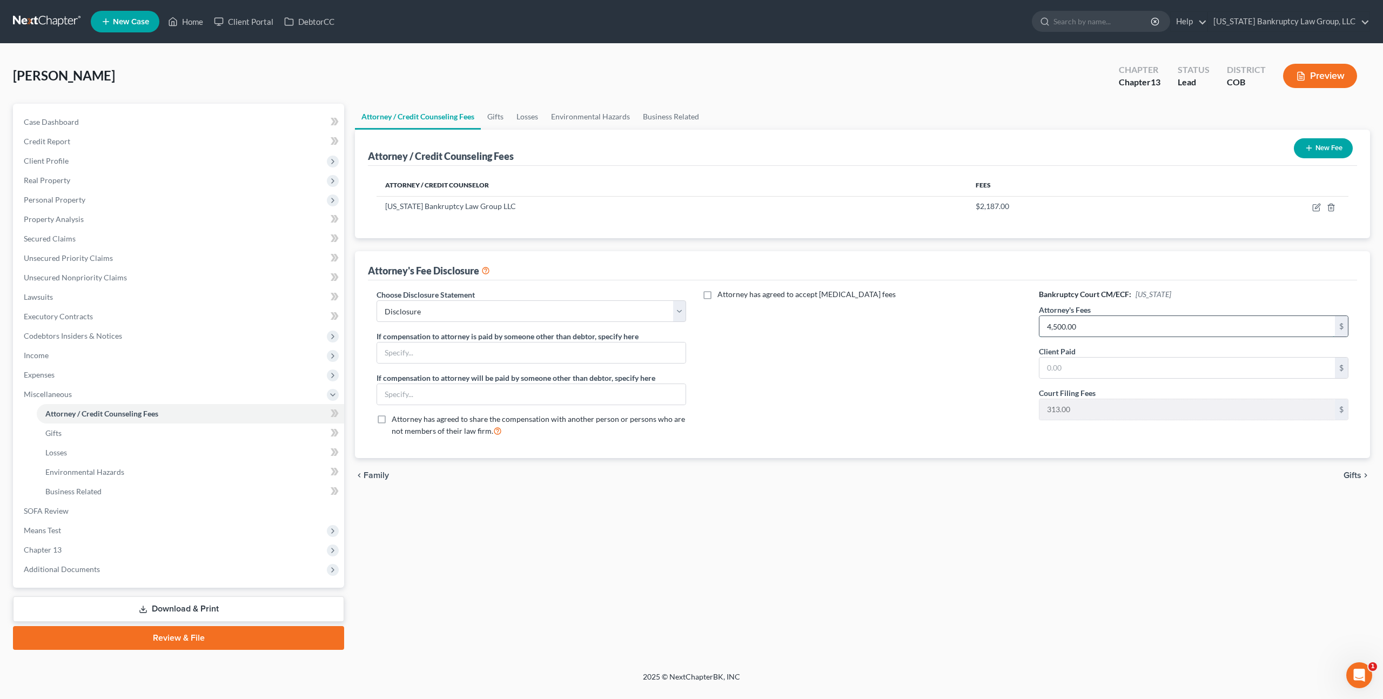
type input "4,500.00"
type input "2,187.00"
click at [1349, 476] on span "Gifts" at bounding box center [1353, 475] width 18 height 9
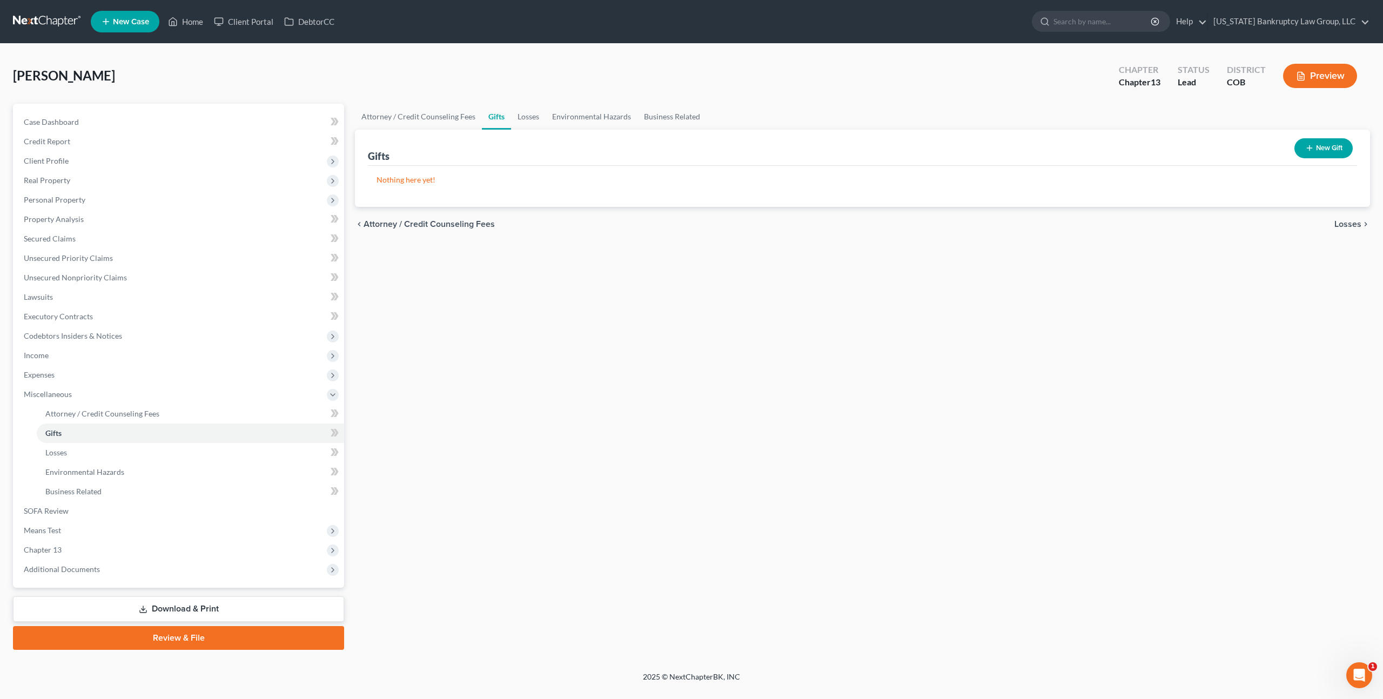
click at [253, 601] on link "Download & Print" at bounding box center [178, 609] width 331 height 25
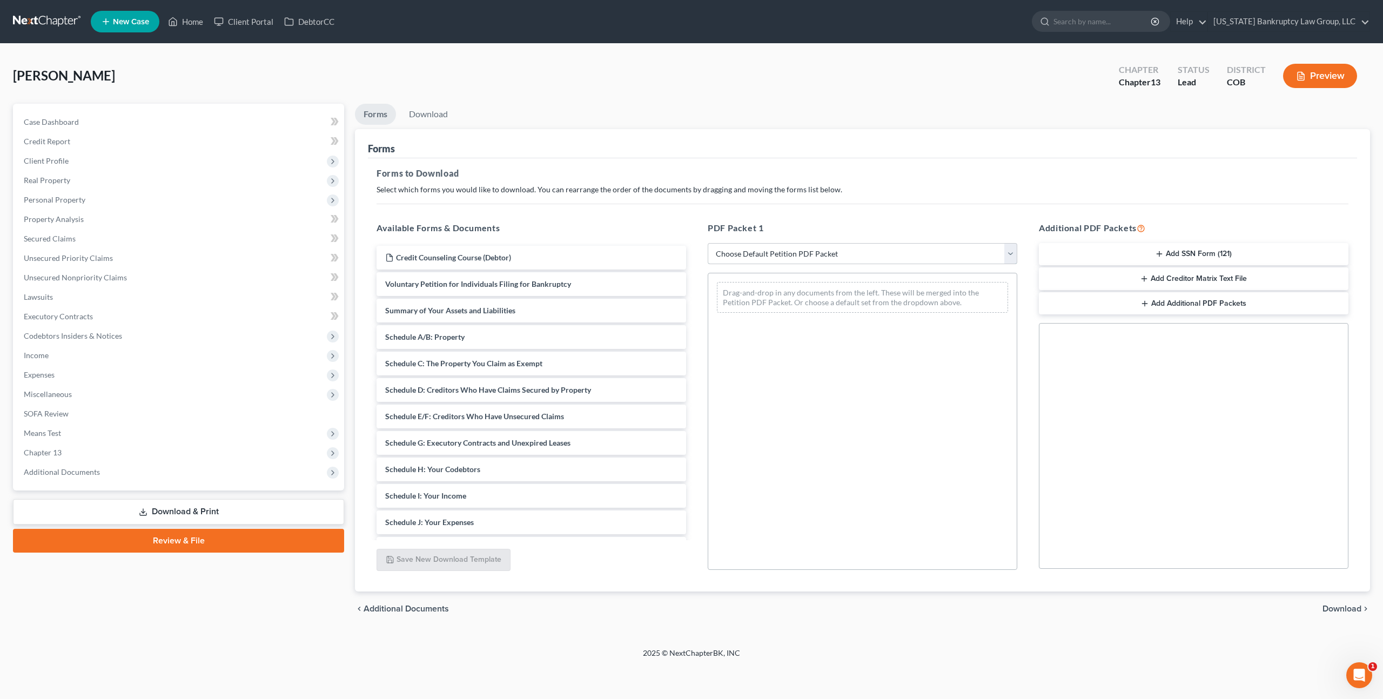
click at [794, 253] on select "Choose Default Petition PDF Packet Complete Bankruptcy Petition (all forms and …" at bounding box center [863, 254] width 310 height 22
select select "0"
click at [708, 243] on select "Choose Default Petition PDF Packet Complete Bankruptcy Petition (all forms and …" at bounding box center [863, 254] width 310 height 22
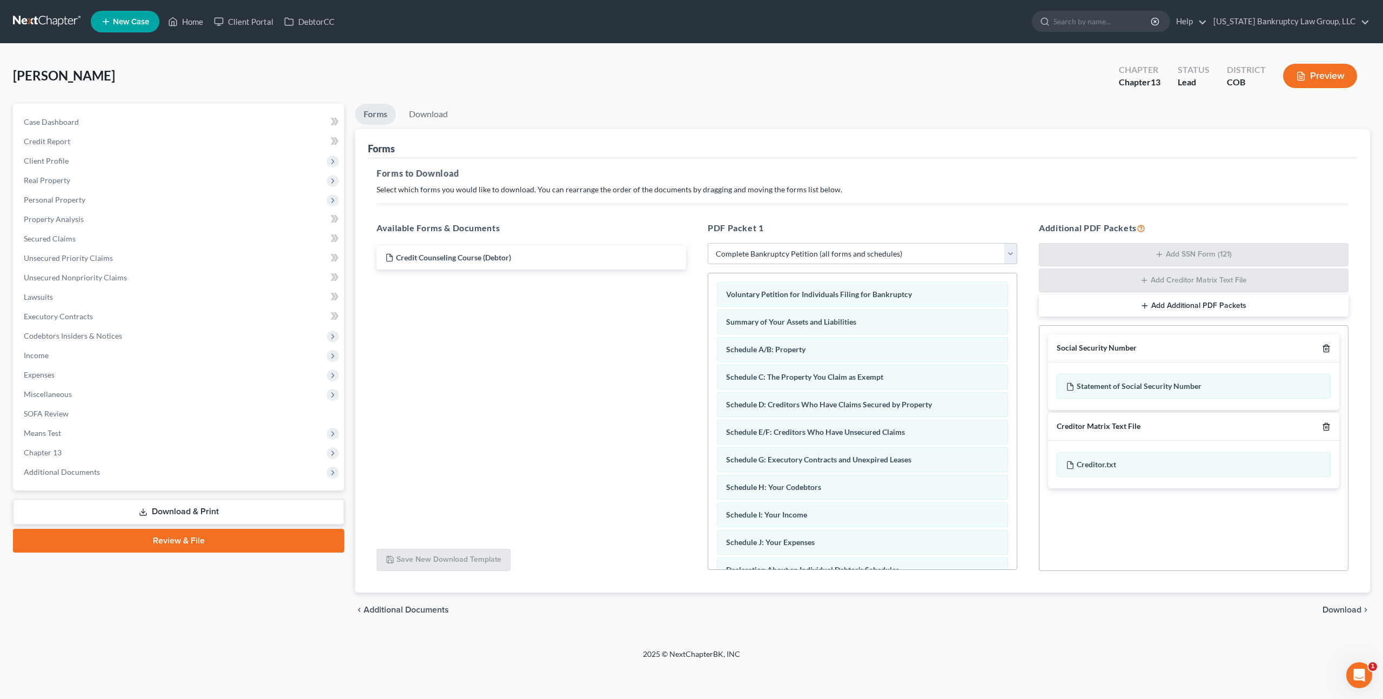
click at [1329, 347] on icon "button" at bounding box center [1326, 348] width 5 height 7
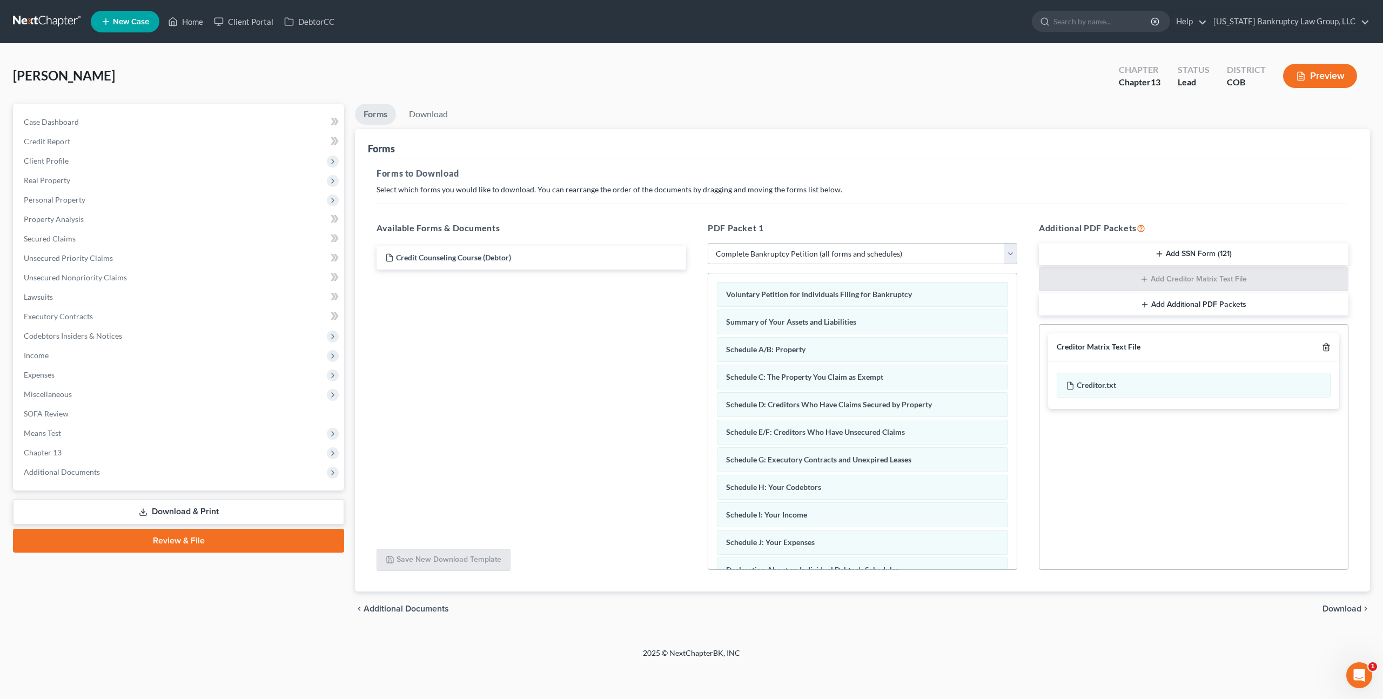
click at [1326, 344] on icon "button" at bounding box center [1326, 347] width 9 height 9
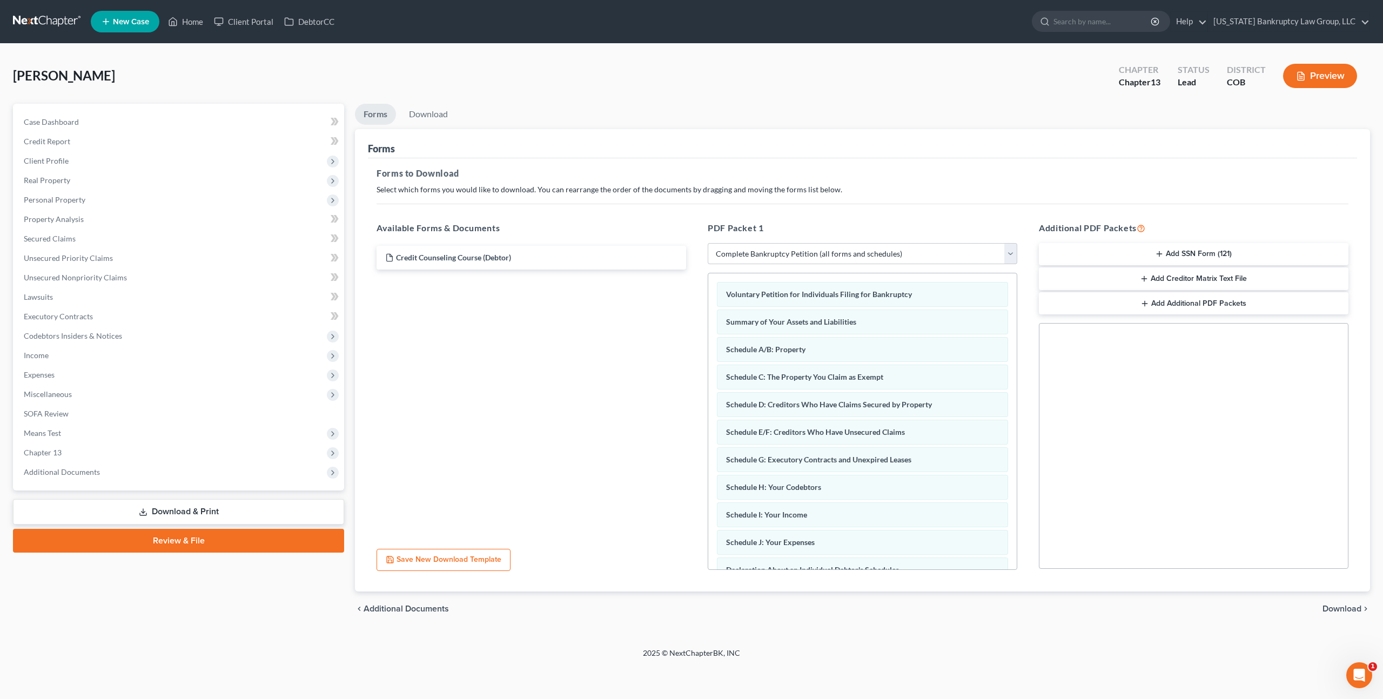
click at [1340, 608] on span "Download" at bounding box center [1342, 609] width 39 height 9
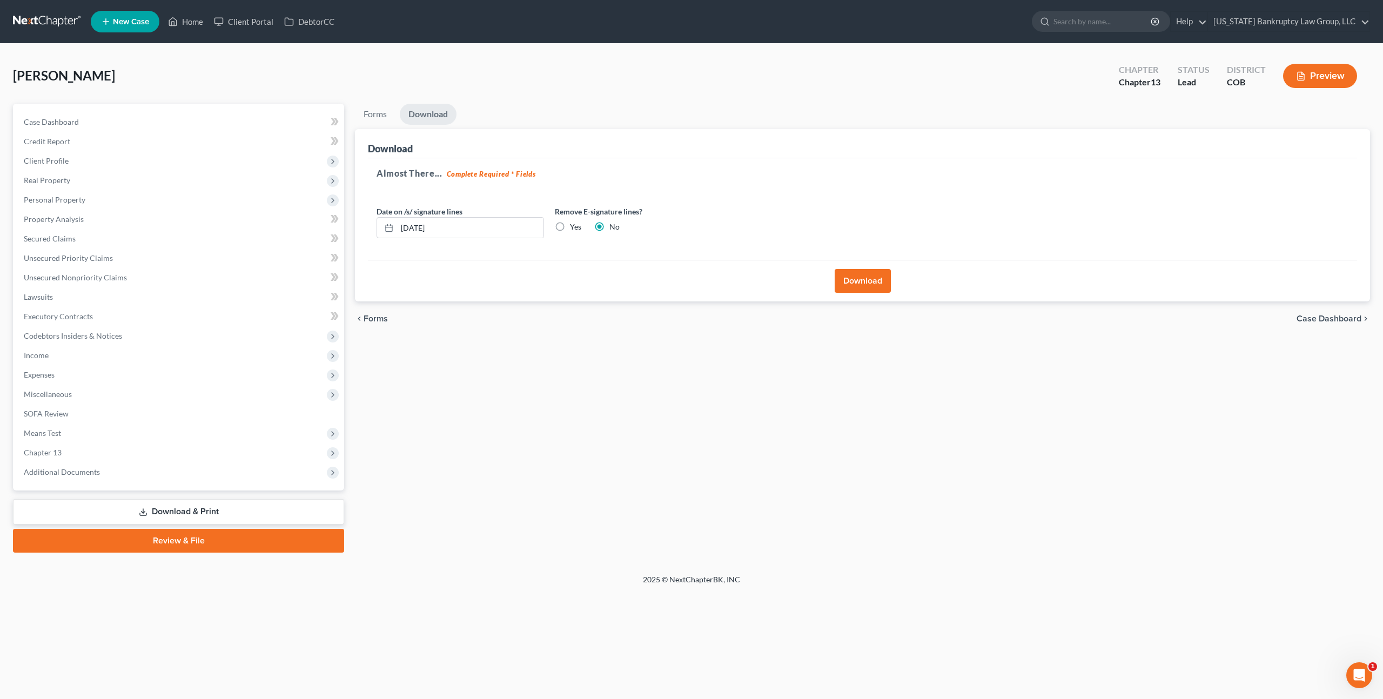
click at [857, 279] on button "Download" at bounding box center [863, 281] width 56 height 24
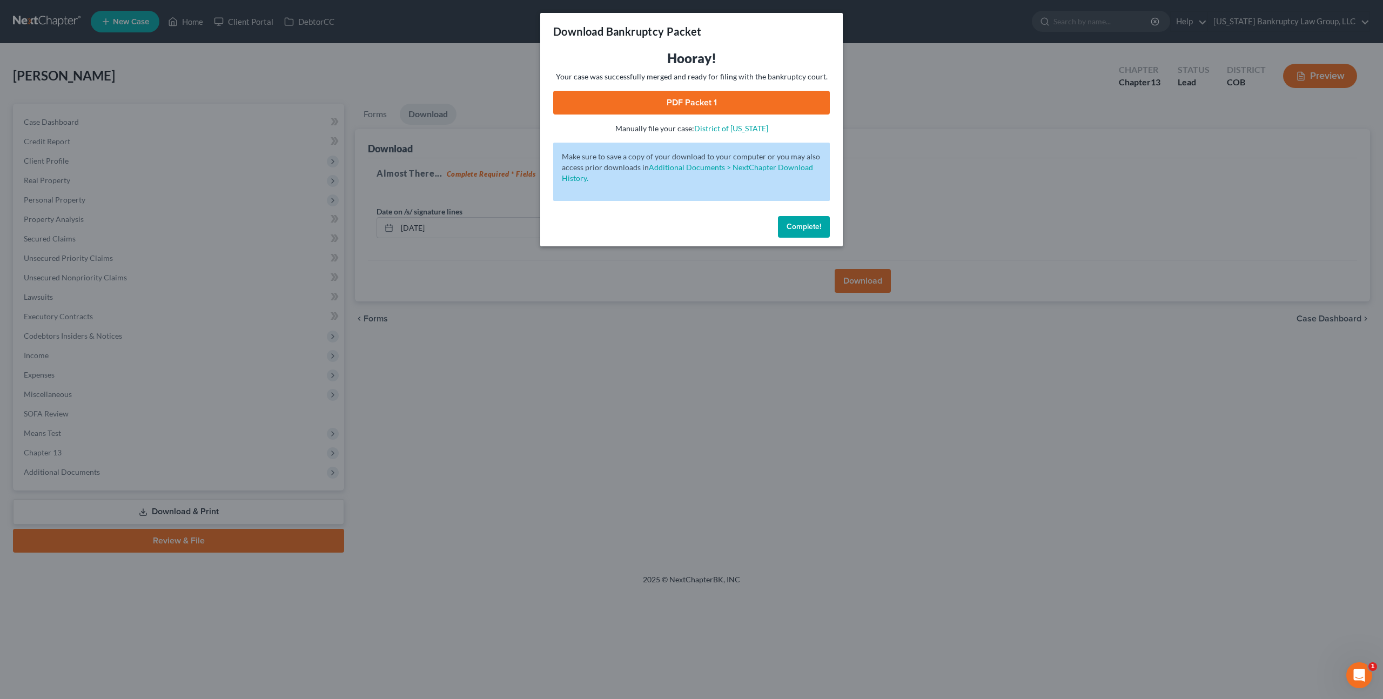
click at [665, 98] on link "PDF Packet 1" at bounding box center [691, 103] width 277 height 24
click at [809, 229] on span "Complete!" at bounding box center [804, 226] width 35 height 9
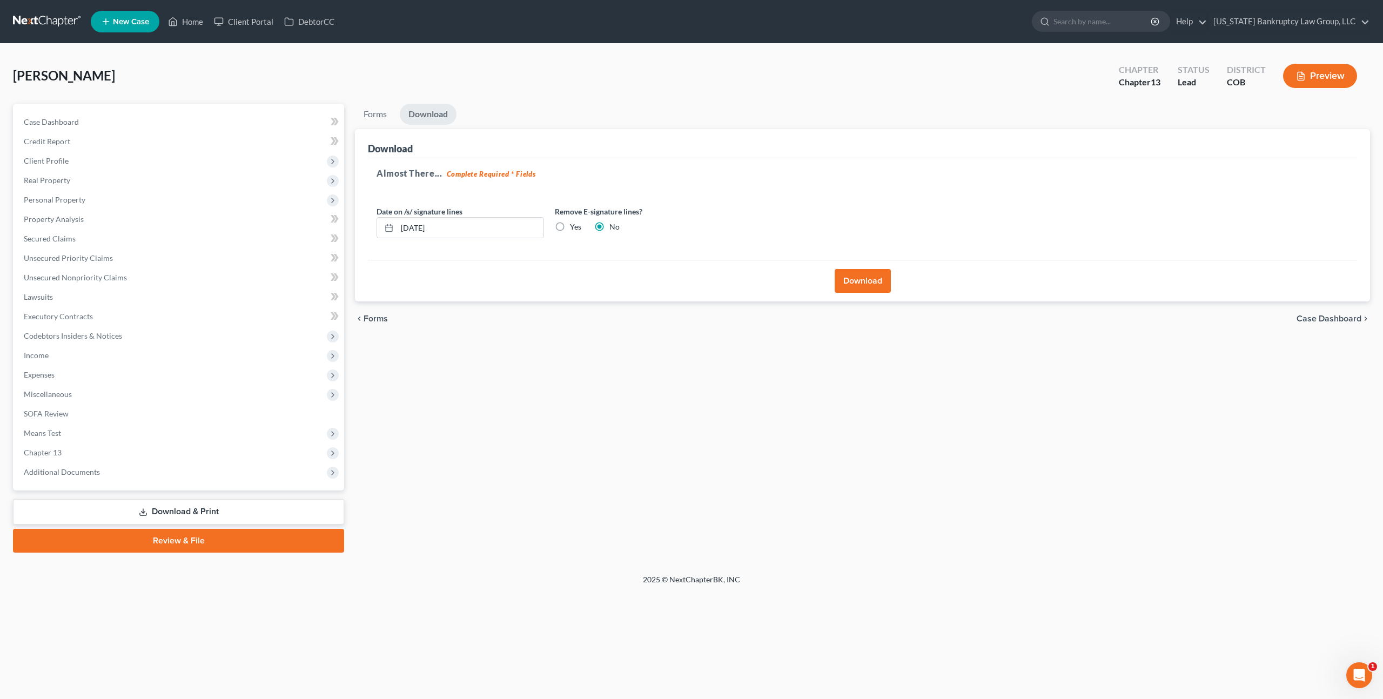
click at [61, 16] on link at bounding box center [47, 21] width 69 height 19
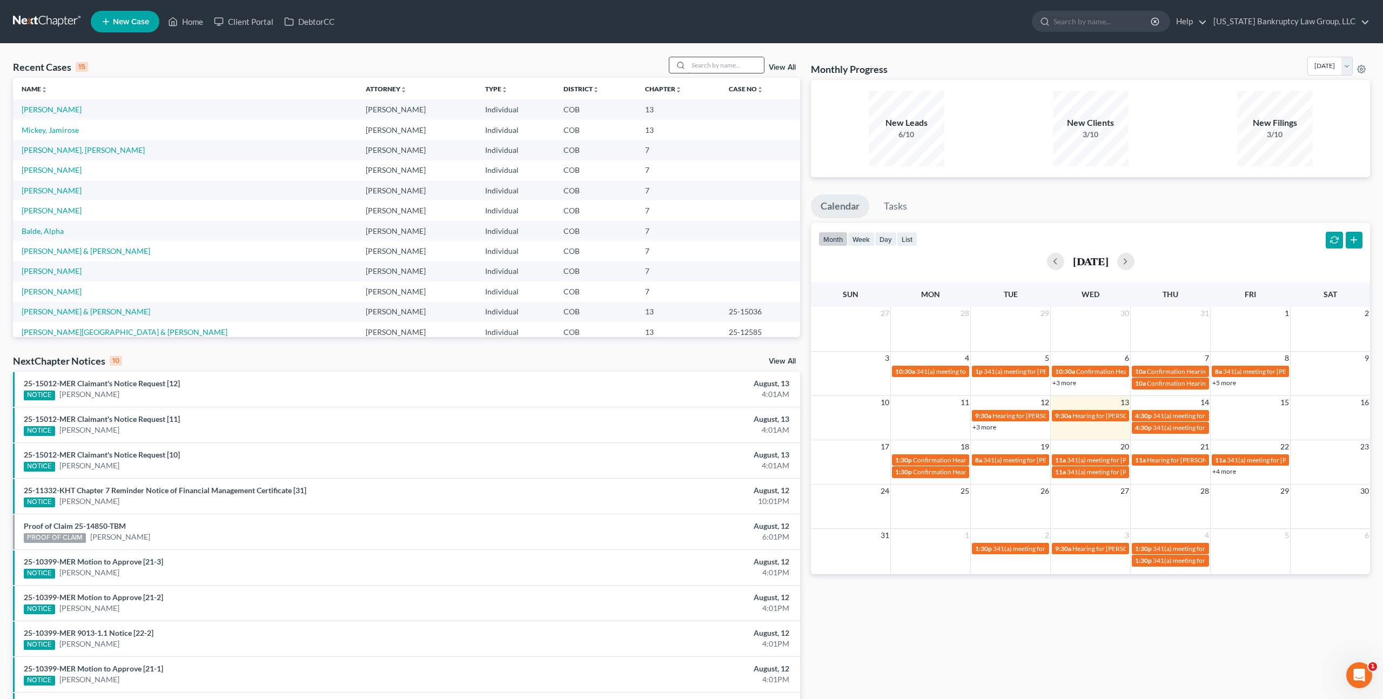
click at [703, 68] on input "search" at bounding box center [726, 65] width 76 height 16
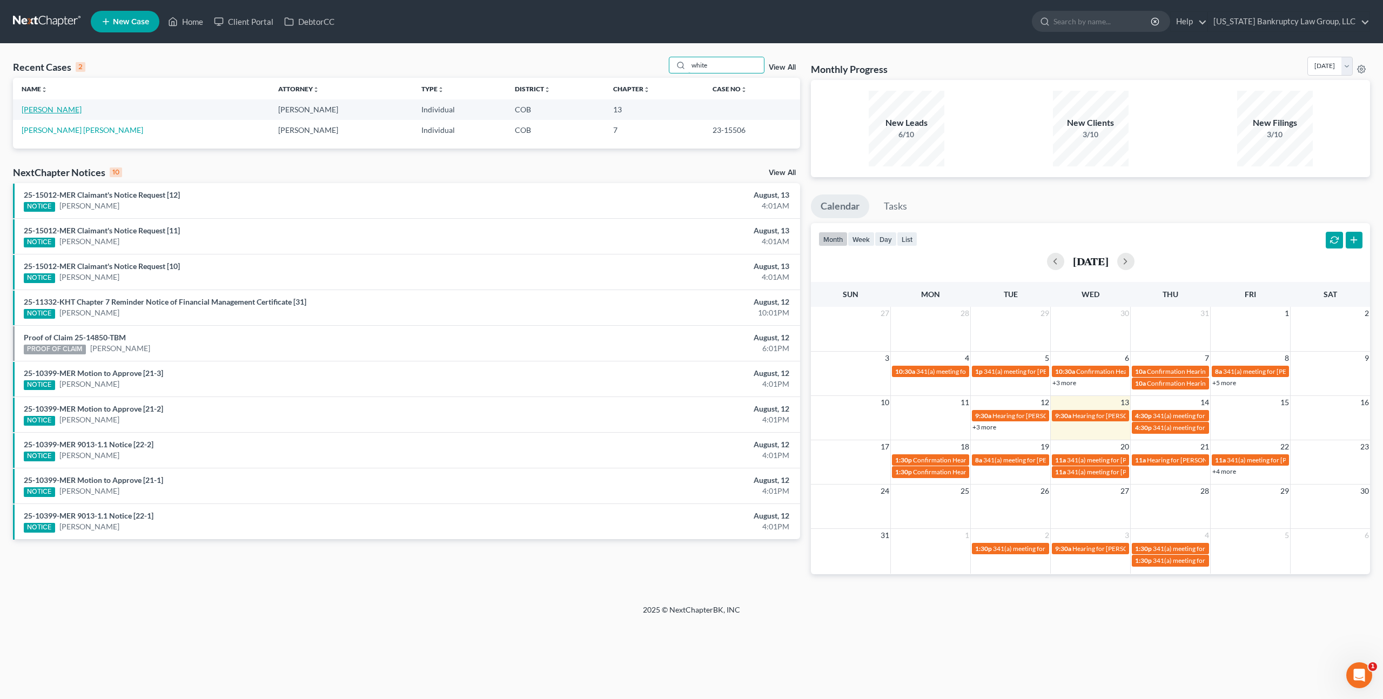
type input "white"
click at [50, 109] on link "[PERSON_NAME]" at bounding box center [52, 109] width 60 height 9
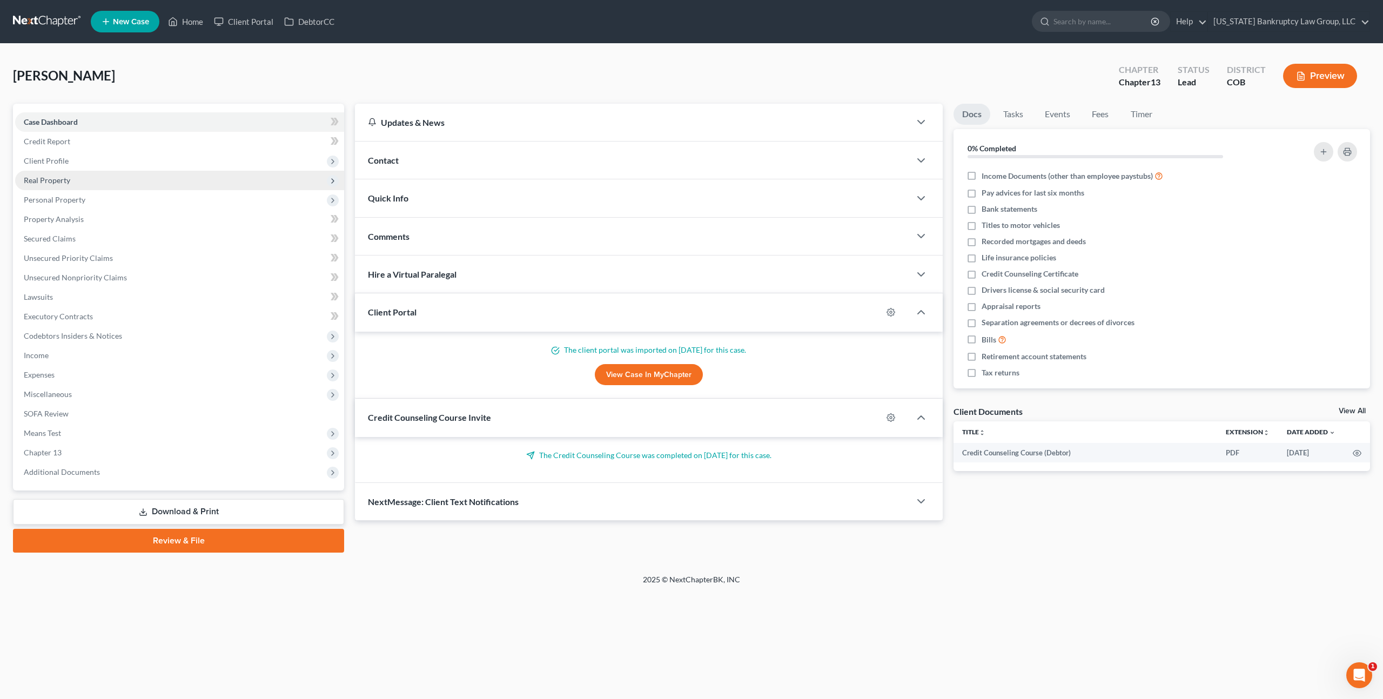
click at [59, 181] on span "Real Property" at bounding box center [47, 180] width 46 height 9
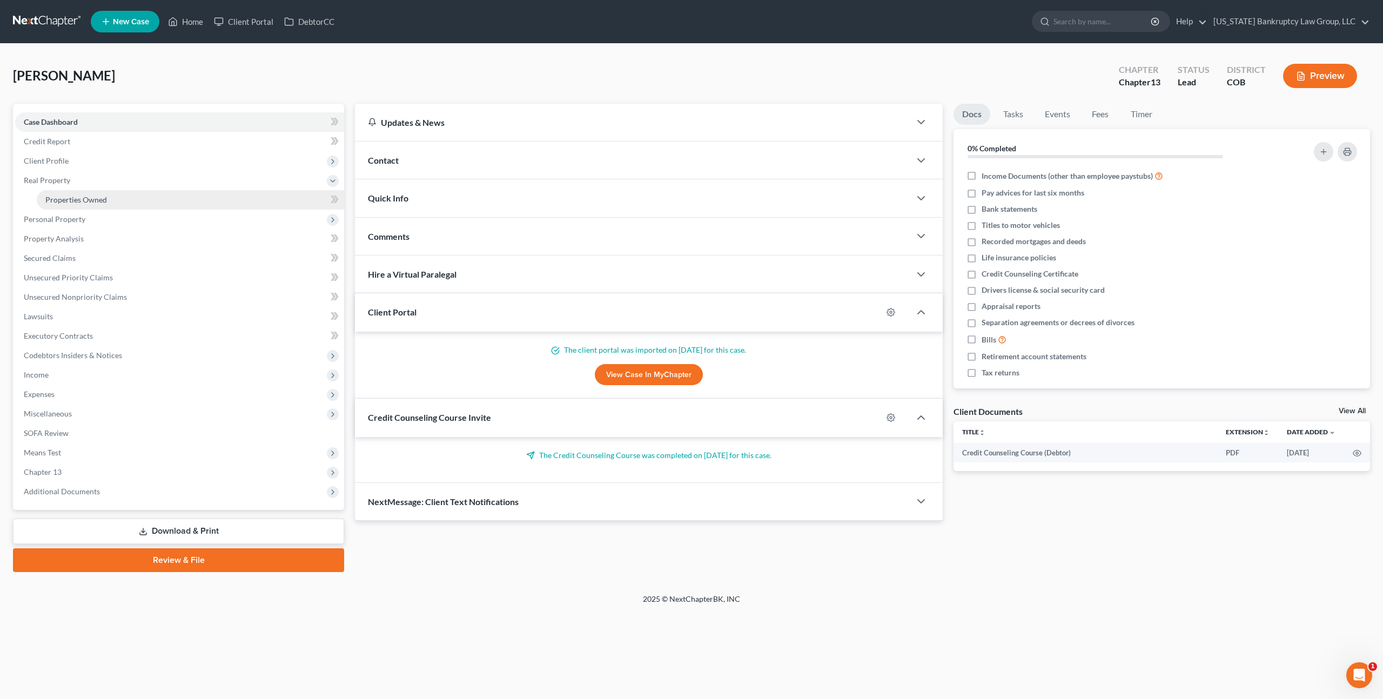
click at [65, 199] on span "Properties Owned" at bounding box center [76, 199] width 62 height 9
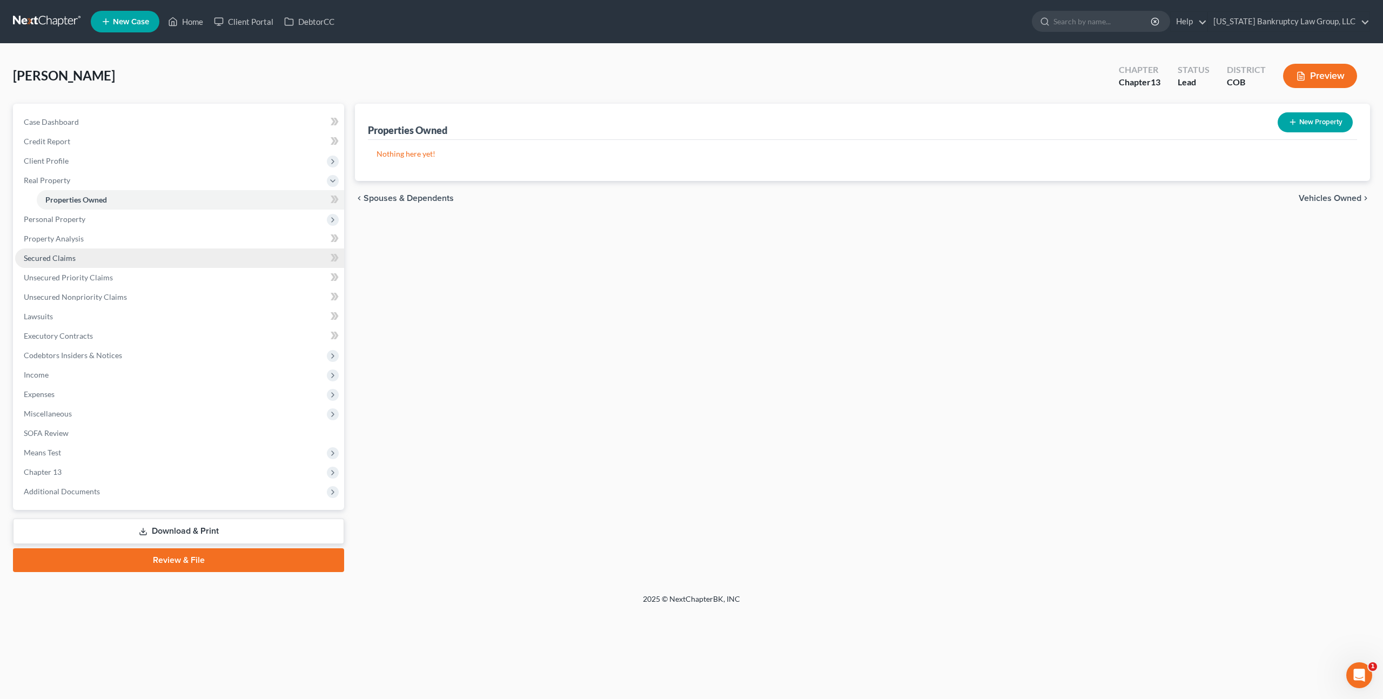
click at [65, 256] on span "Secured Claims" at bounding box center [50, 257] width 52 height 9
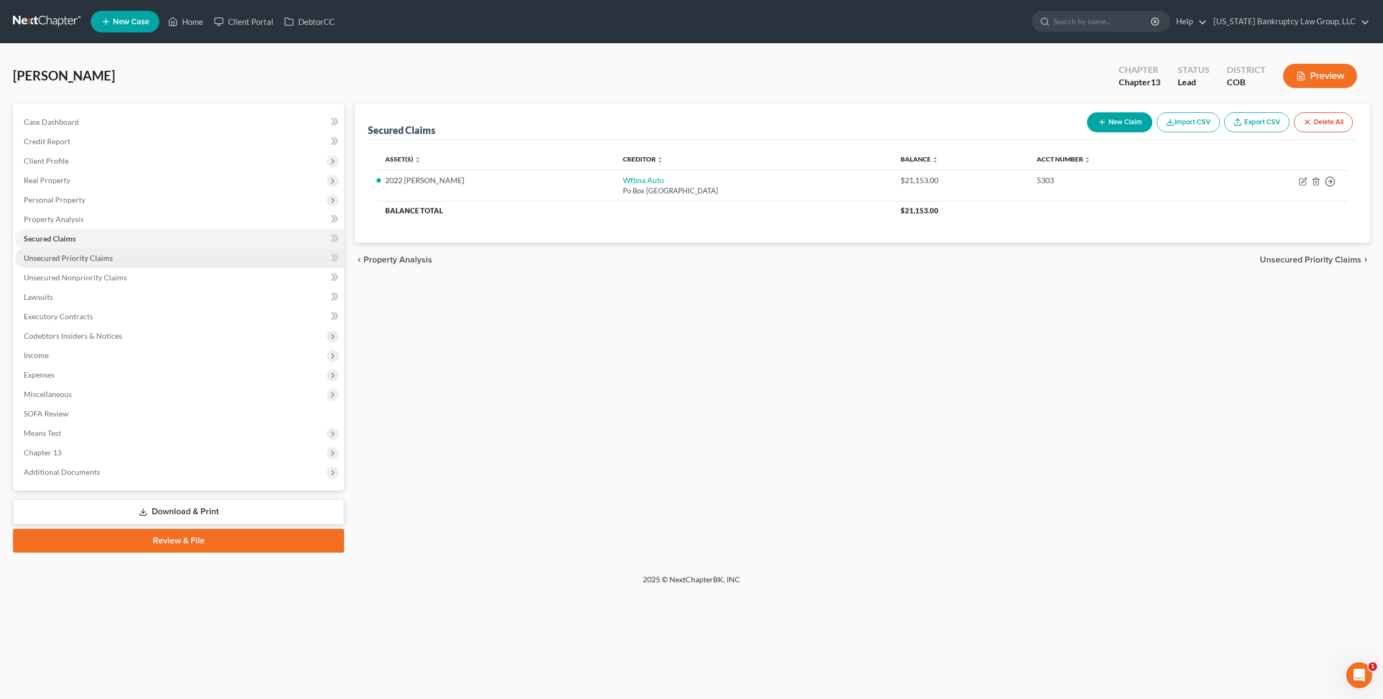
click at [82, 259] on span "Unsecured Priority Claims" at bounding box center [68, 257] width 89 height 9
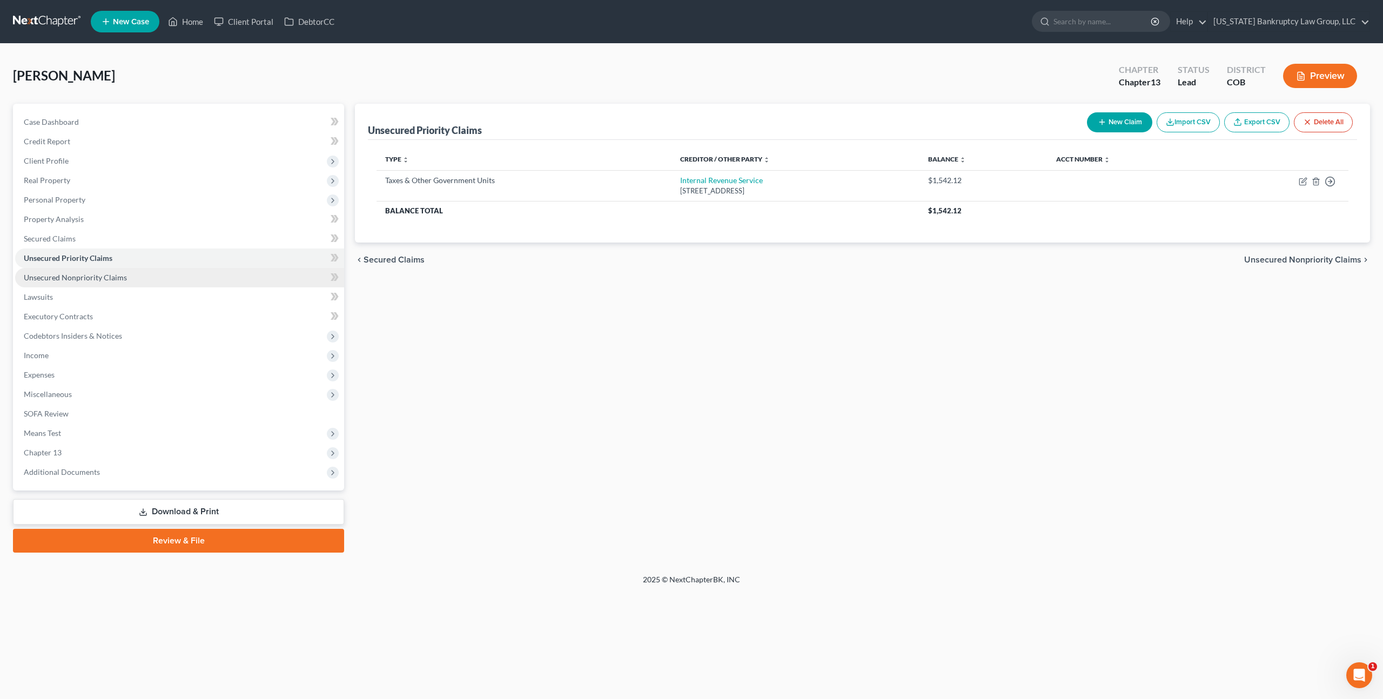
click at [85, 276] on span "Unsecured Nonpriority Claims" at bounding box center [75, 277] width 103 height 9
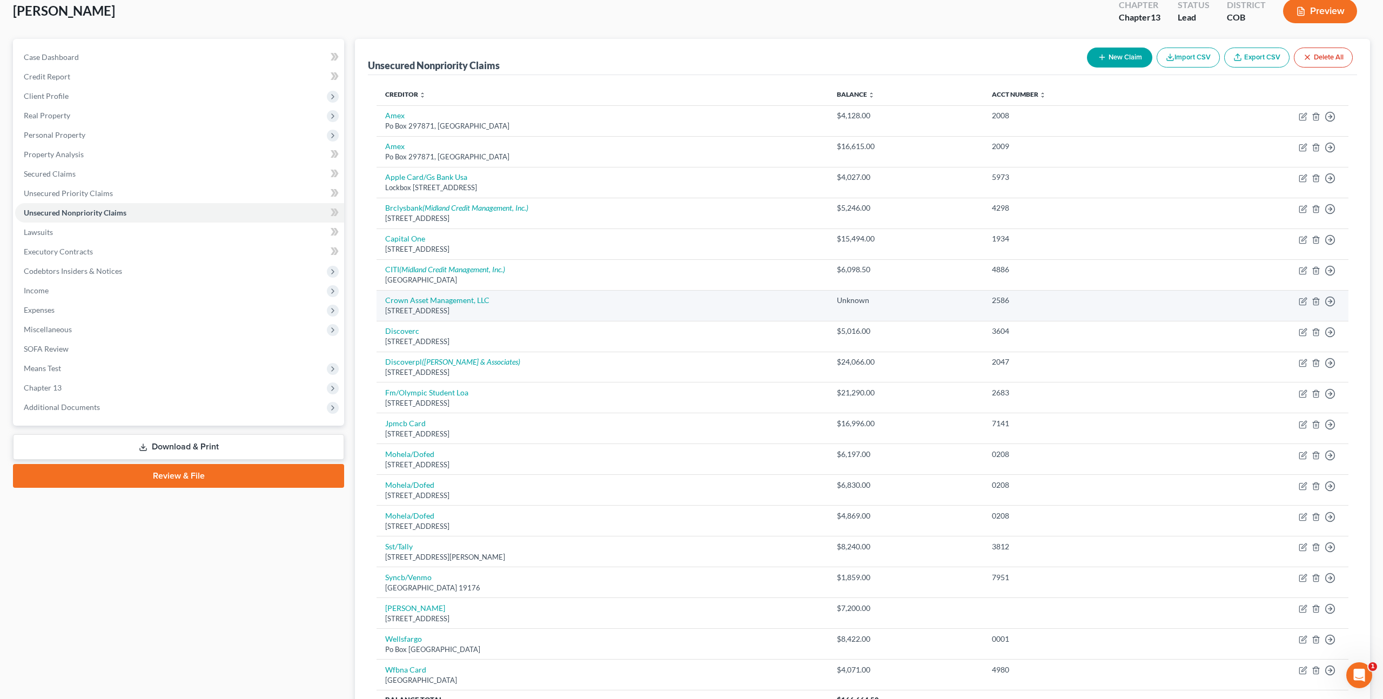
scroll to position [101, 0]
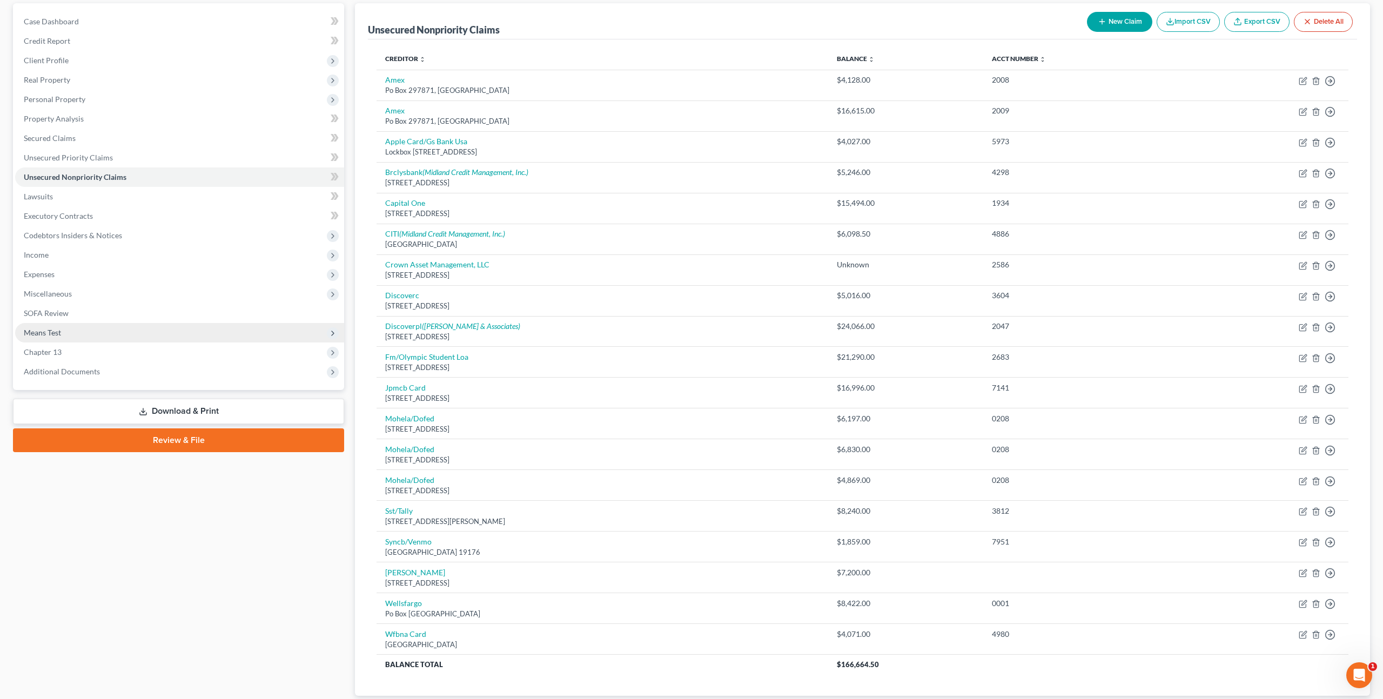
click at [58, 335] on span "Means Test" at bounding box center [42, 332] width 37 height 9
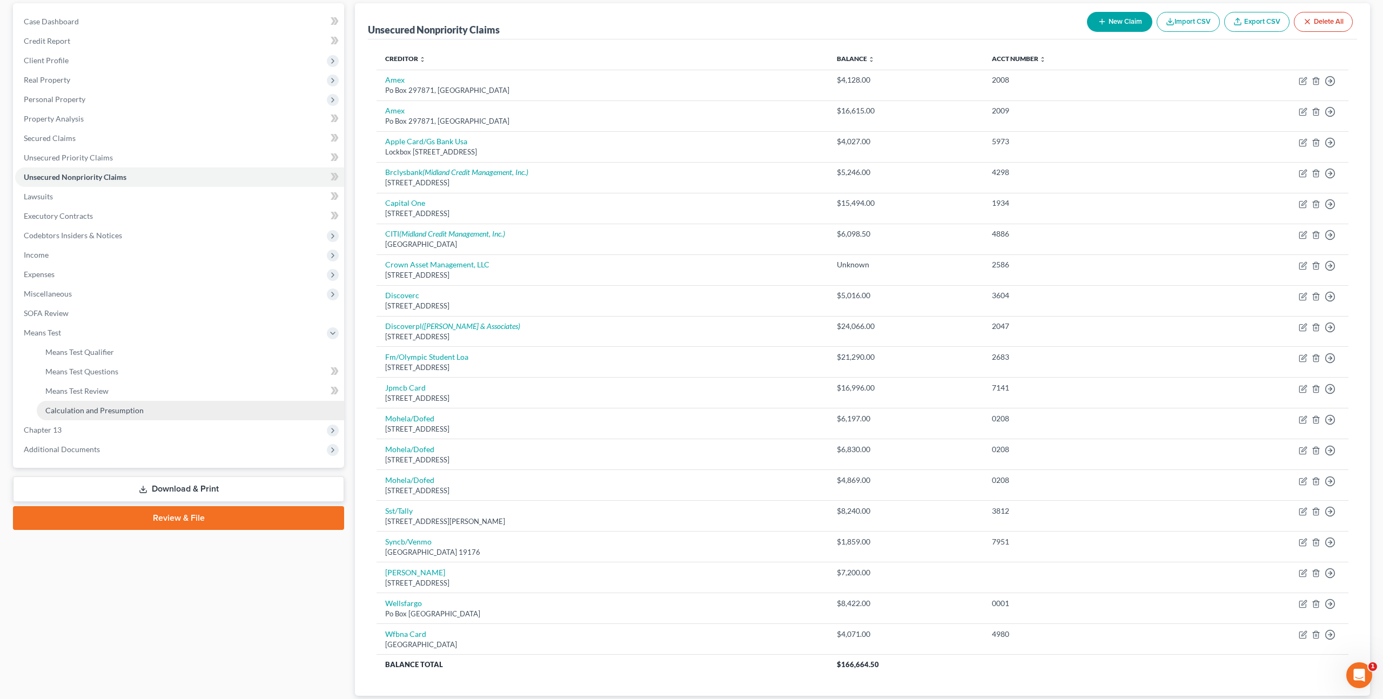
click at [98, 407] on span "Calculation and Presumption" at bounding box center [94, 410] width 98 height 9
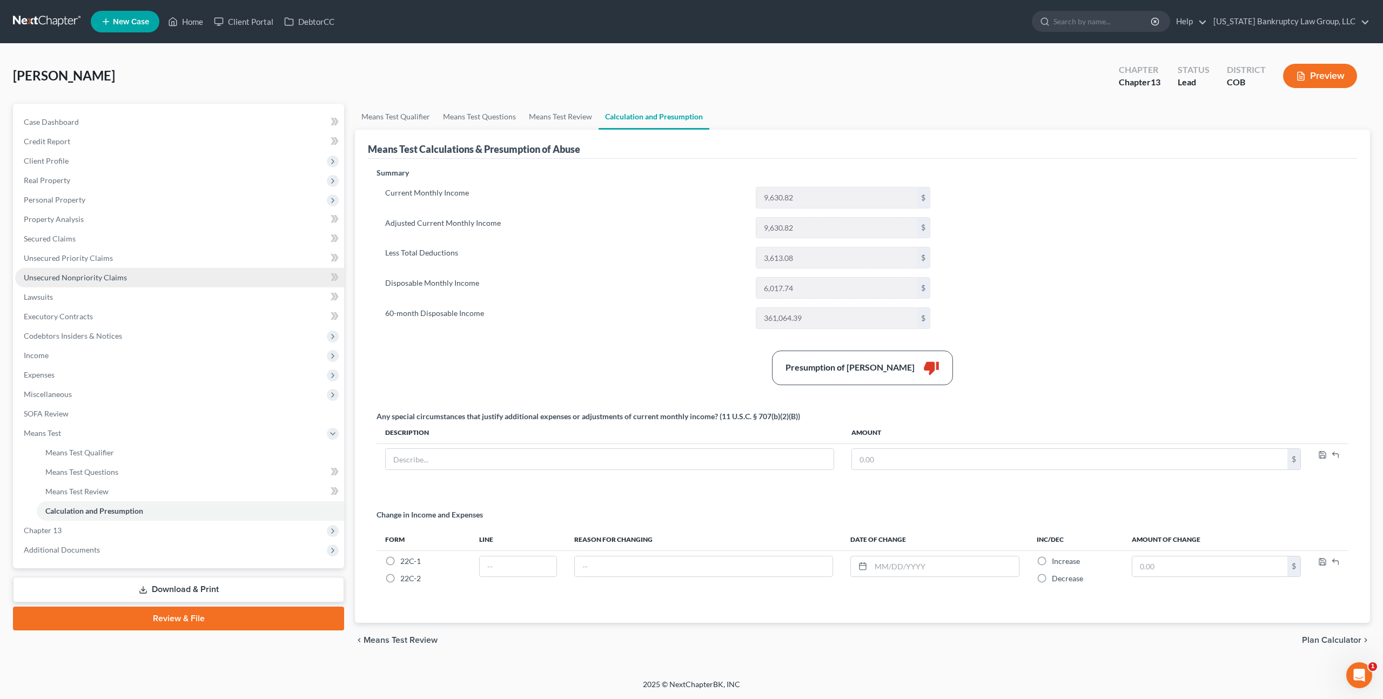
click at [78, 278] on span "Unsecured Nonpriority Claims" at bounding box center [75, 277] width 103 height 9
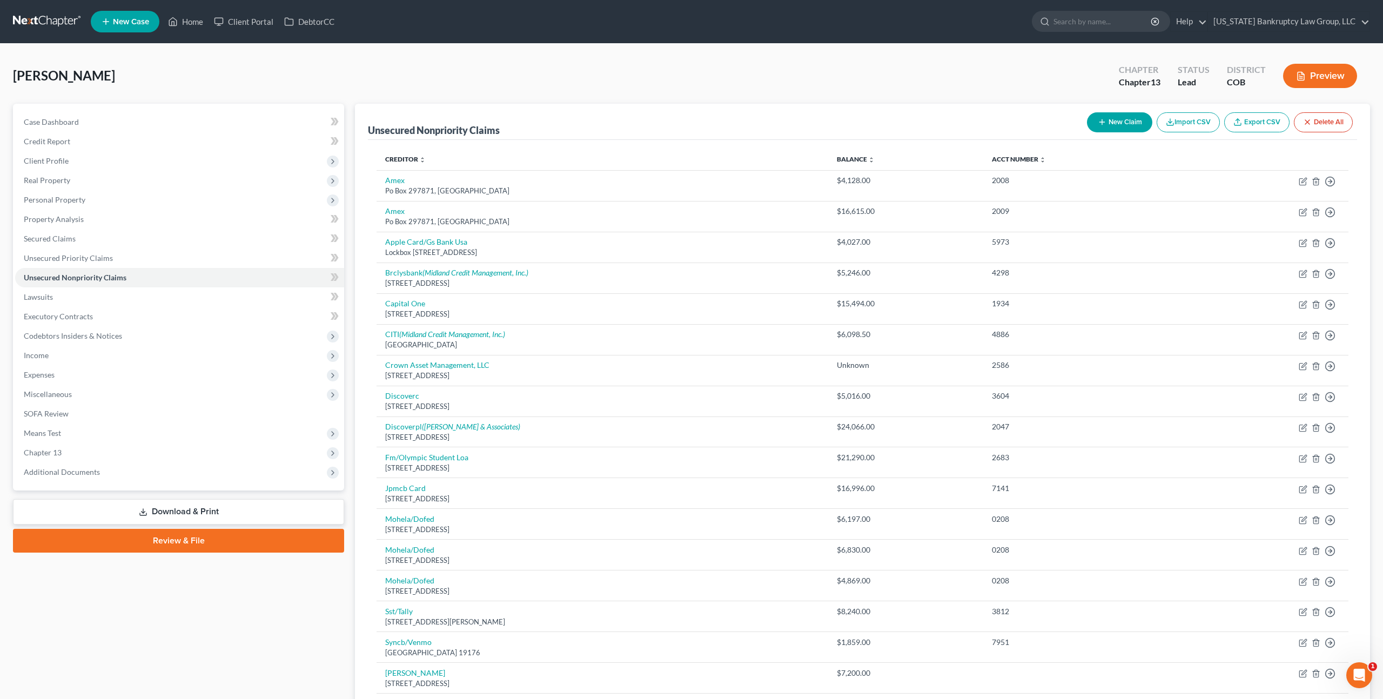
click at [1310, 73] on button "Preview" at bounding box center [1320, 76] width 74 height 24
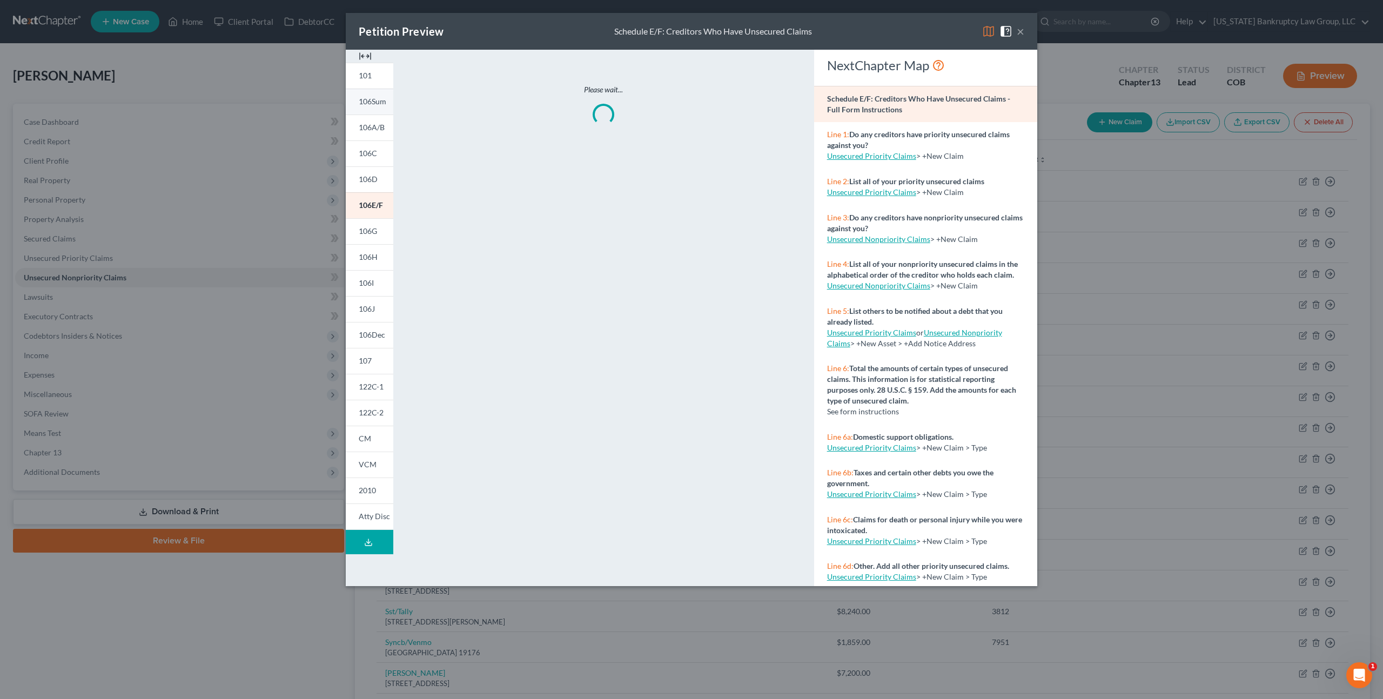
click at [381, 96] on link "106Sum" at bounding box center [370, 102] width 48 height 26
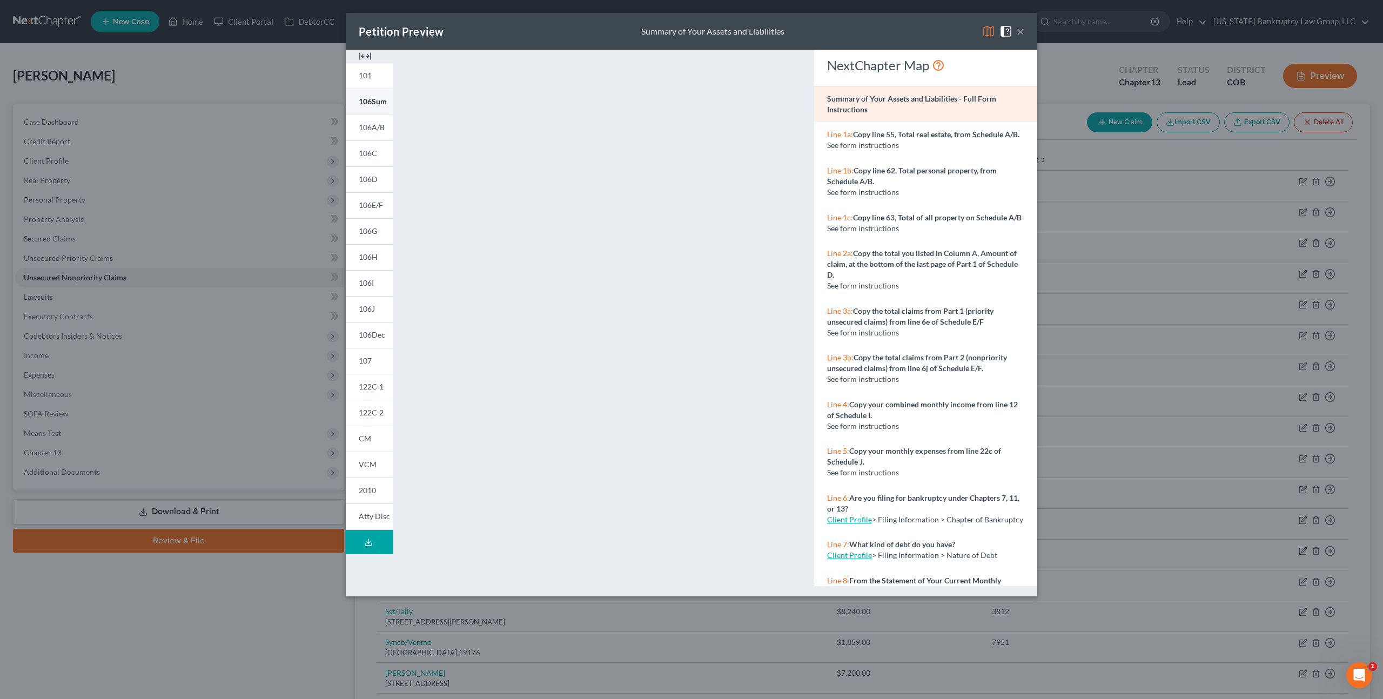
click at [377, 106] on link "106Sum" at bounding box center [370, 102] width 48 height 26
click at [1019, 31] on button "×" at bounding box center [1021, 31] width 8 height 13
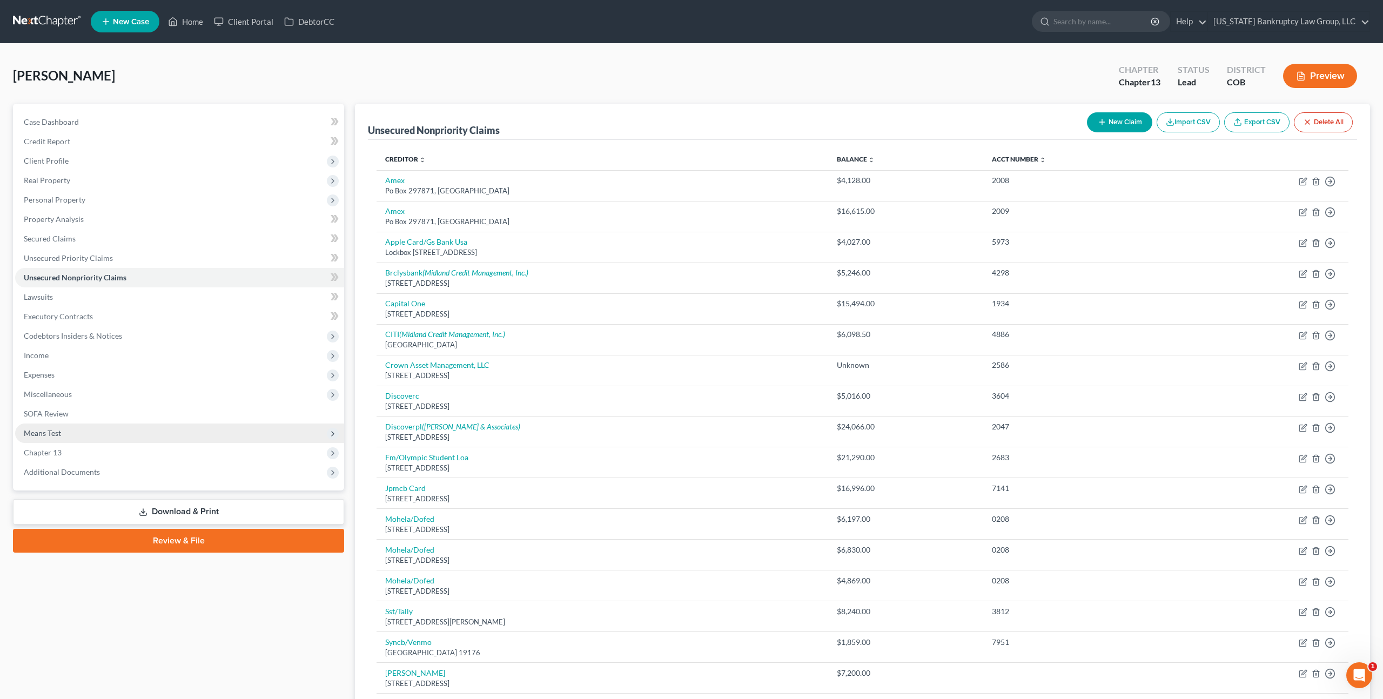
click at [58, 435] on span "Means Test" at bounding box center [42, 432] width 37 height 9
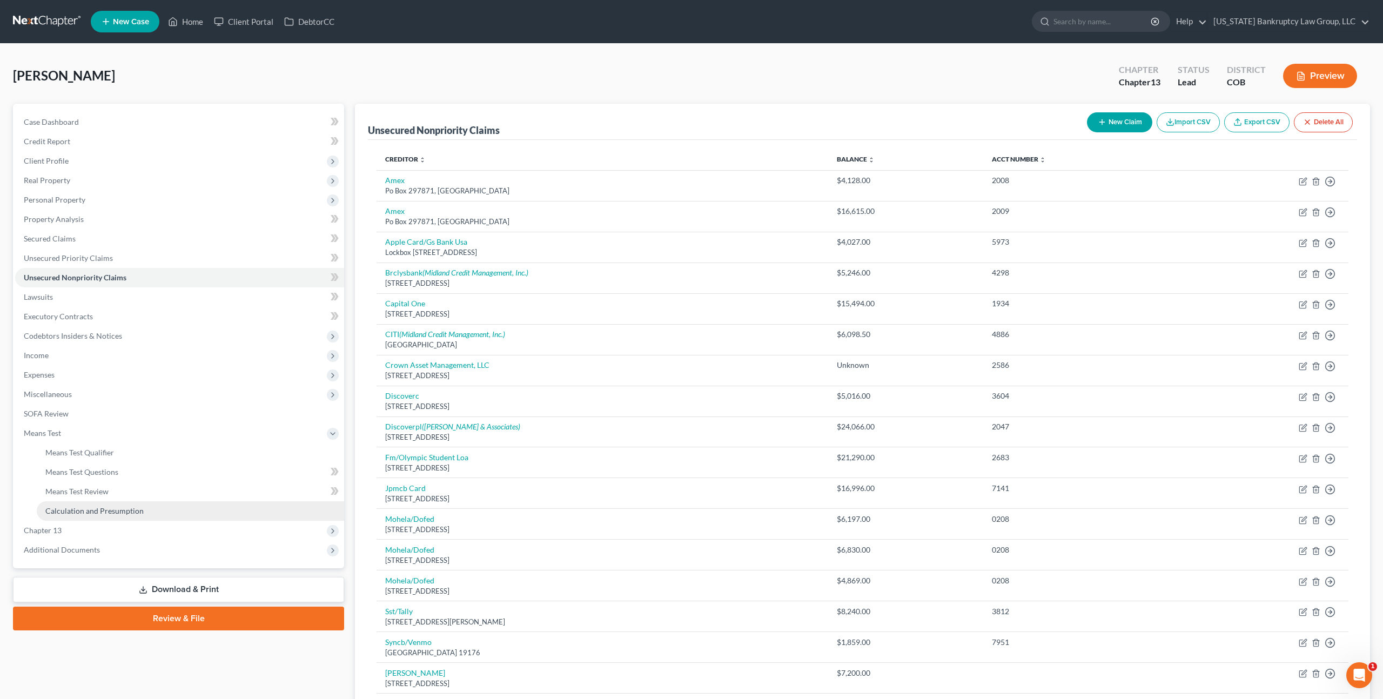
click at [90, 516] on link "Calculation and Presumption" at bounding box center [190, 510] width 307 height 19
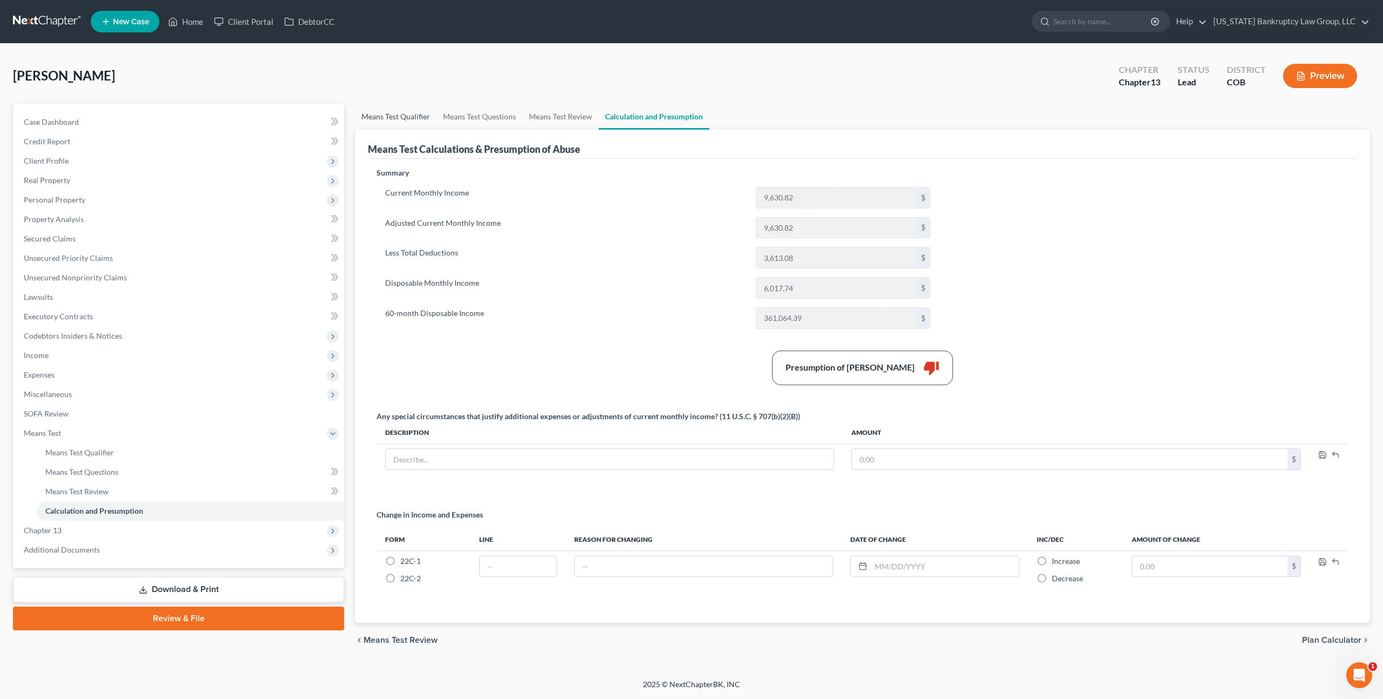
click at [413, 114] on link "Means Test Qualifier" at bounding box center [396, 117] width 82 height 26
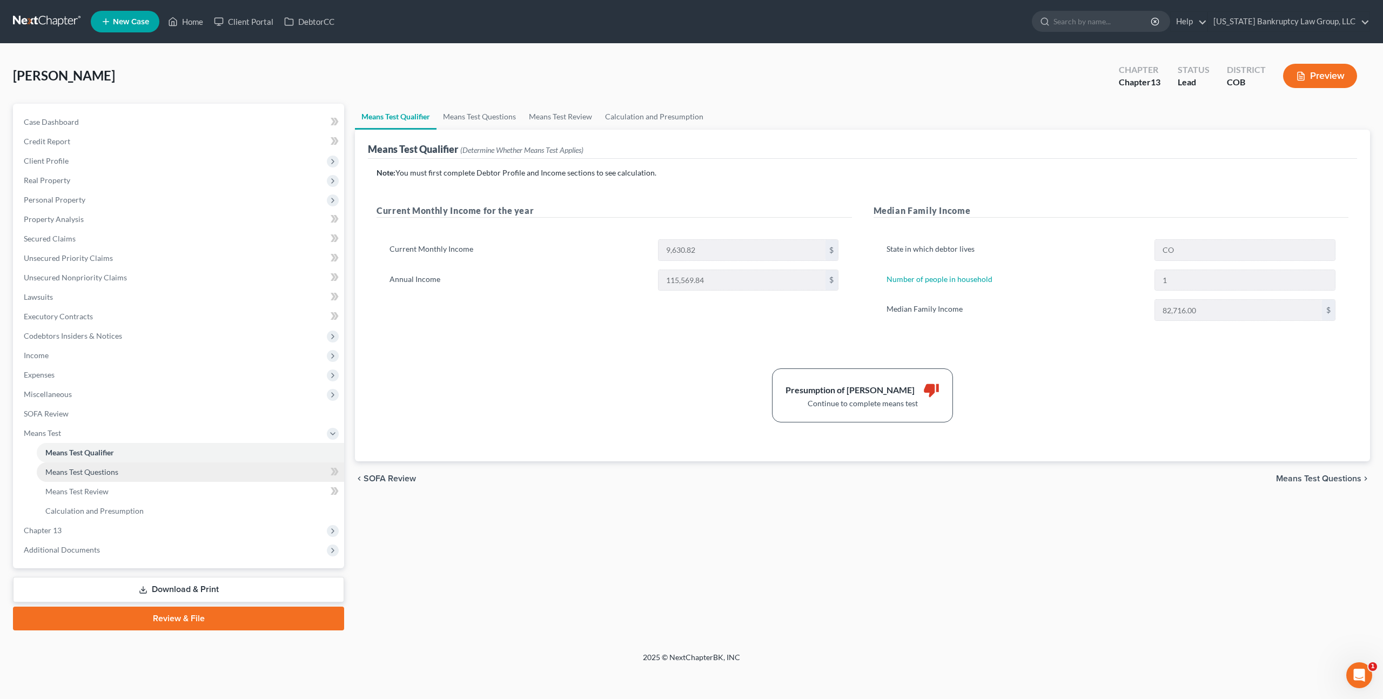
click at [108, 473] on span "Means Test Questions" at bounding box center [81, 471] width 73 height 9
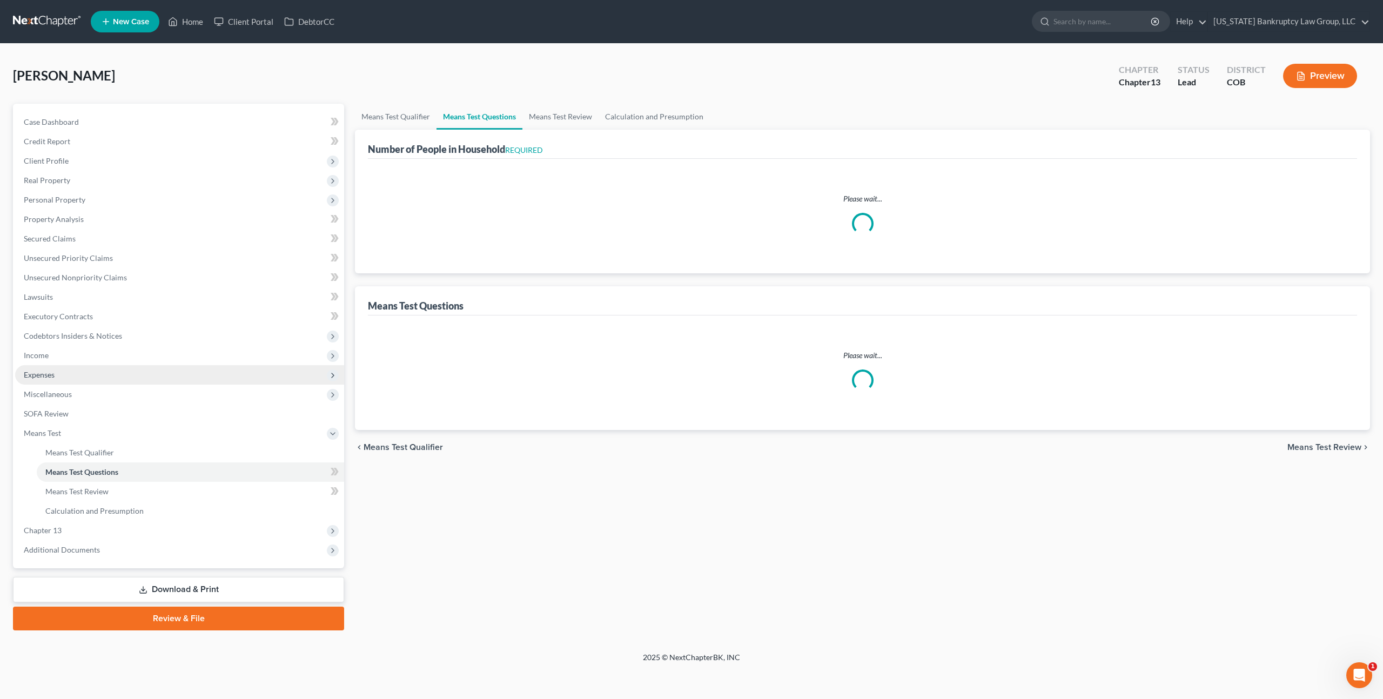
select select "1"
select select "60"
select select "1"
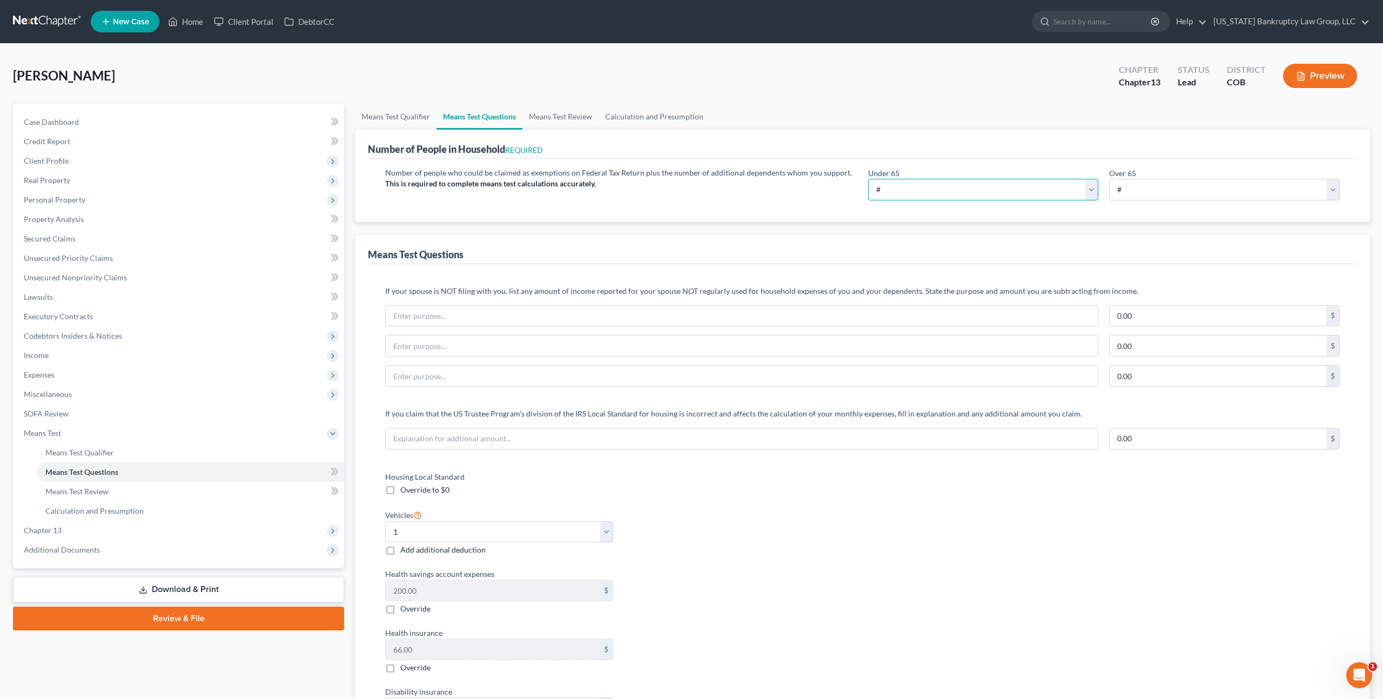
click at [955, 186] on select "# 0 1 2 3 4 5 6 7 8 9 10" at bounding box center [983, 190] width 231 height 22
select select "1"
click at [868, 179] on select "# 0 1 2 3 4 5 6 7 8 9 10" at bounding box center [983, 190] width 231 height 22
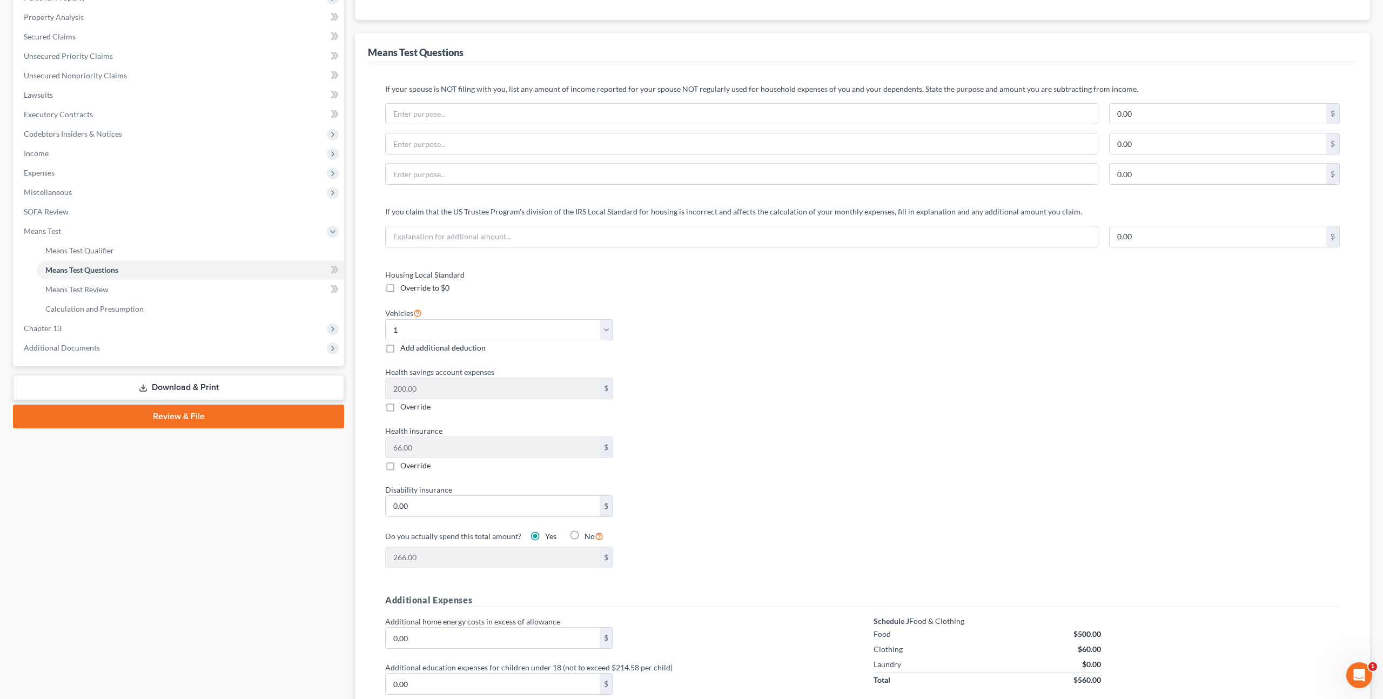
scroll to position [217, 0]
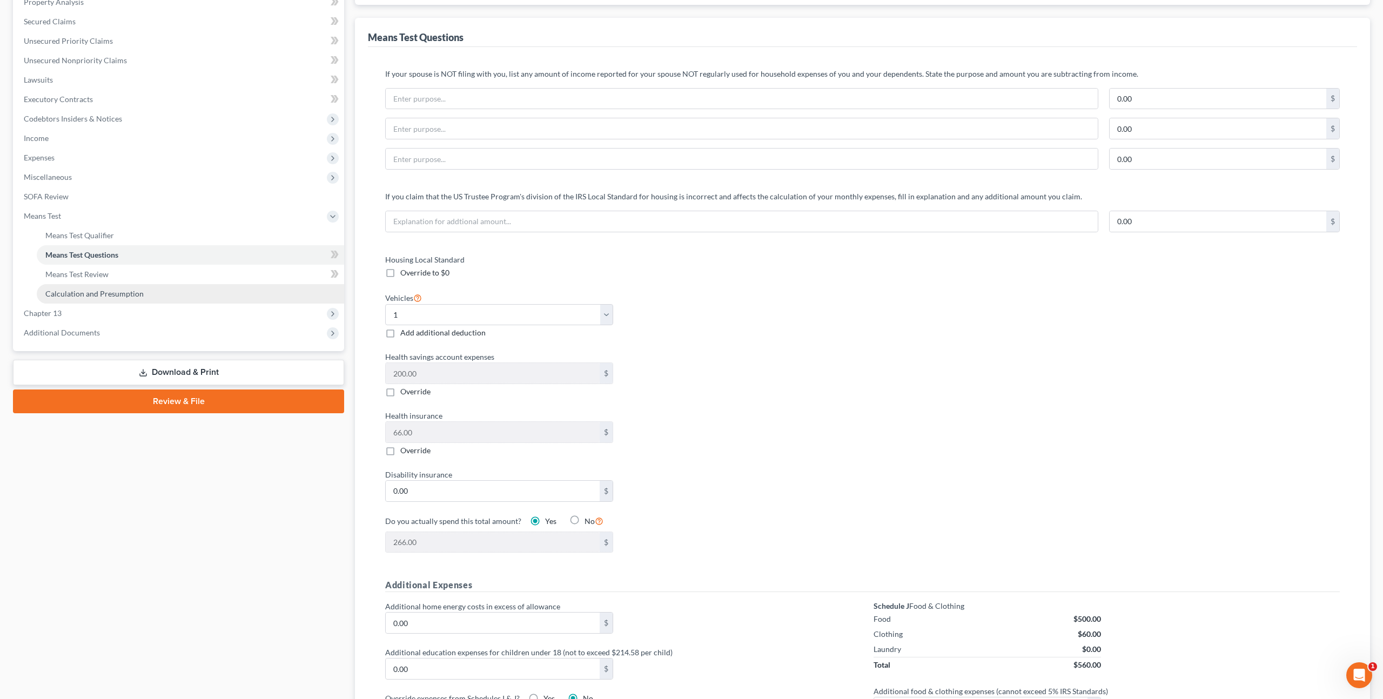
click at [119, 294] on span "Calculation and Presumption" at bounding box center [94, 293] width 98 height 9
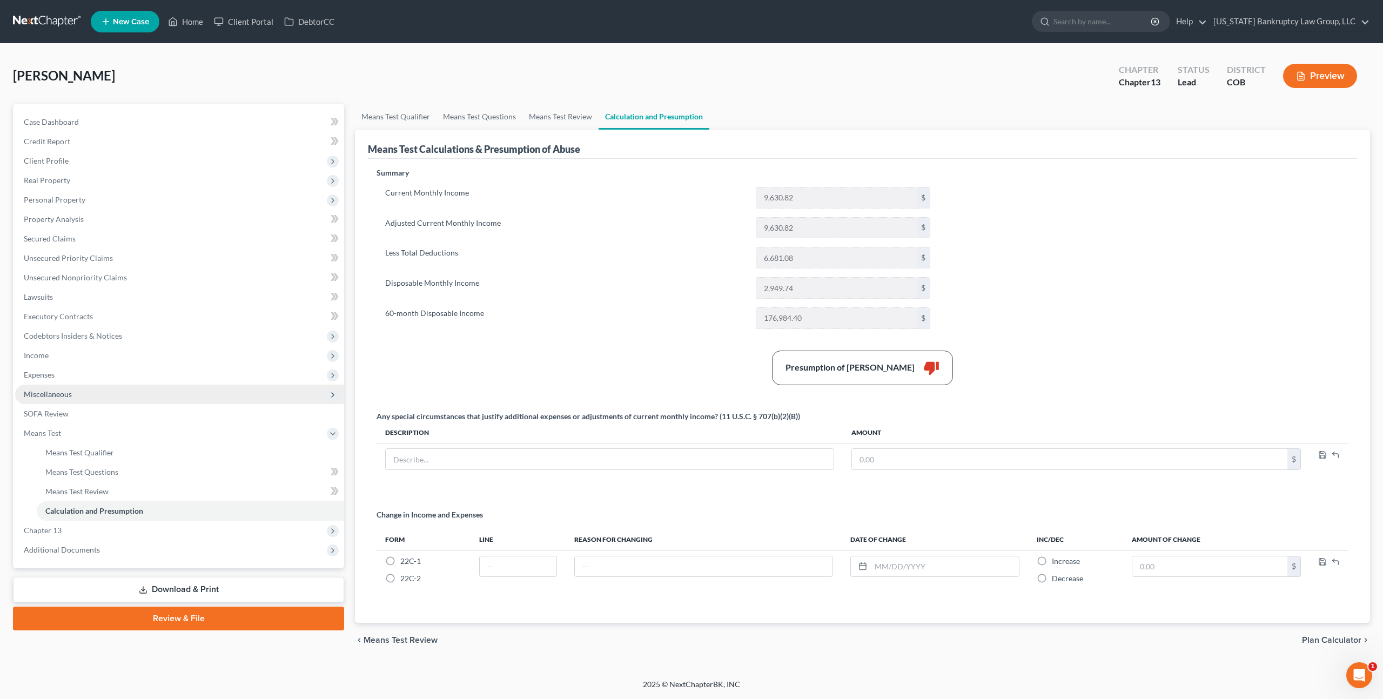
click at [62, 398] on span "Miscellaneous" at bounding box center [48, 394] width 48 height 9
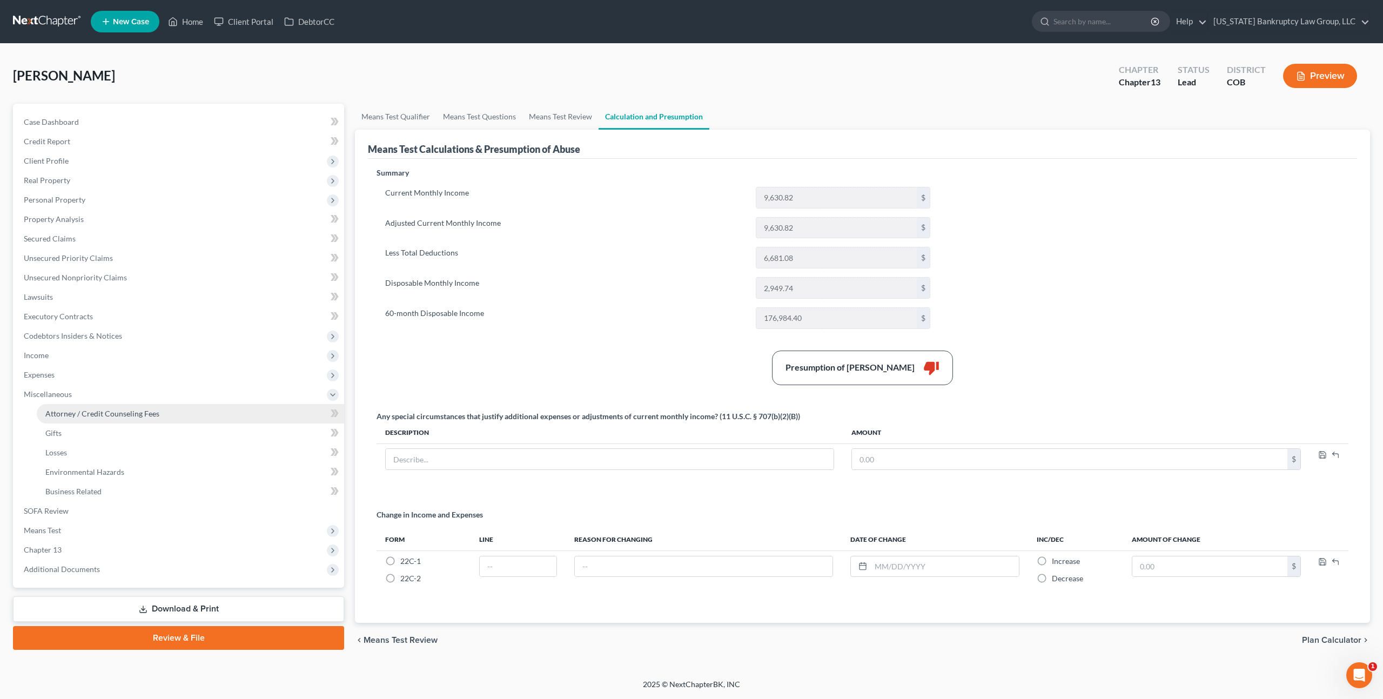
click at [94, 414] on span "Attorney / Credit Counseling Fees" at bounding box center [102, 413] width 114 height 9
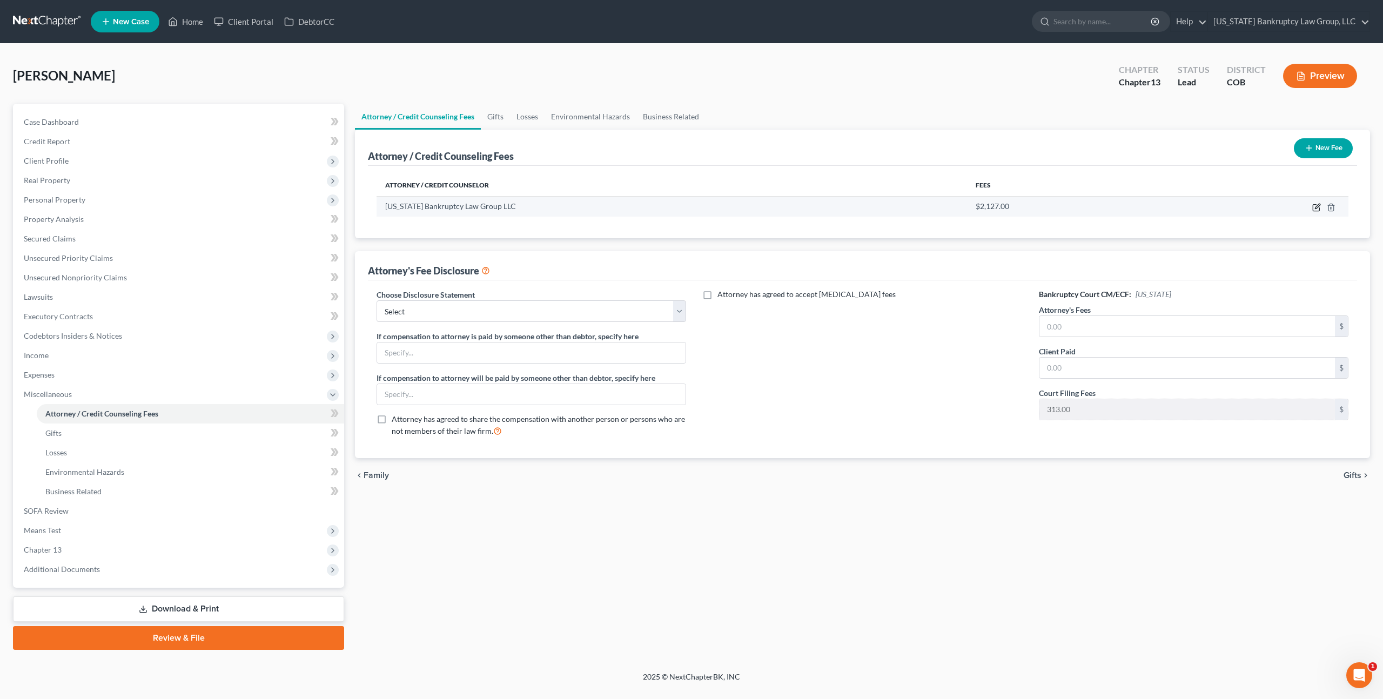
click at [1315, 208] on icon "button" at bounding box center [1317, 206] width 5 height 5
select select "5"
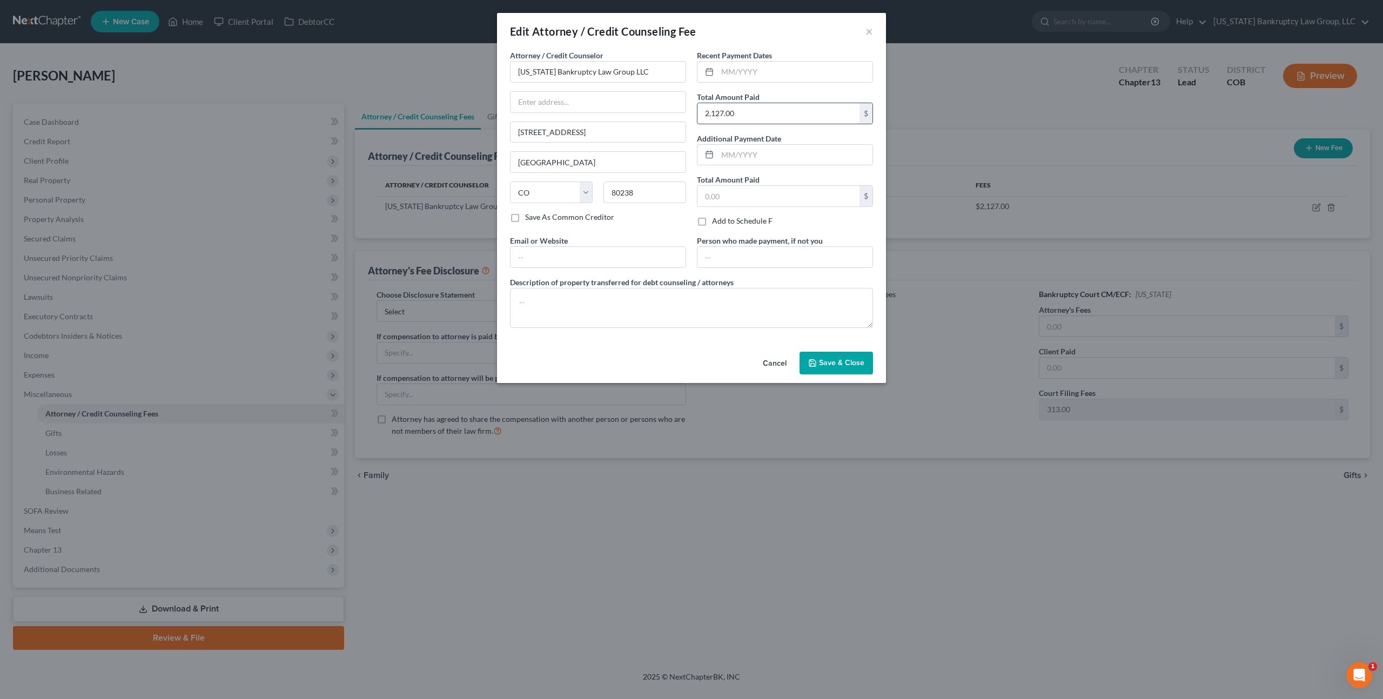
click at [712, 113] on input "2,127.00" at bounding box center [779, 113] width 162 height 21
type input "2,187.00"
click at [819, 367] on button "Save & Close" at bounding box center [836, 363] width 73 height 23
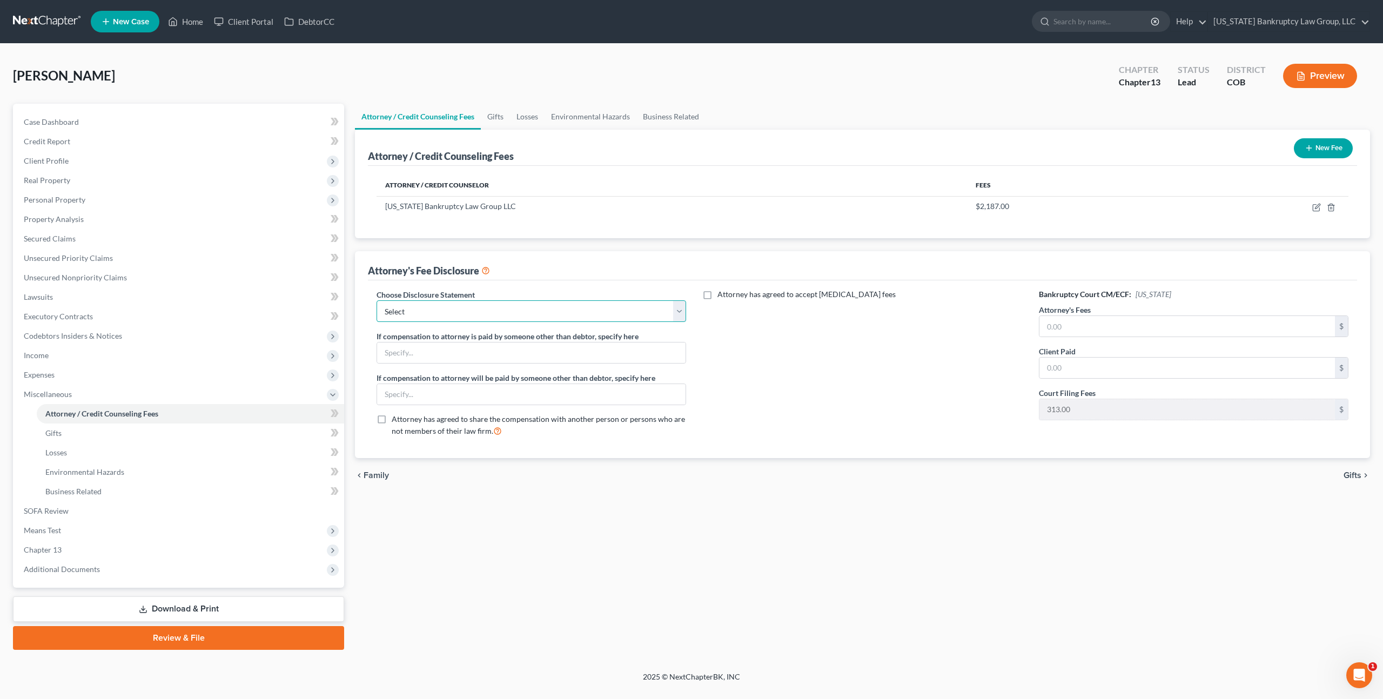
click at [603, 310] on select "Select Disclosure" at bounding box center [532, 311] width 310 height 22
select select "0"
click at [377, 300] on select "Select Disclosure" at bounding box center [532, 311] width 310 height 22
click at [1060, 324] on input "text" at bounding box center [1188, 326] width 296 height 21
type input "4,500.00"
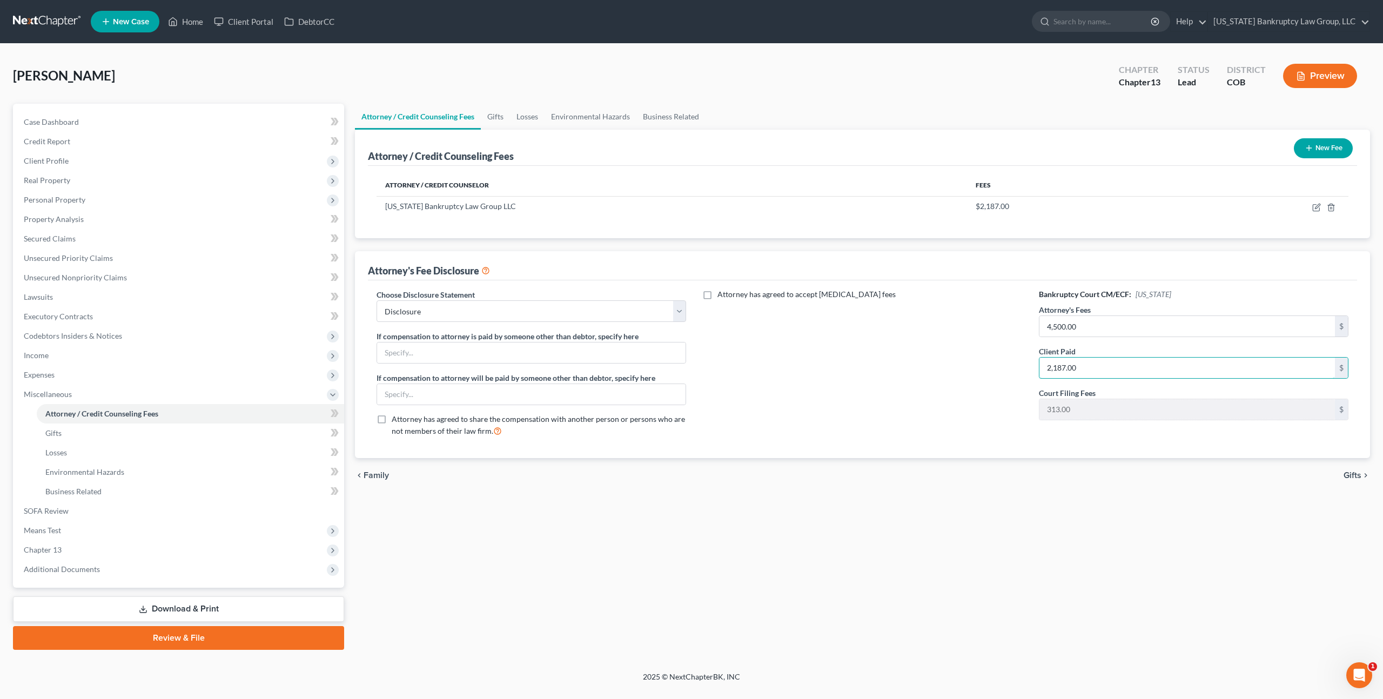
type input "2,187.00"
click at [276, 605] on link "Download & Print" at bounding box center [178, 609] width 331 height 25
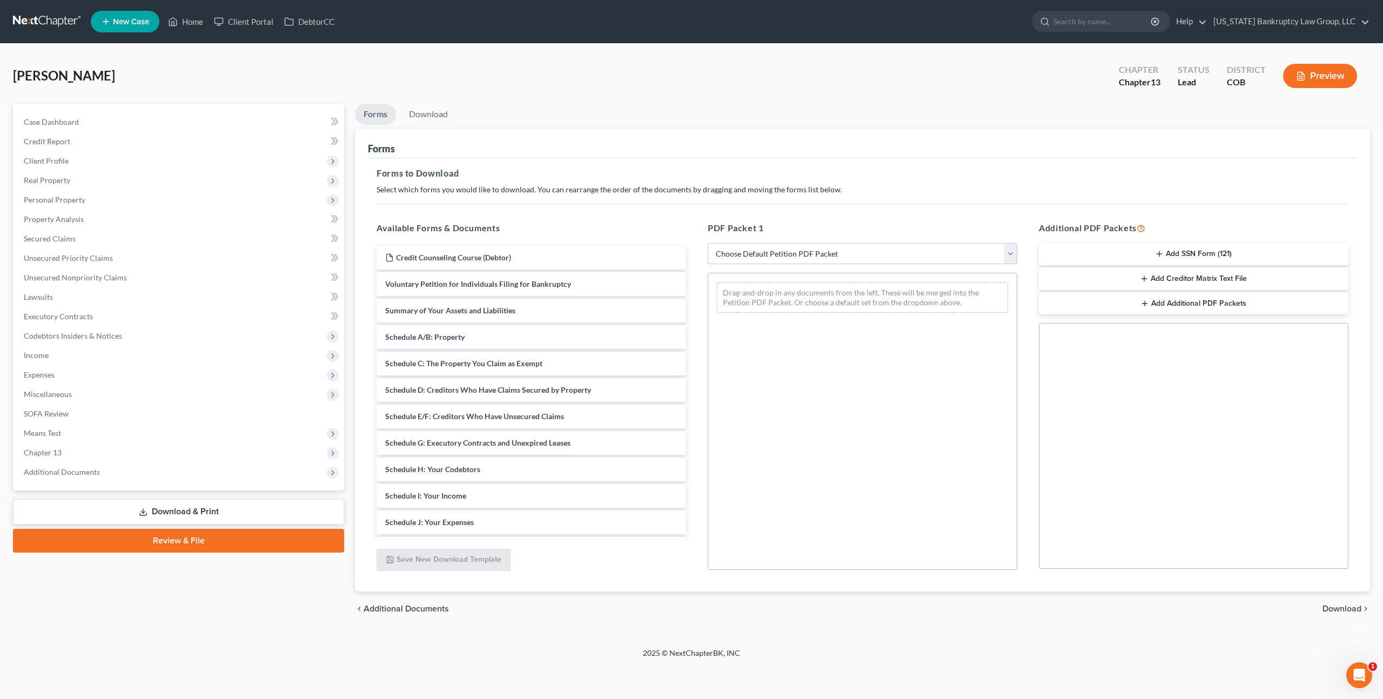
click at [852, 249] on select "Choose Default Petition PDF Packet Complete Bankruptcy Petition (all forms and …" at bounding box center [863, 254] width 310 height 22
select select "0"
click at [708, 243] on select "Choose Default Petition PDF Packet Complete Bankruptcy Petition (all forms and …" at bounding box center [863, 254] width 310 height 22
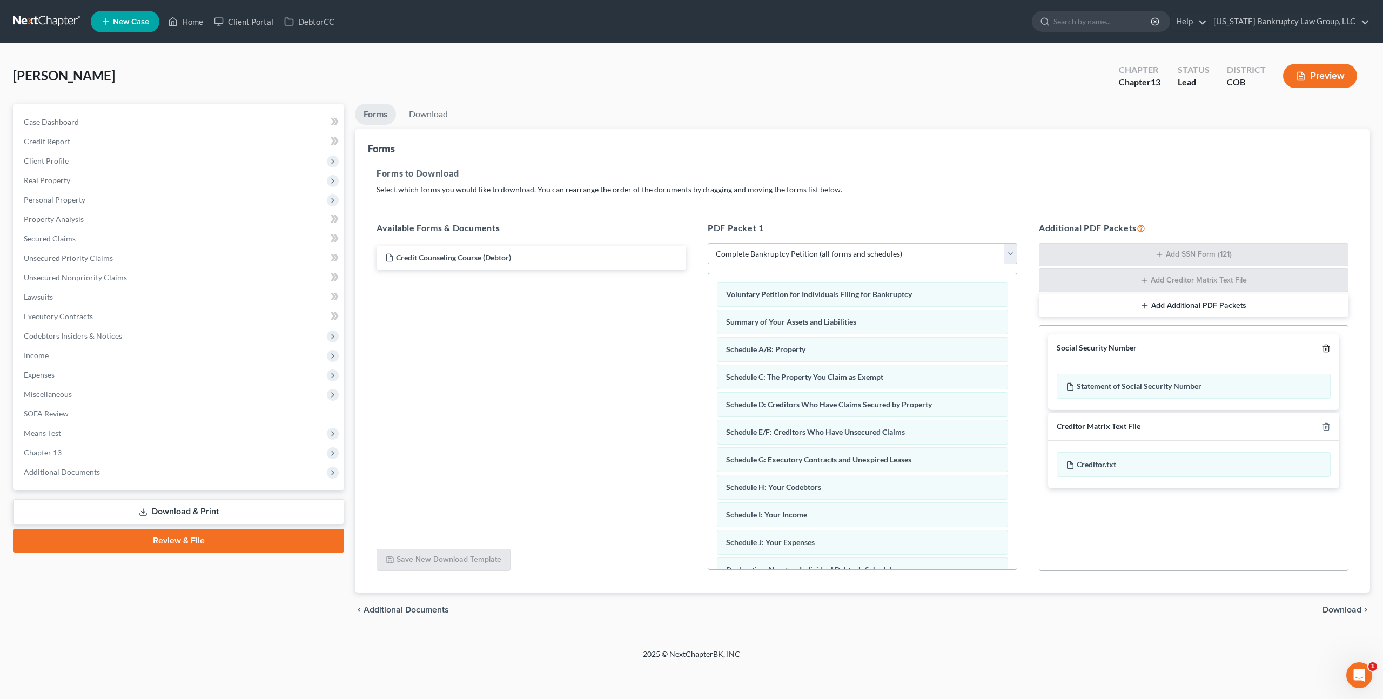
click at [1328, 351] on icon "button" at bounding box center [1326, 348] width 9 height 9
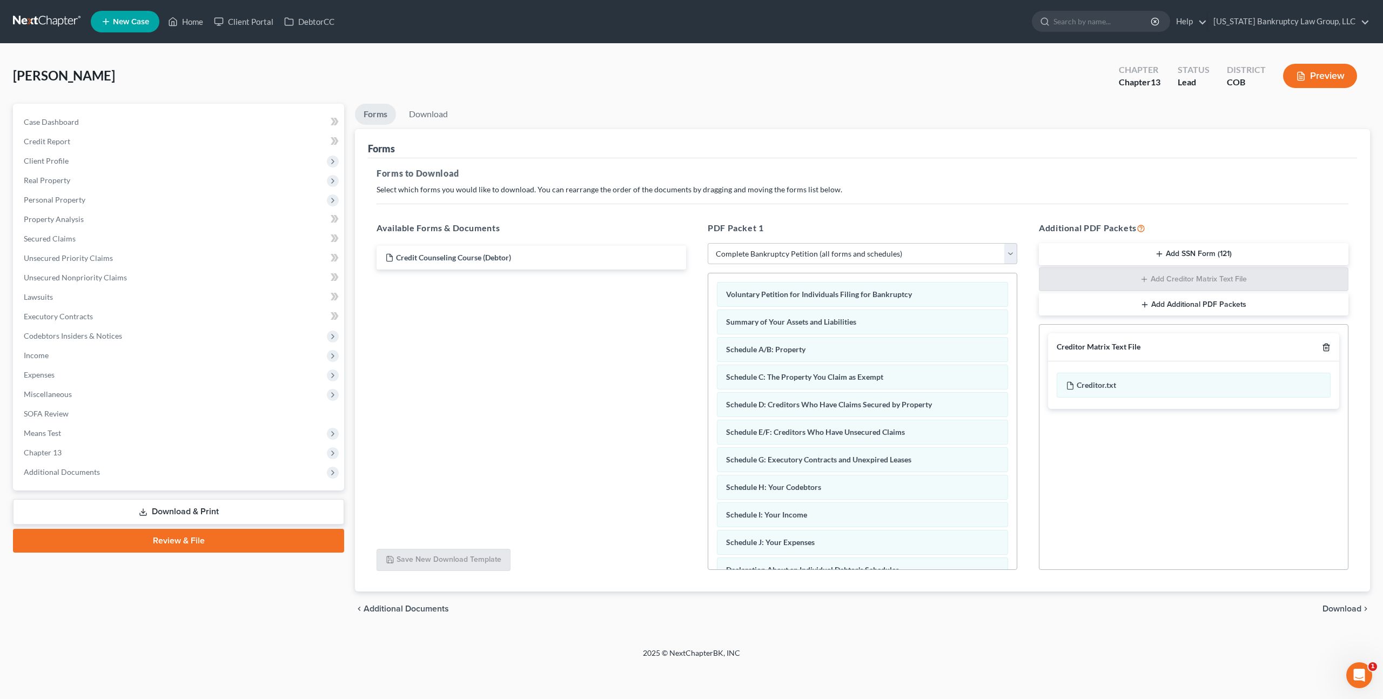
click at [1328, 350] on icon "button" at bounding box center [1326, 347] width 9 height 9
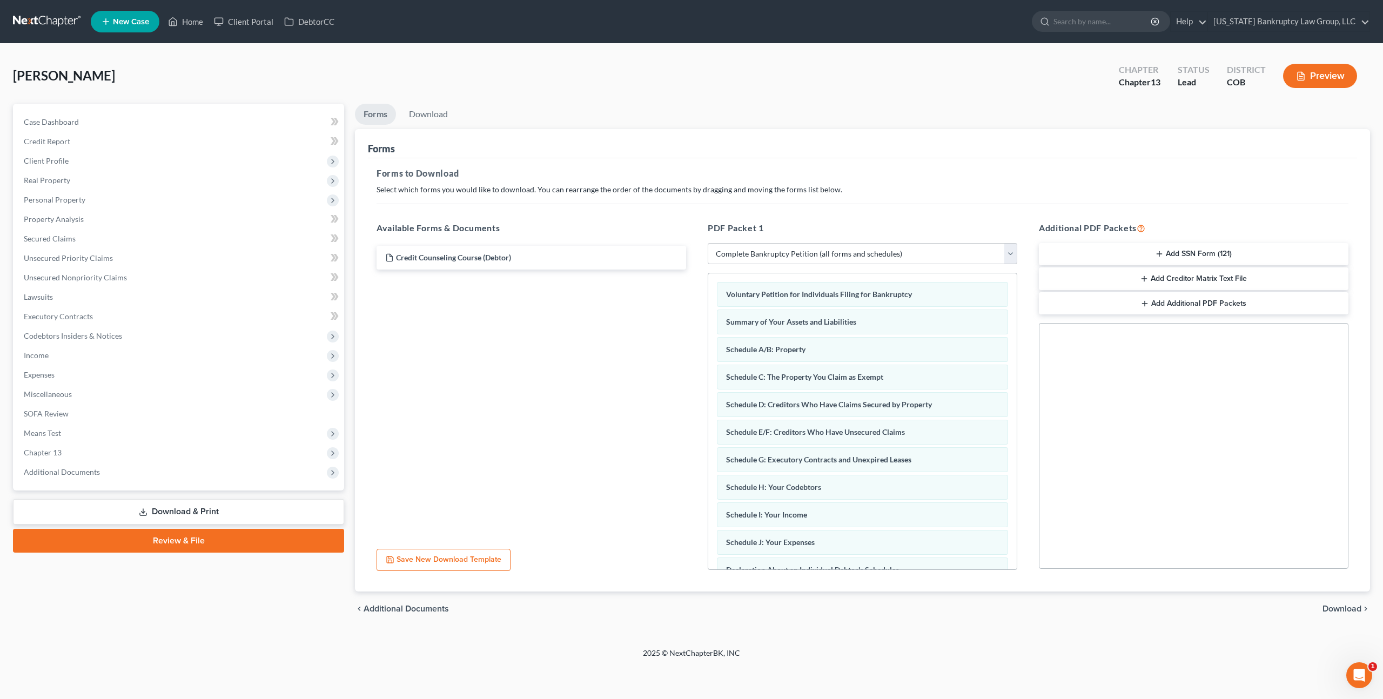
click at [1338, 607] on span "Download" at bounding box center [1342, 609] width 39 height 9
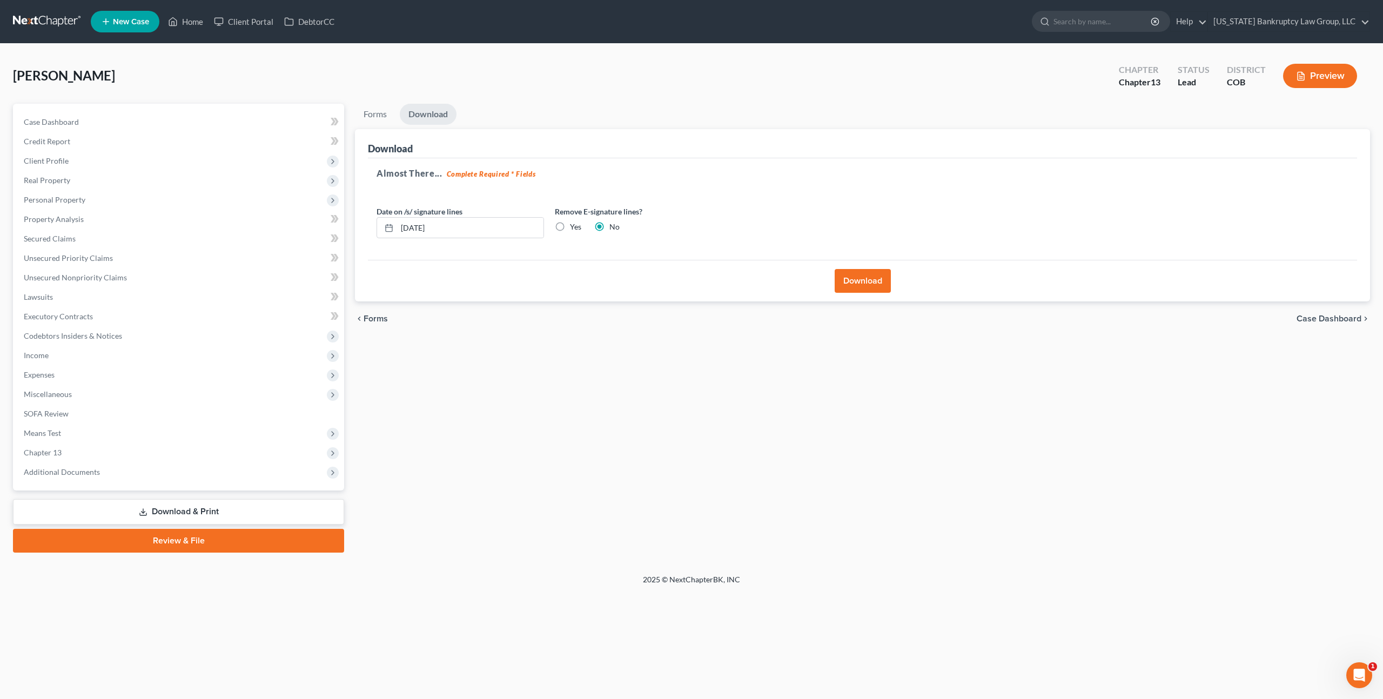
click at [855, 287] on button "Download" at bounding box center [863, 281] width 56 height 24
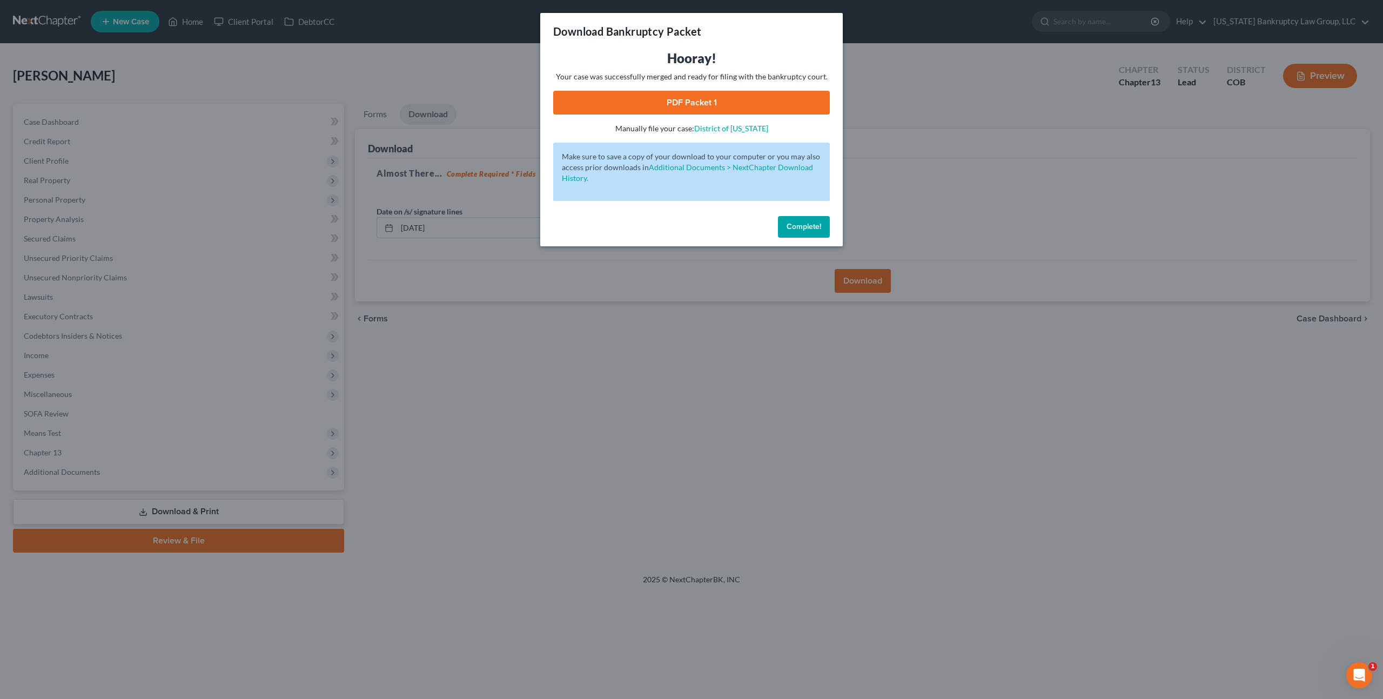
click at [659, 98] on link "PDF Packet 1" at bounding box center [691, 103] width 277 height 24
